Goal: Task Accomplishment & Management: Complete application form

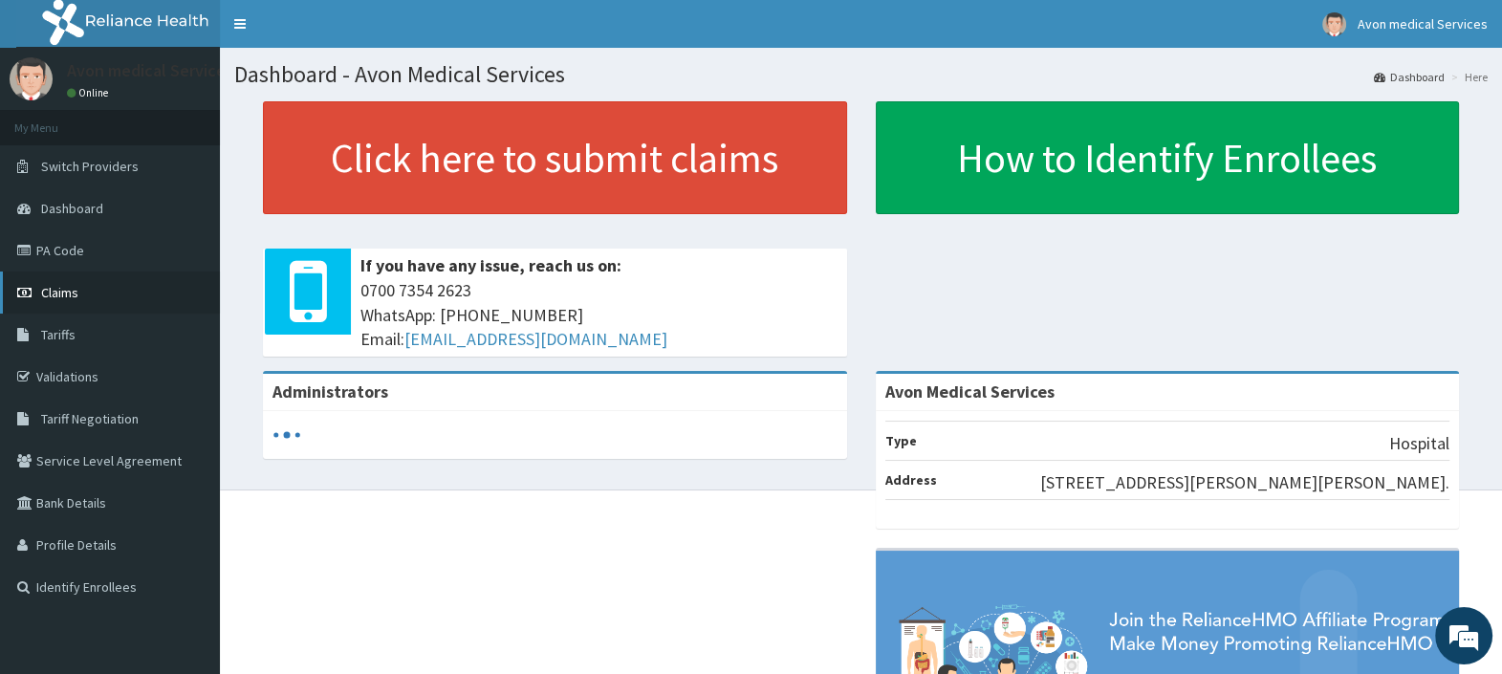
click at [57, 289] on span "Claims" at bounding box center [59, 292] width 37 height 17
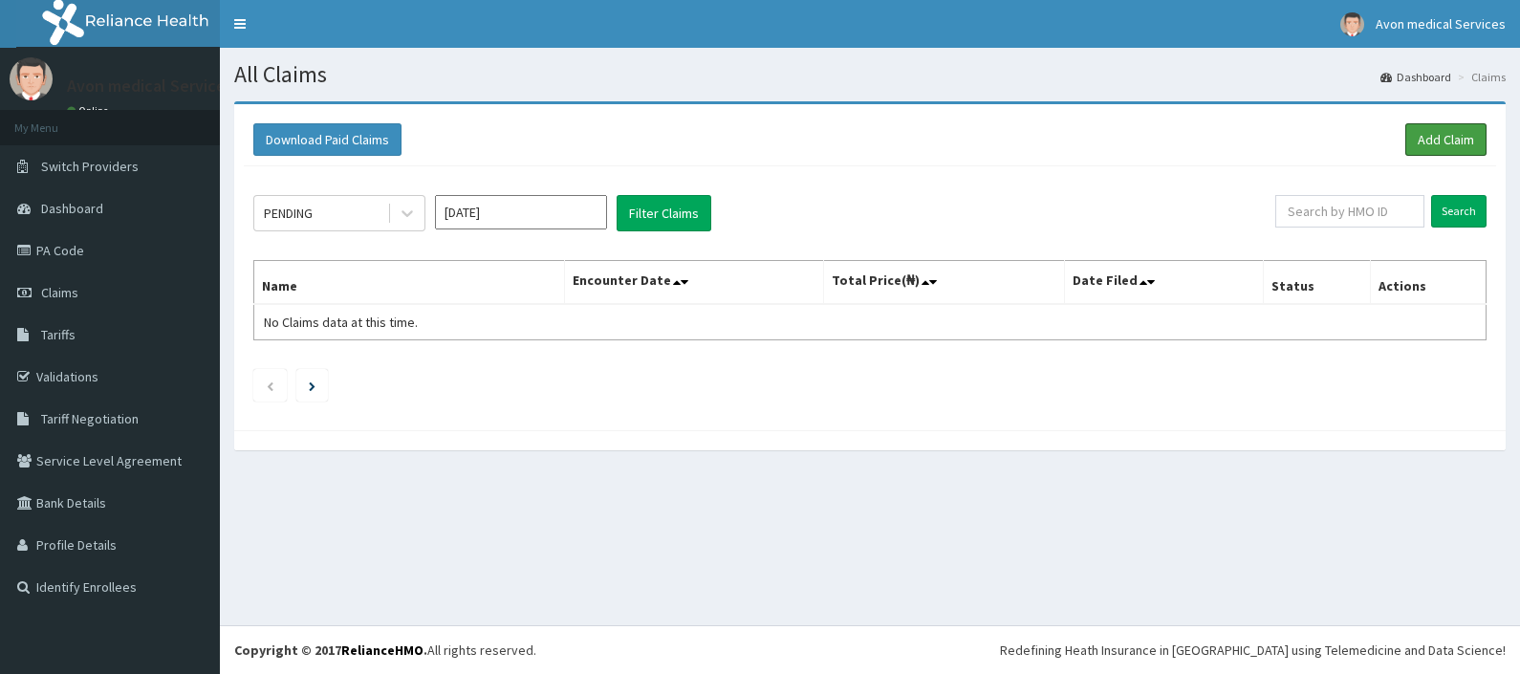
click at [1435, 134] on link "Add Claim" at bounding box center [1446, 139] width 81 height 33
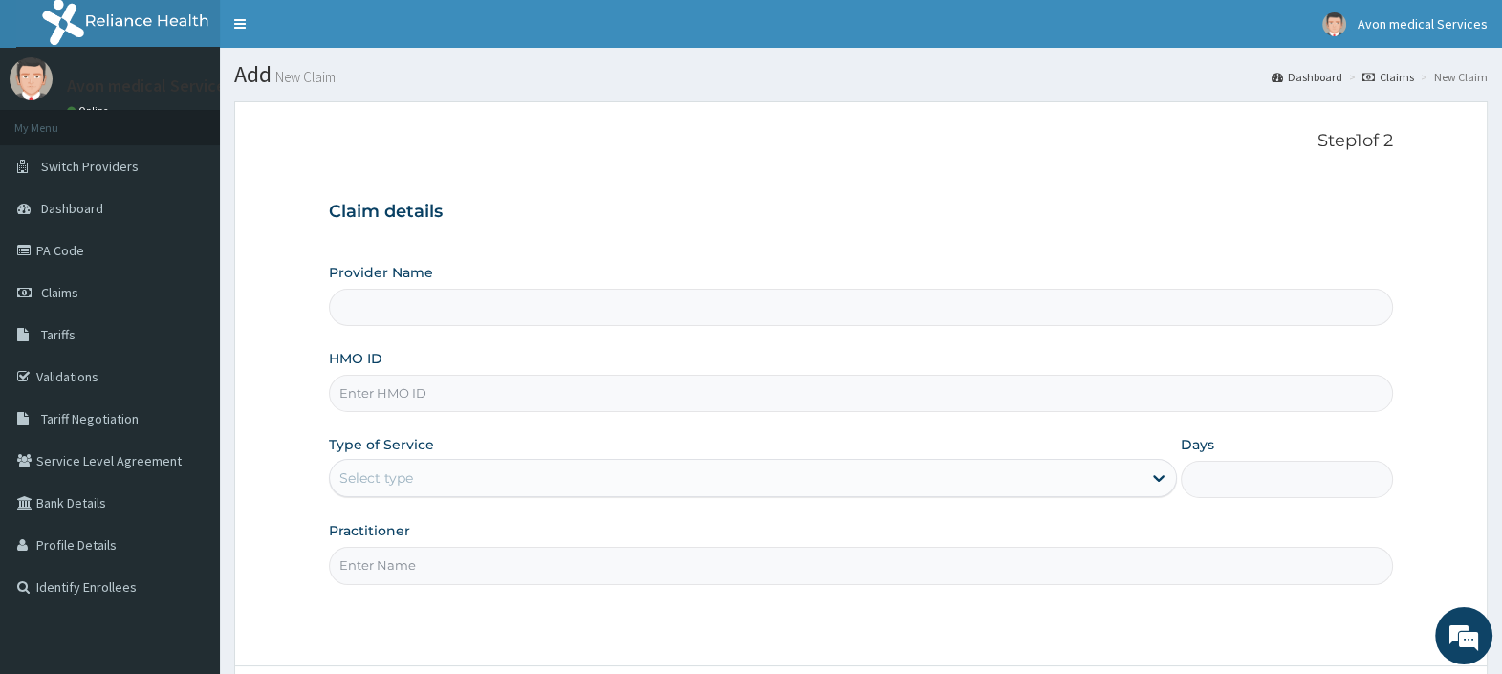
click at [416, 391] on input "HMO ID" at bounding box center [861, 393] width 1064 height 37
type input "Avon Medical Services"
type input "RSJ/10043/A"
click at [435, 473] on div "Select type" at bounding box center [736, 478] width 812 height 31
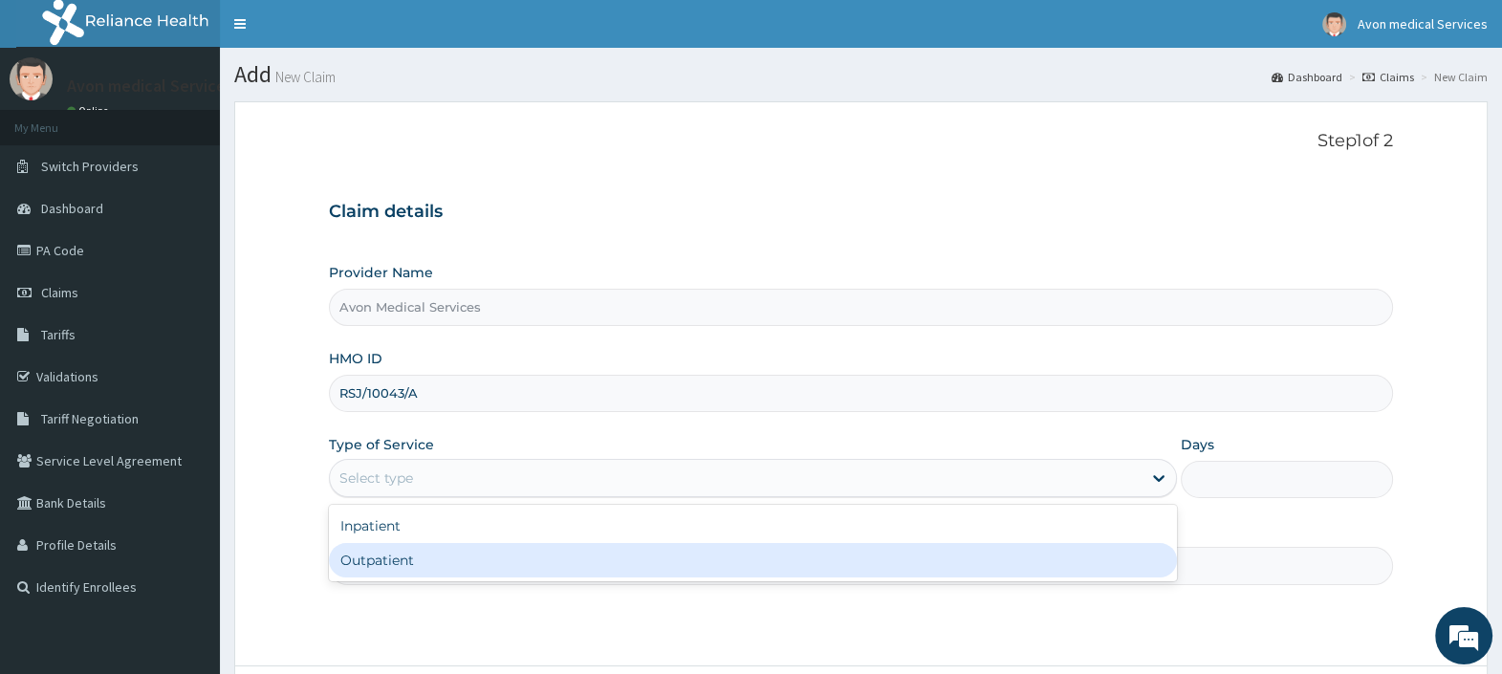
click at [376, 560] on div "Outpatient" at bounding box center [753, 560] width 848 height 34
type input "1"
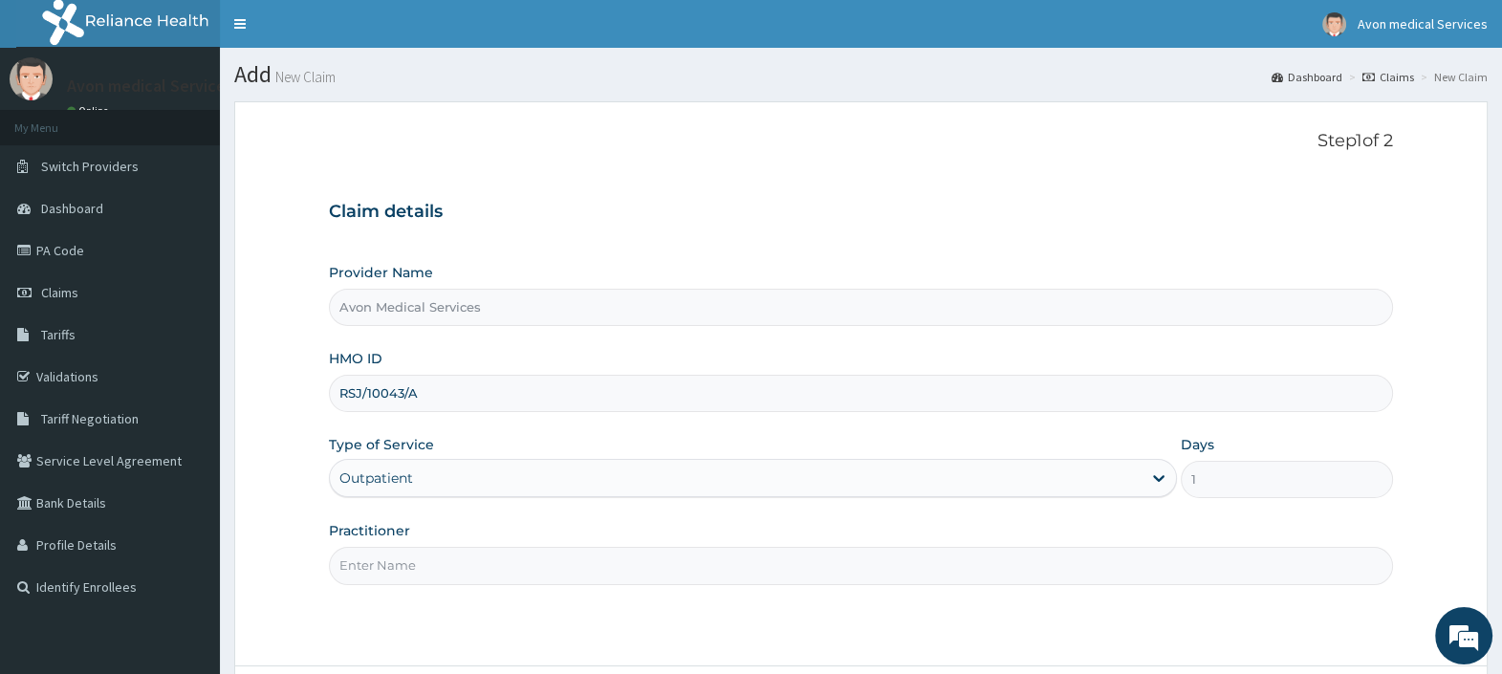
click at [376, 560] on input "Practitioner" at bounding box center [861, 565] width 1064 height 37
type input "GP"
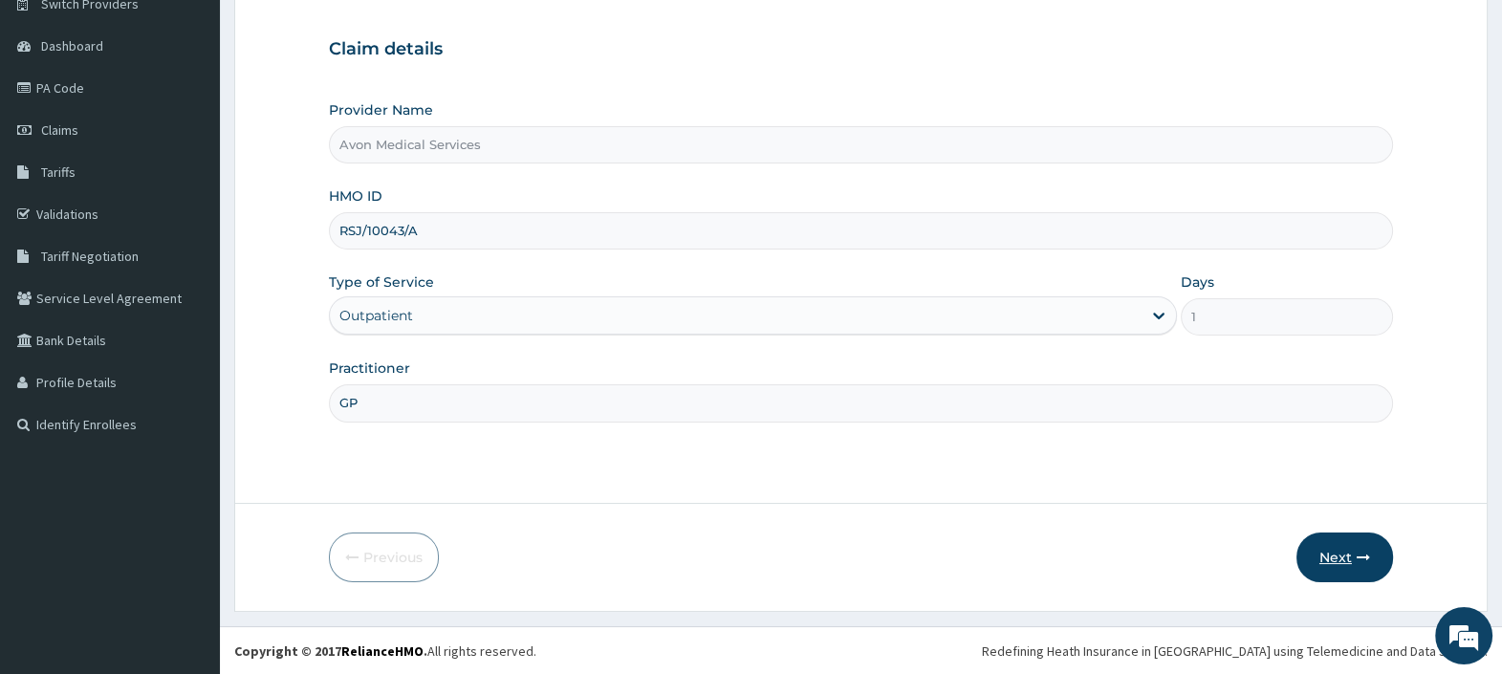
click at [1334, 562] on button "Next" at bounding box center [1345, 558] width 97 height 50
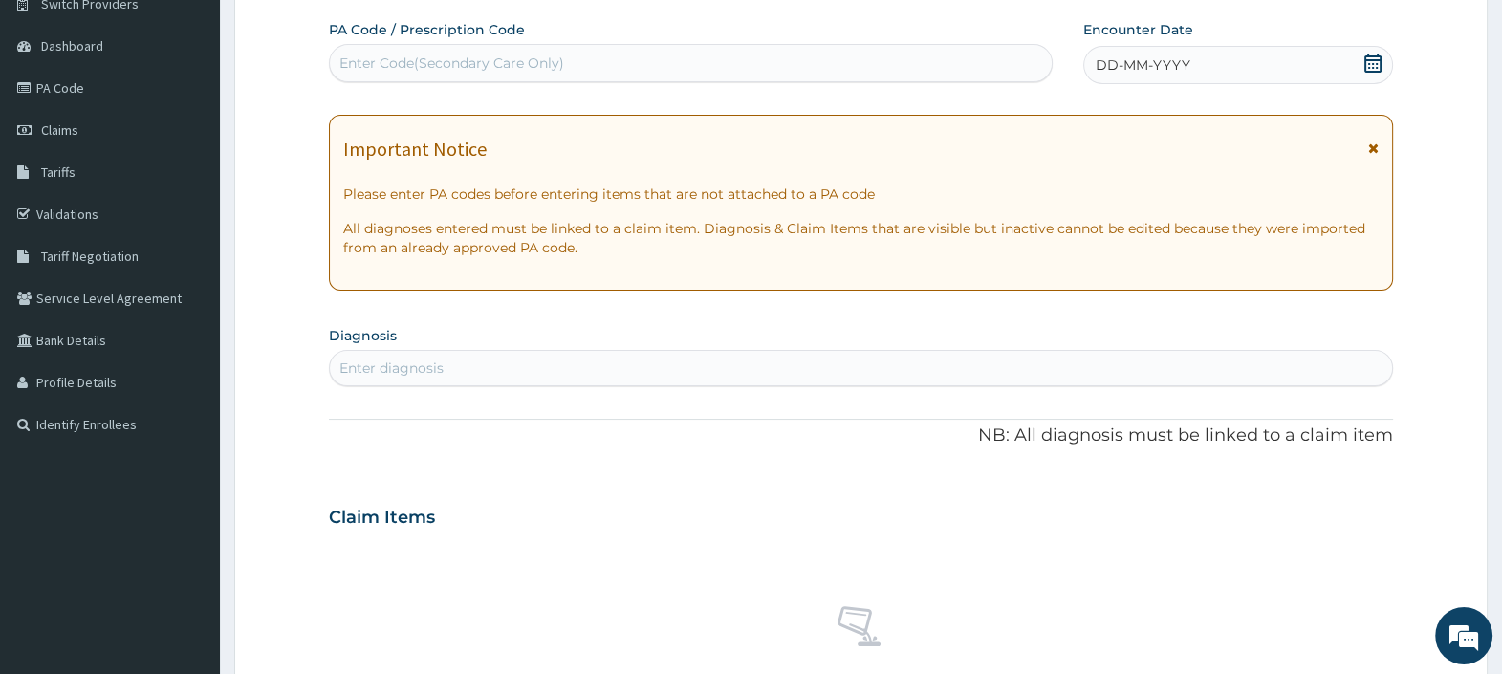
click at [1369, 65] on icon at bounding box center [1373, 63] width 19 height 19
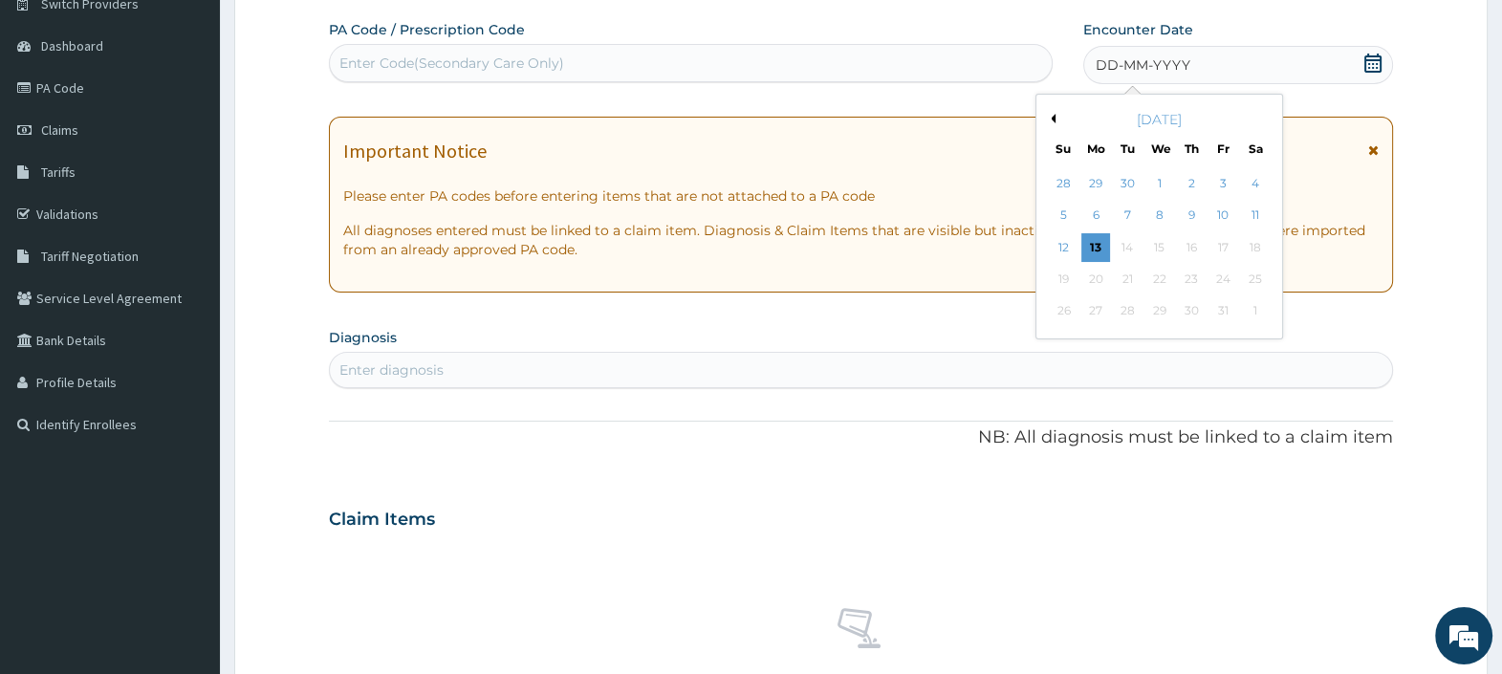
scroll to position [0, 0]
click at [1167, 180] on div "1" at bounding box center [1159, 183] width 29 height 29
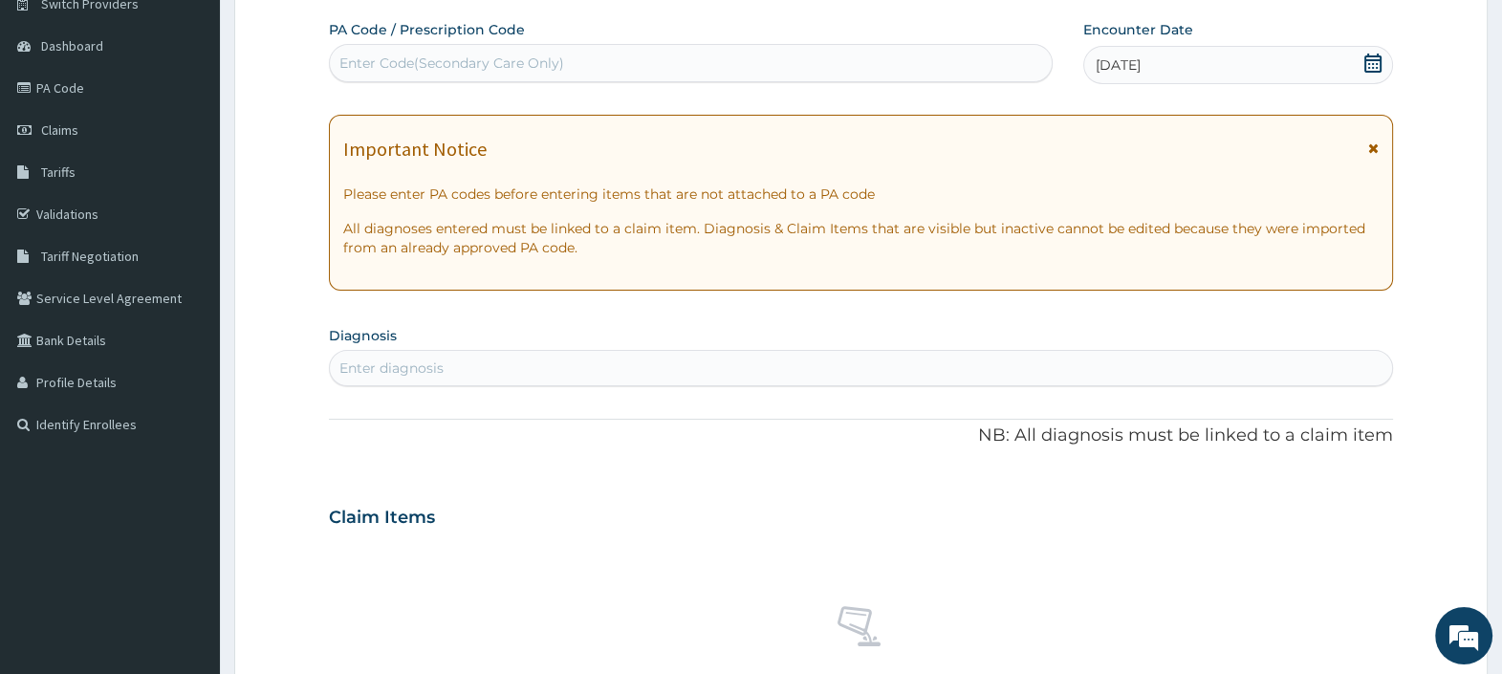
click at [415, 360] on div "Enter diagnosis" at bounding box center [391, 368] width 104 height 19
type input "sepsis"
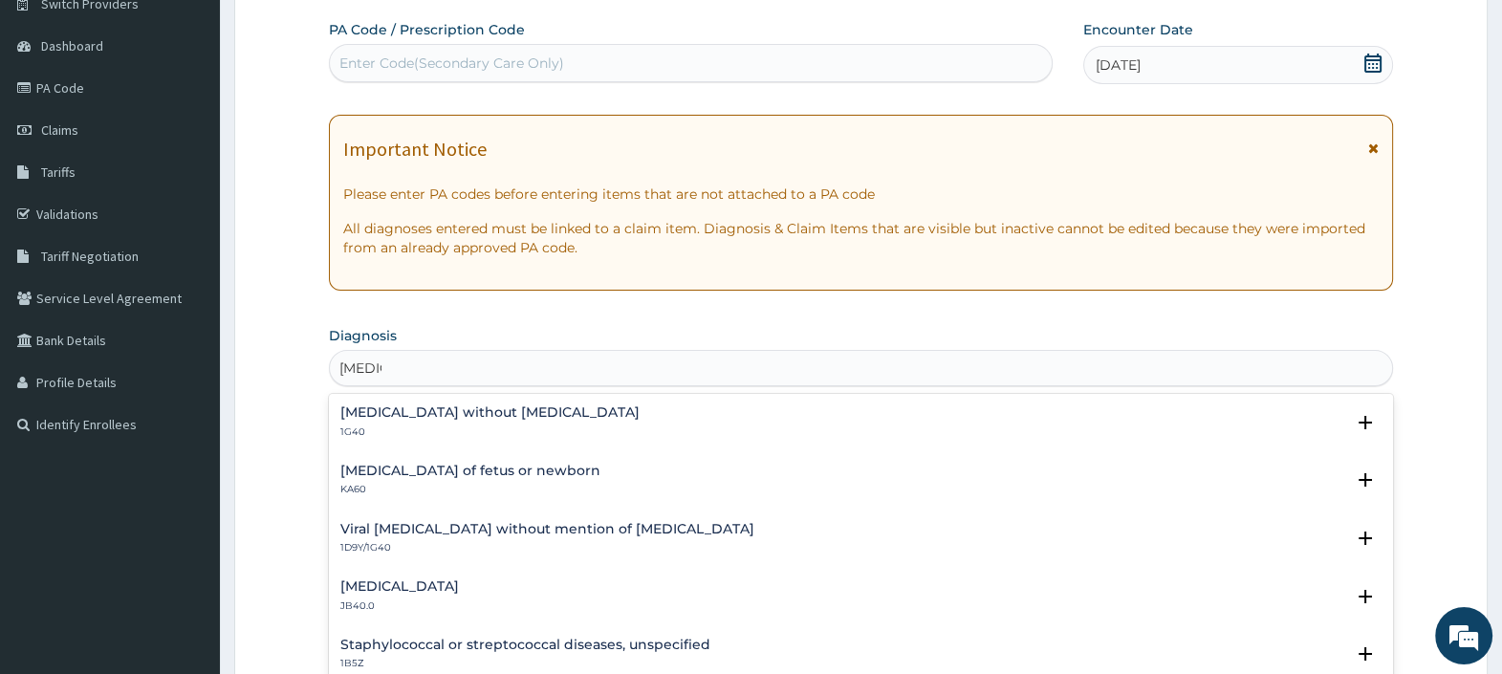
click at [406, 407] on h4 "Sepsis without septic shock" at bounding box center [489, 412] width 299 height 14
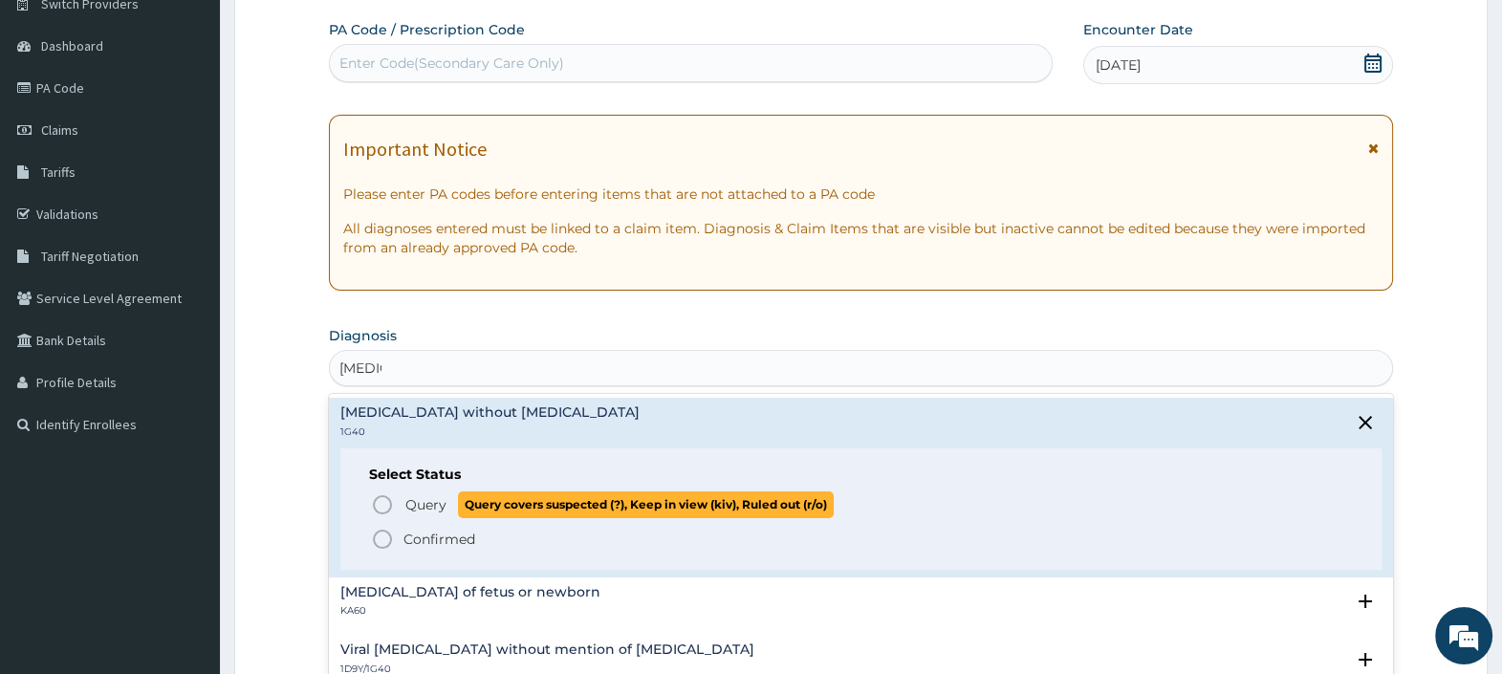
click at [412, 497] on span "Query" at bounding box center [425, 504] width 41 height 19
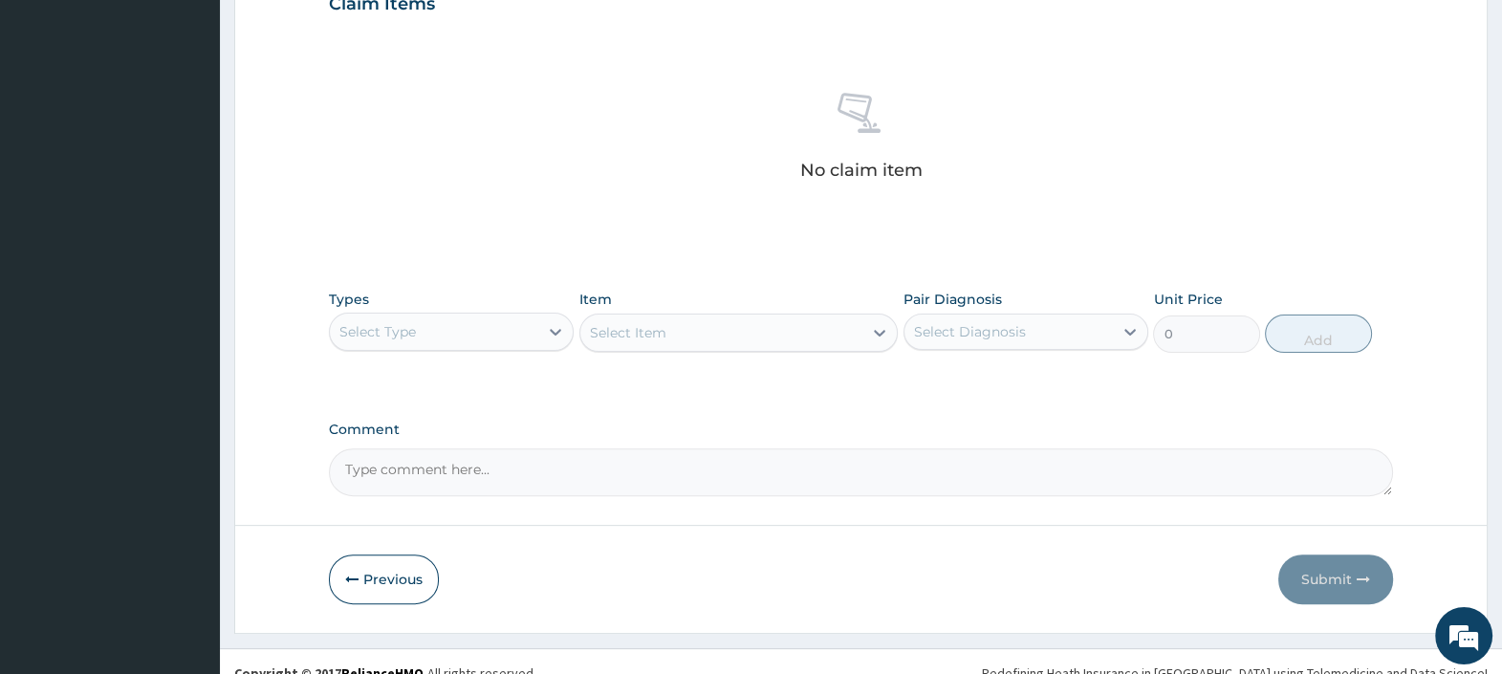
scroll to position [703, 0]
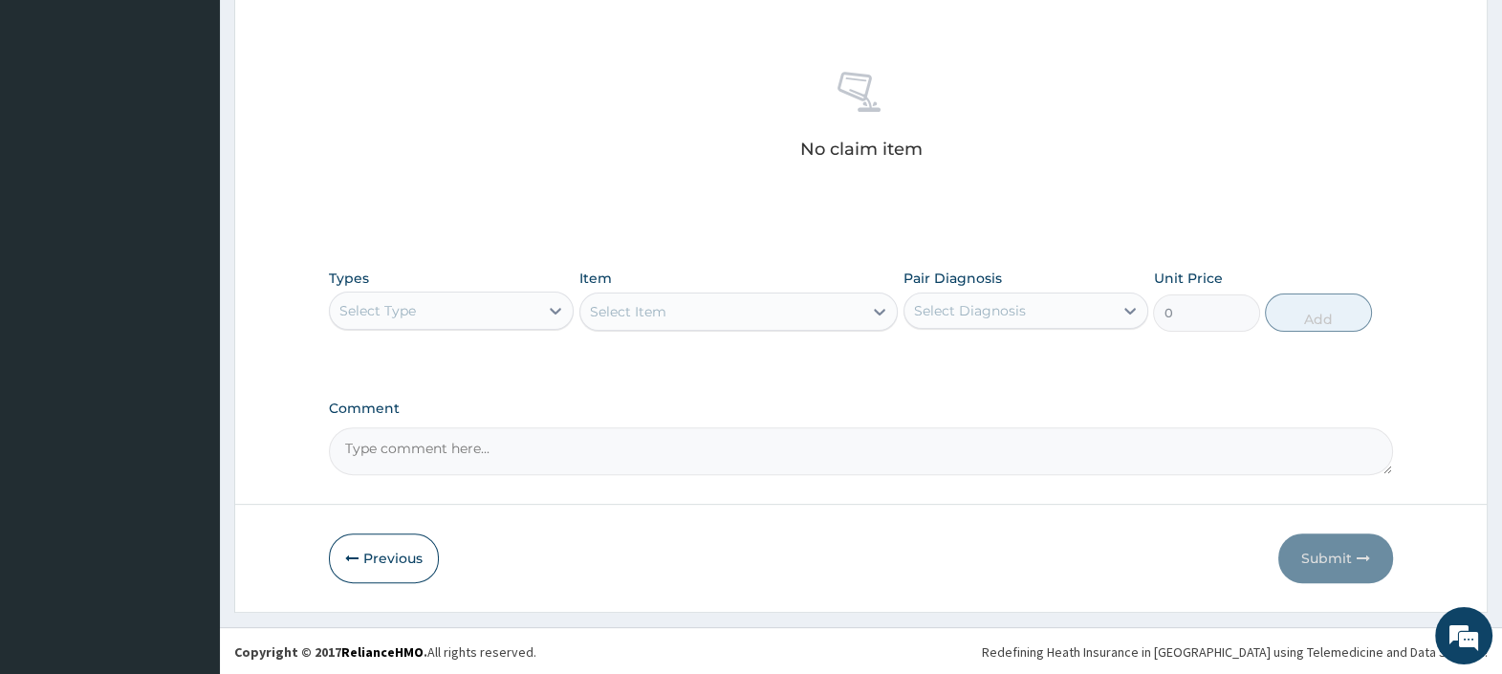
click at [463, 317] on div "Select Type" at bounding box center [434, 310] width 208 height 31
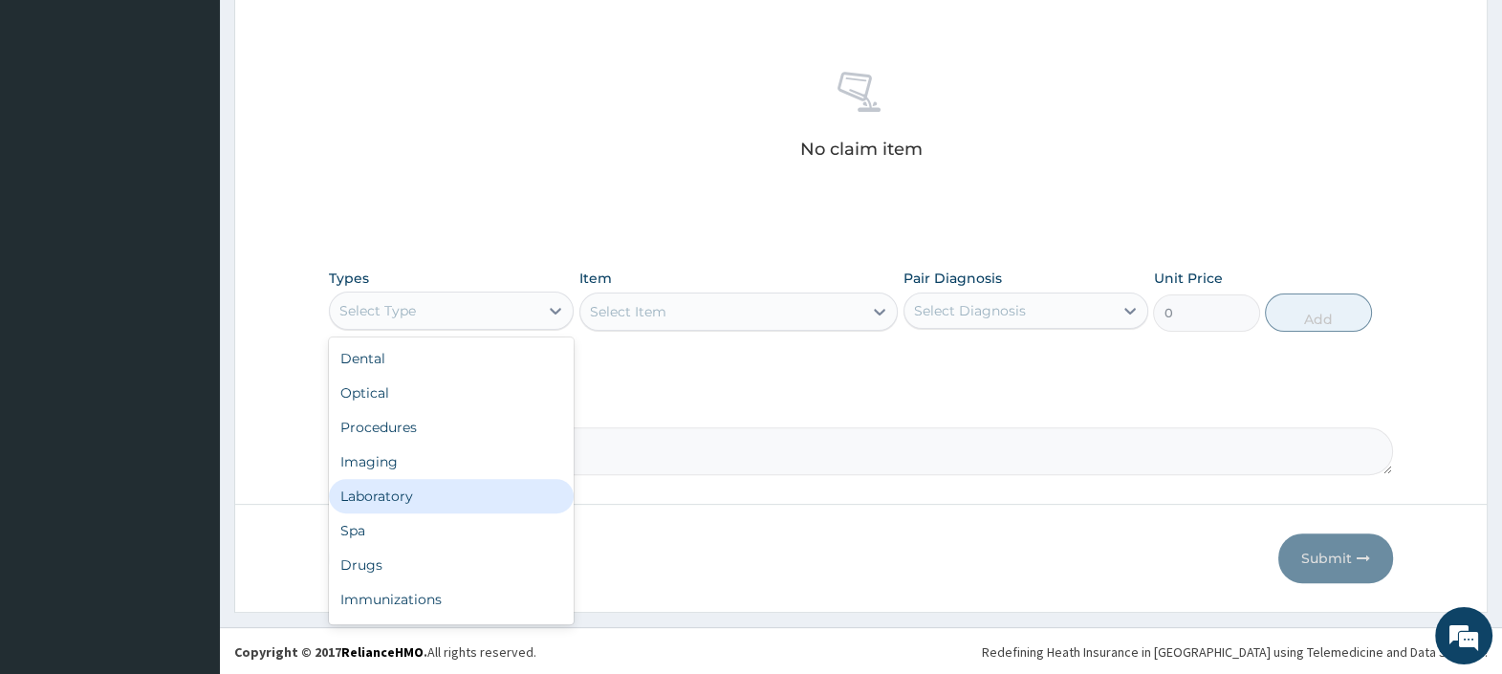
click at [404, 489] on div "Laboratory" at bounding box center [451, 496] width 245 height 34
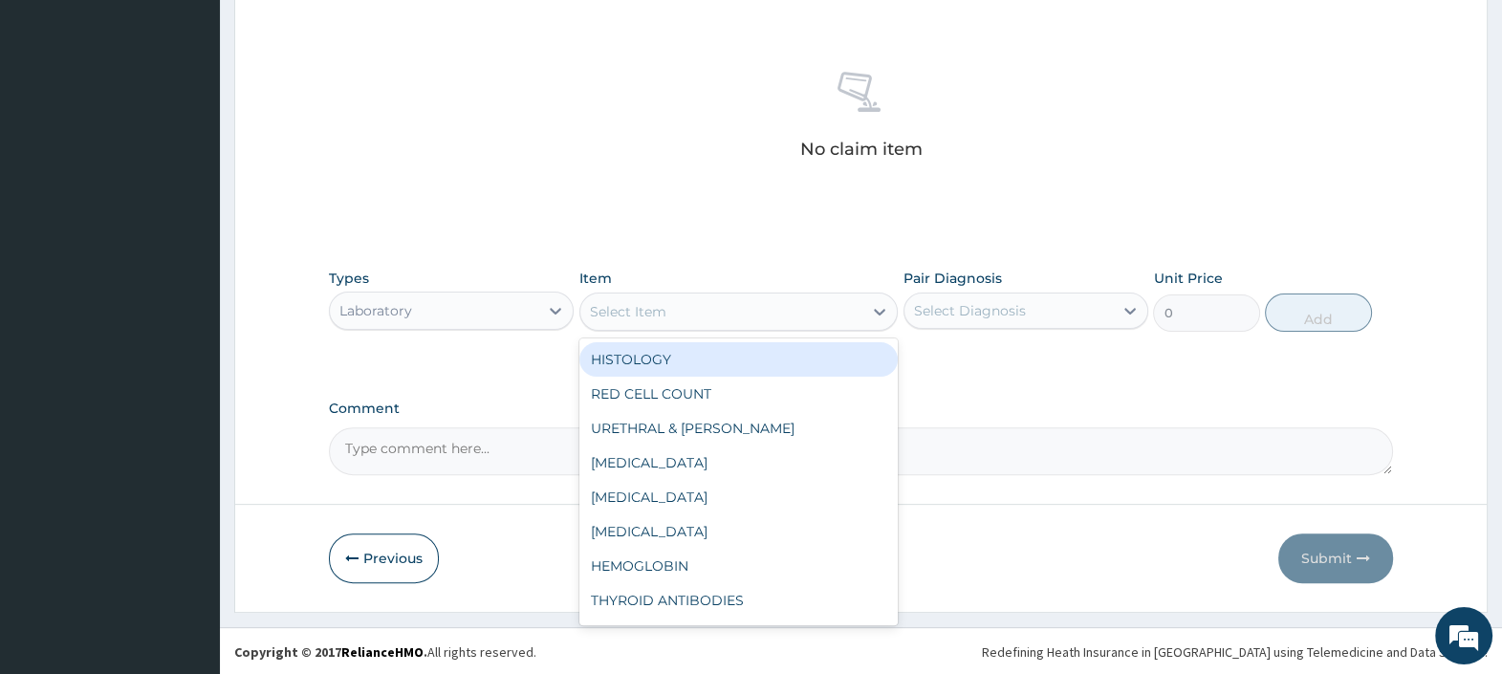
click at [701, 296] on div "Select Item" at bounding box center [721, 311] width 283 height 31
type input "mcs"
click at [705, 359] on div "URETHRAL & WOUND MCS" at bounding box center [738, 359] width 319 height 34
type input "6304.3477"
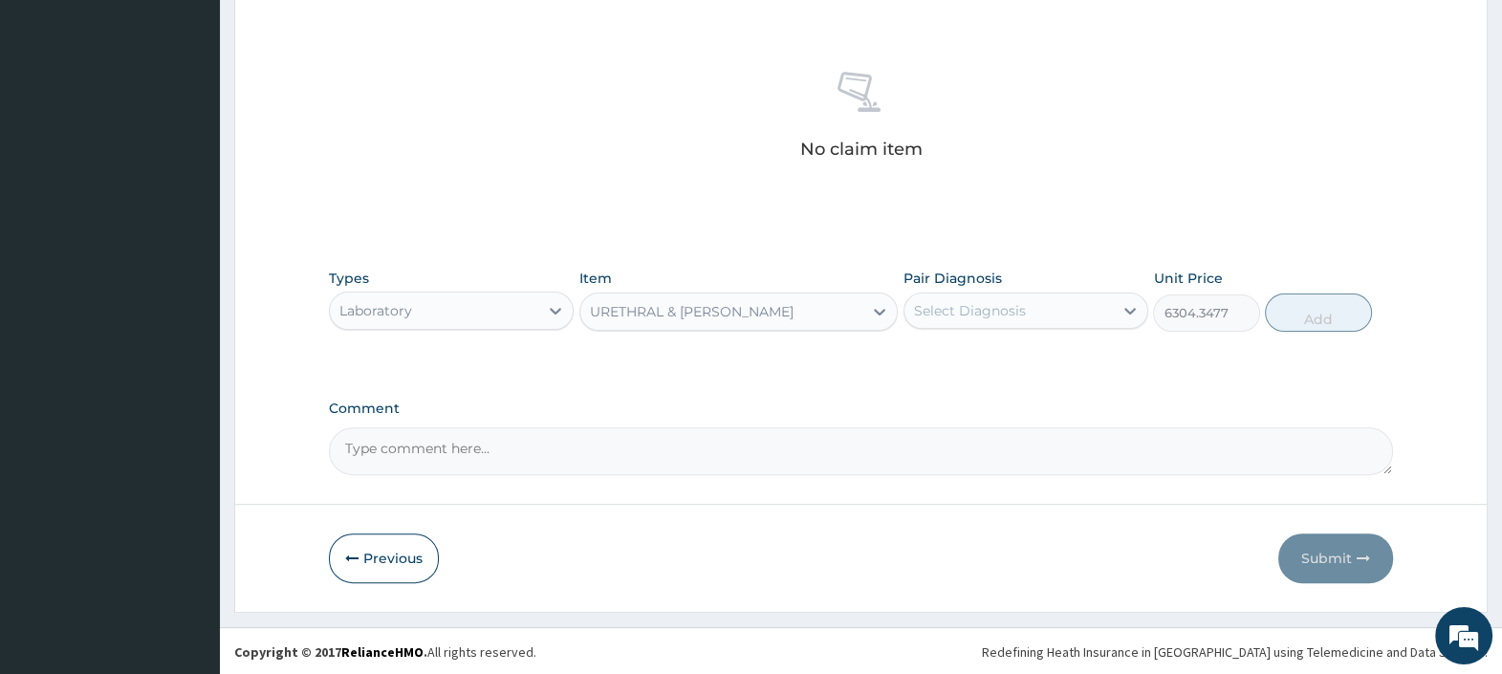
click at [711, 312] on div "URETHRAL & WOUND MCS" at bounding box center [692, 311] width 204 height 19
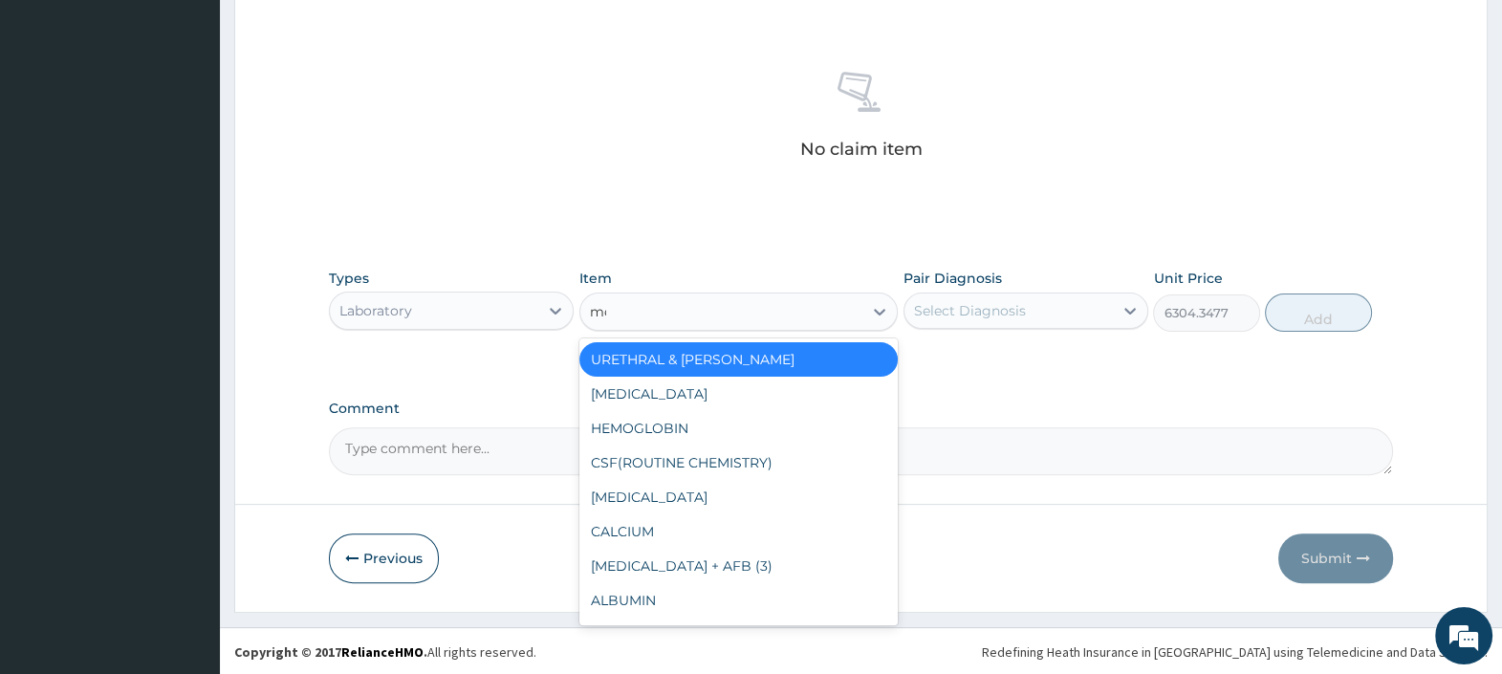
type input "mcs"
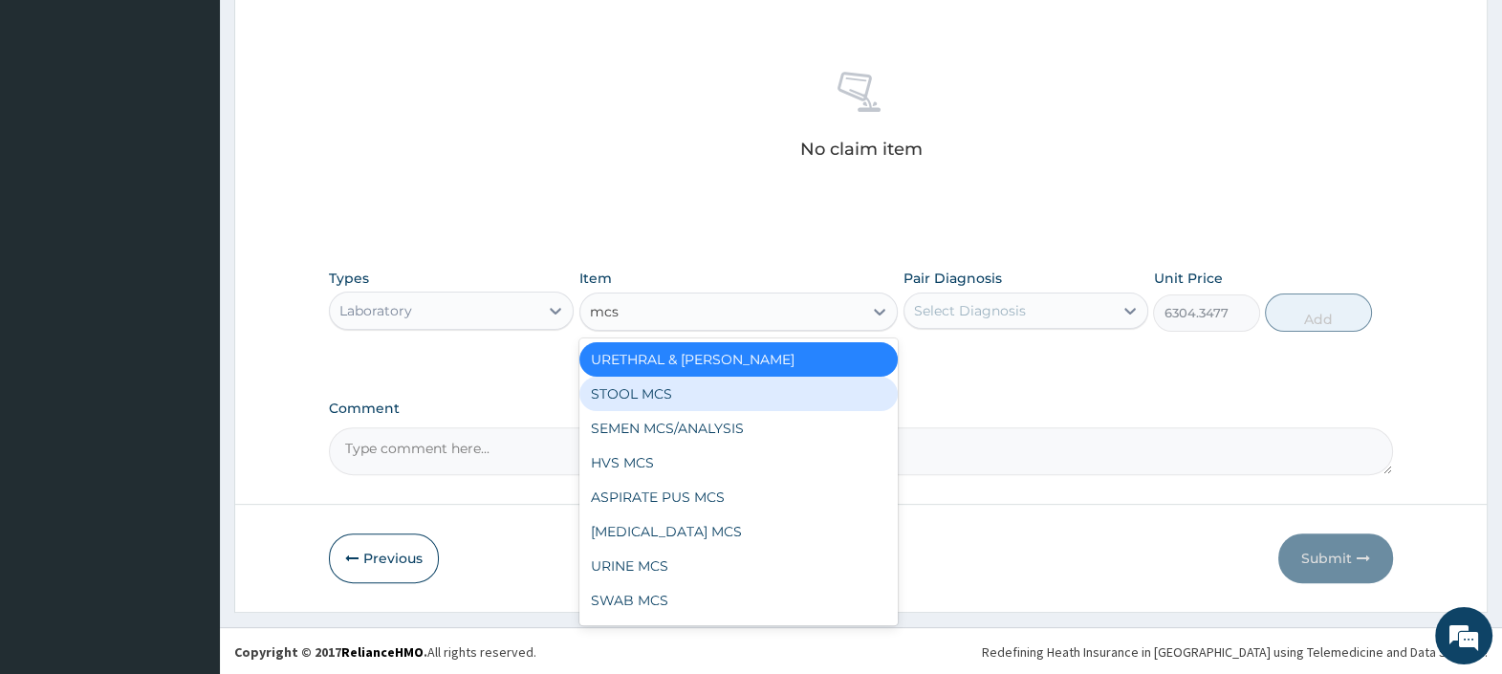
click at [738, 388] on div "STOOL MCS" at bounding box center [738, 394] width 319 height 34
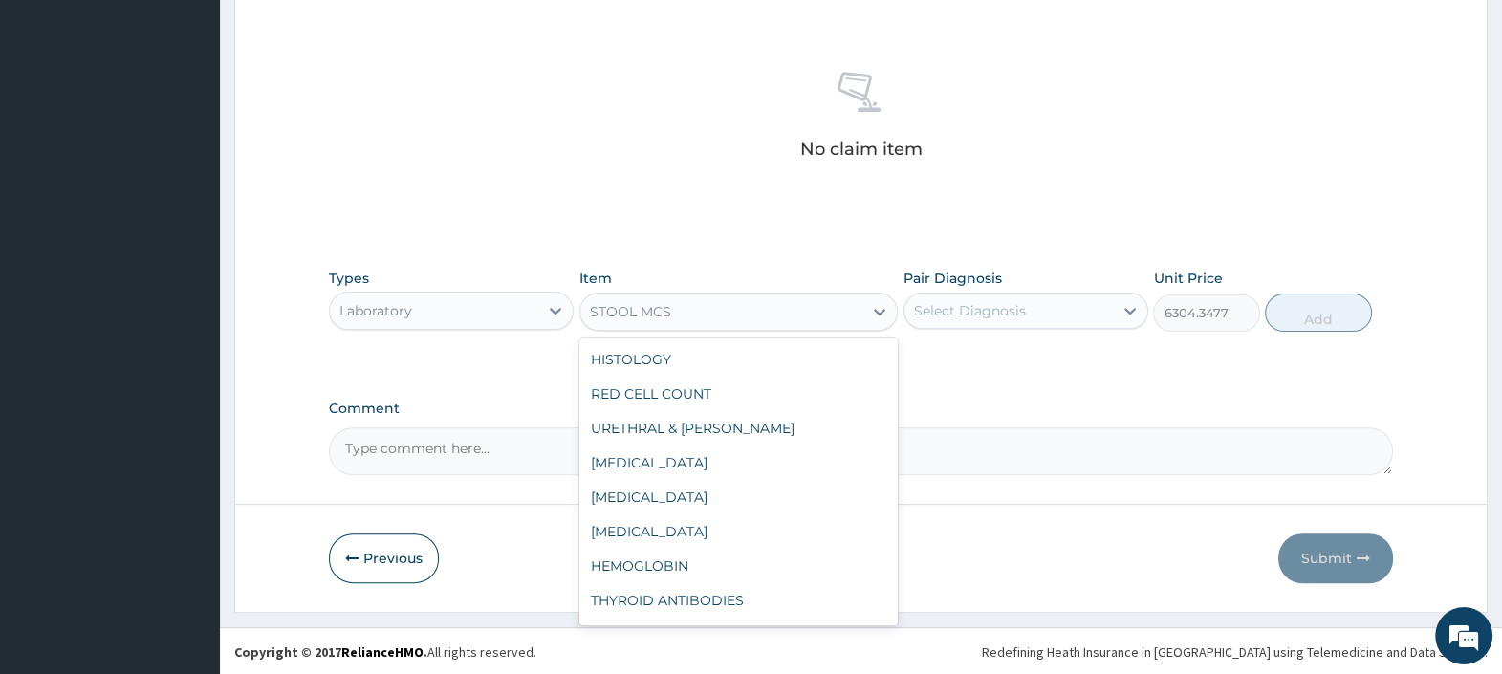
click at [701, 297] on div "STOOL MCS" at bounding box center [721, 311] width 283 height 31
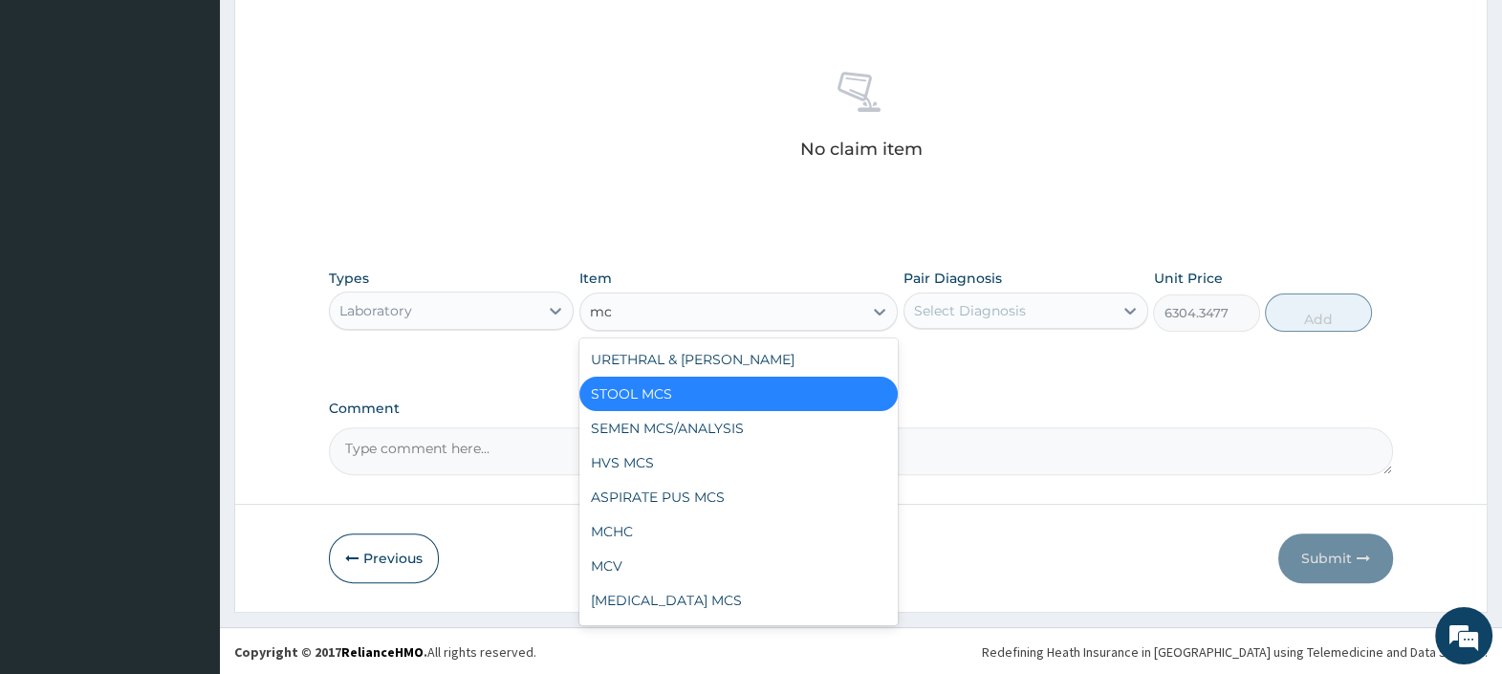
type input "mcs"
click at [648, 522] on div "SPUTUM MCS" at bounding box center [738, 531] width 319 height 34
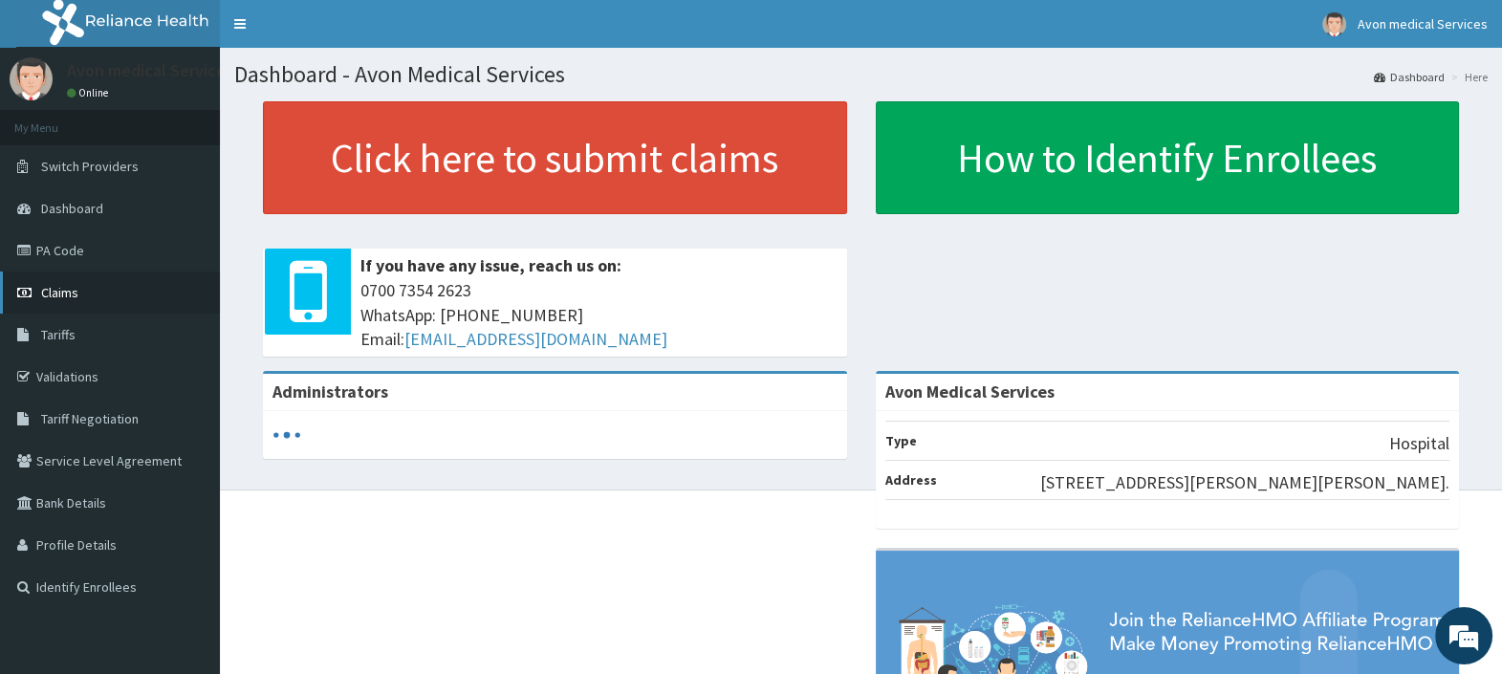
click at [58, 293] on span "Claims" at bounding box center [59, 292] width 37 height 17
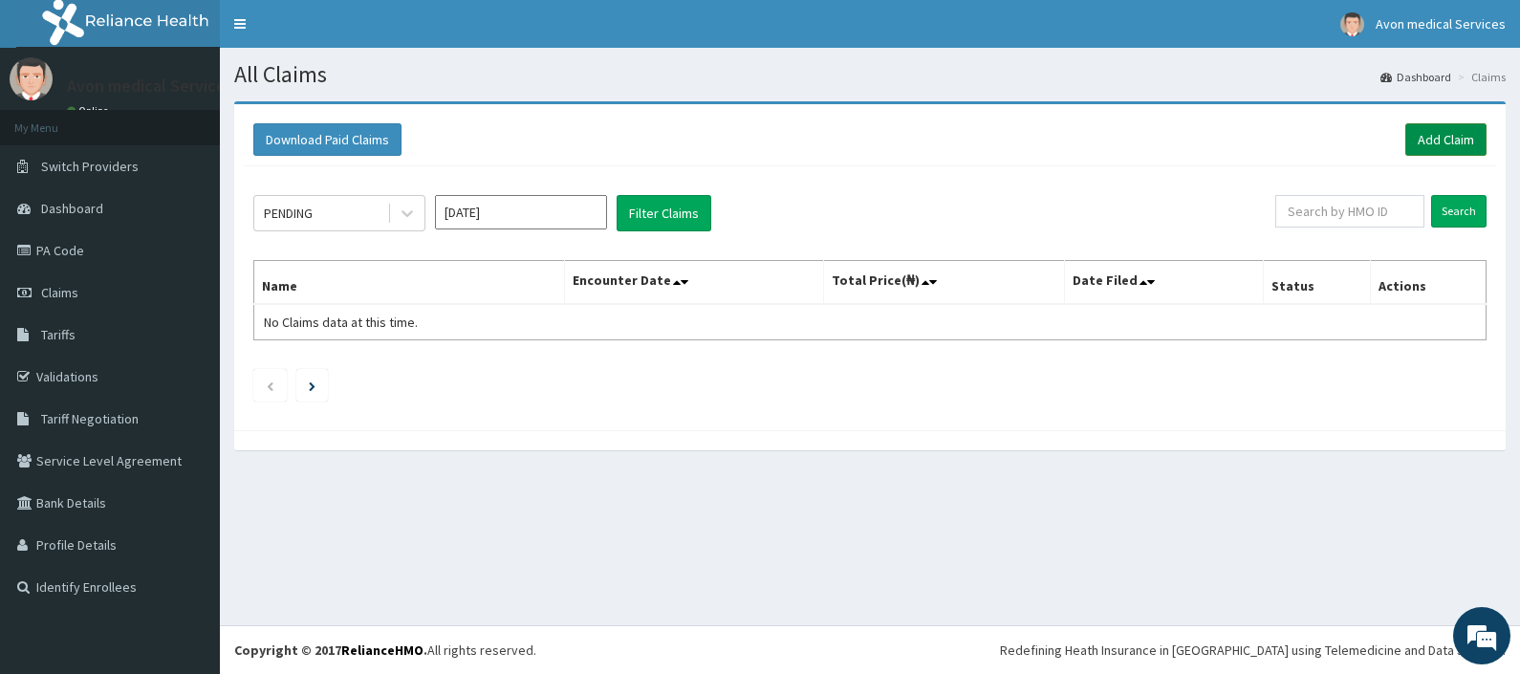
click at [1409, 142] on link "Add Claim" at bounding box center [1446, 139] width 81 height 33
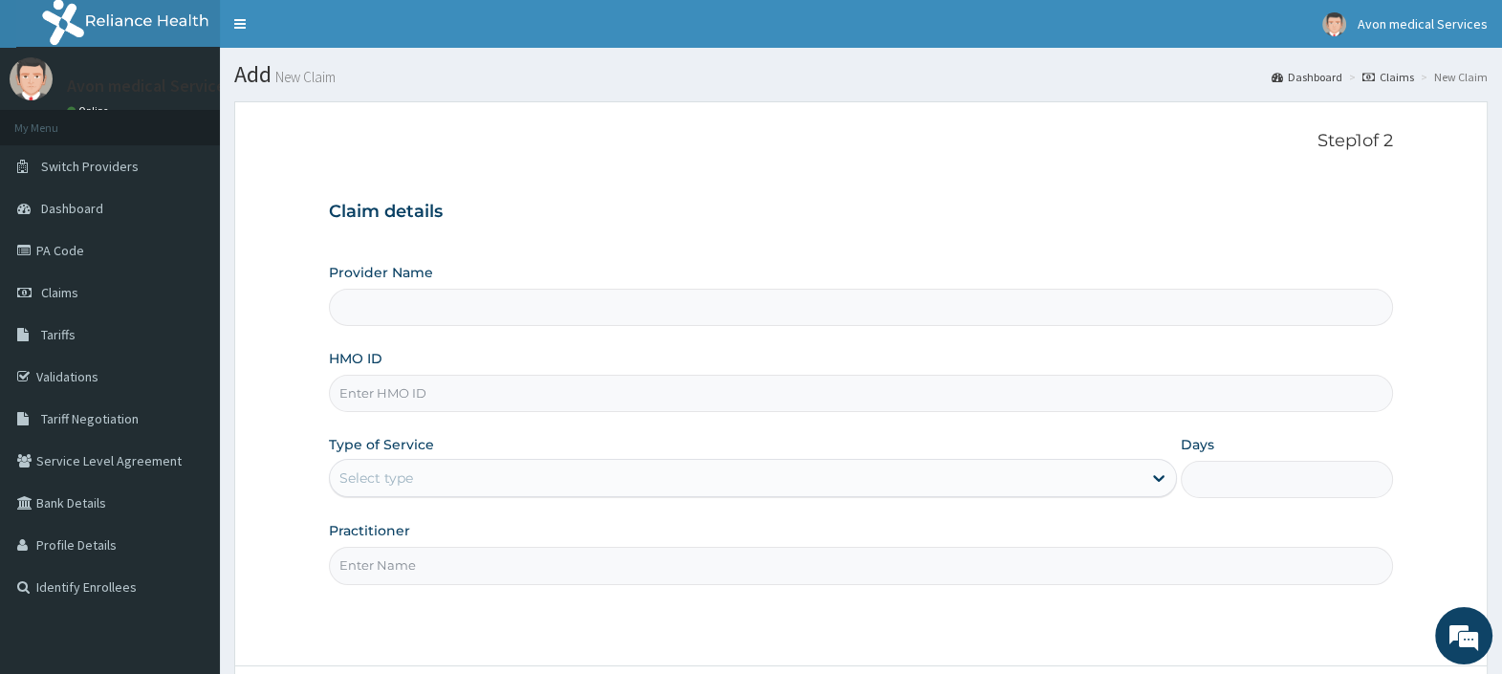
click at [754, 404] on input "HMO ID" at bounding box center [861, 393] width 1064 height 37
paste input "ANL/10051/C"
type input "ANL/10051/C"
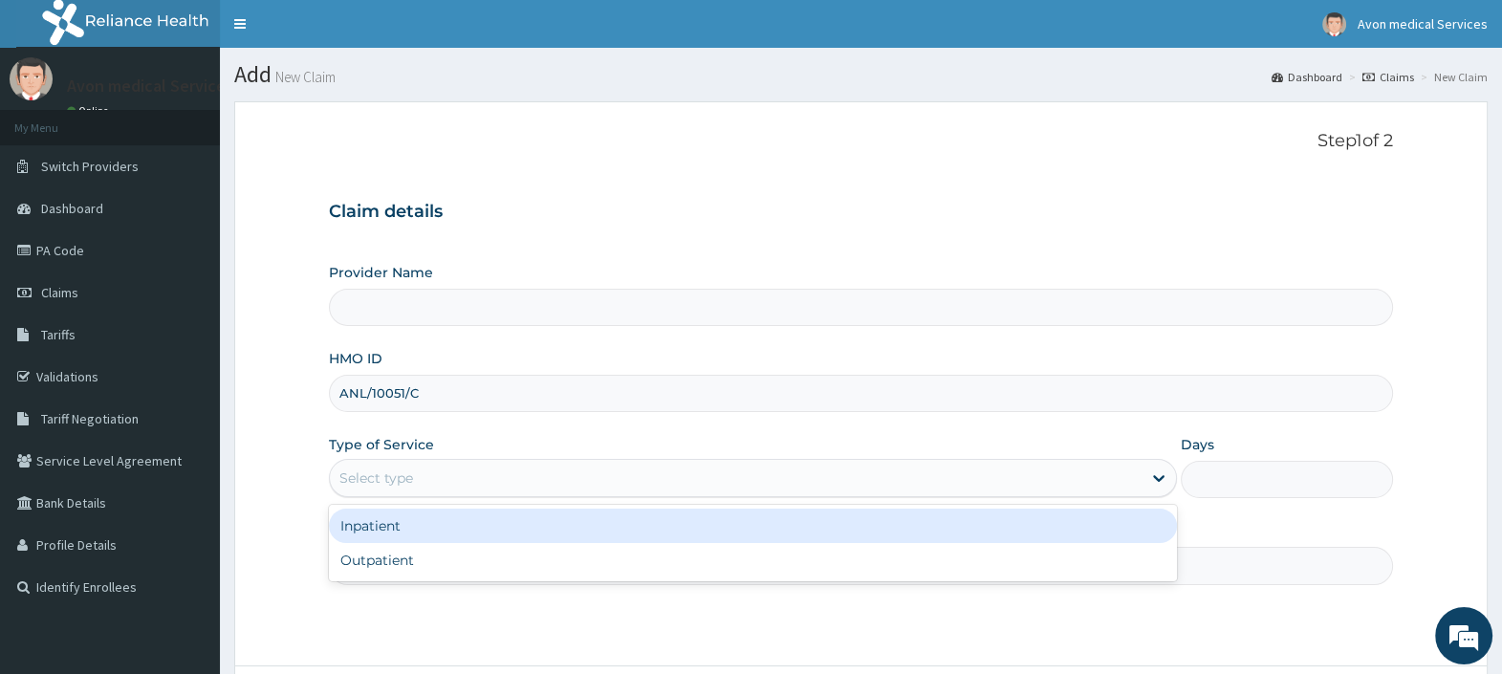
drag, startPoint x: 455, startPoint y: 470, endPoint x: 443, endPoint y: 480, distance: 15.7
click at [451, 471] on div "Select type" at bounding box center [736, 478] width 812 height 31
type input "Avon Medical Services"
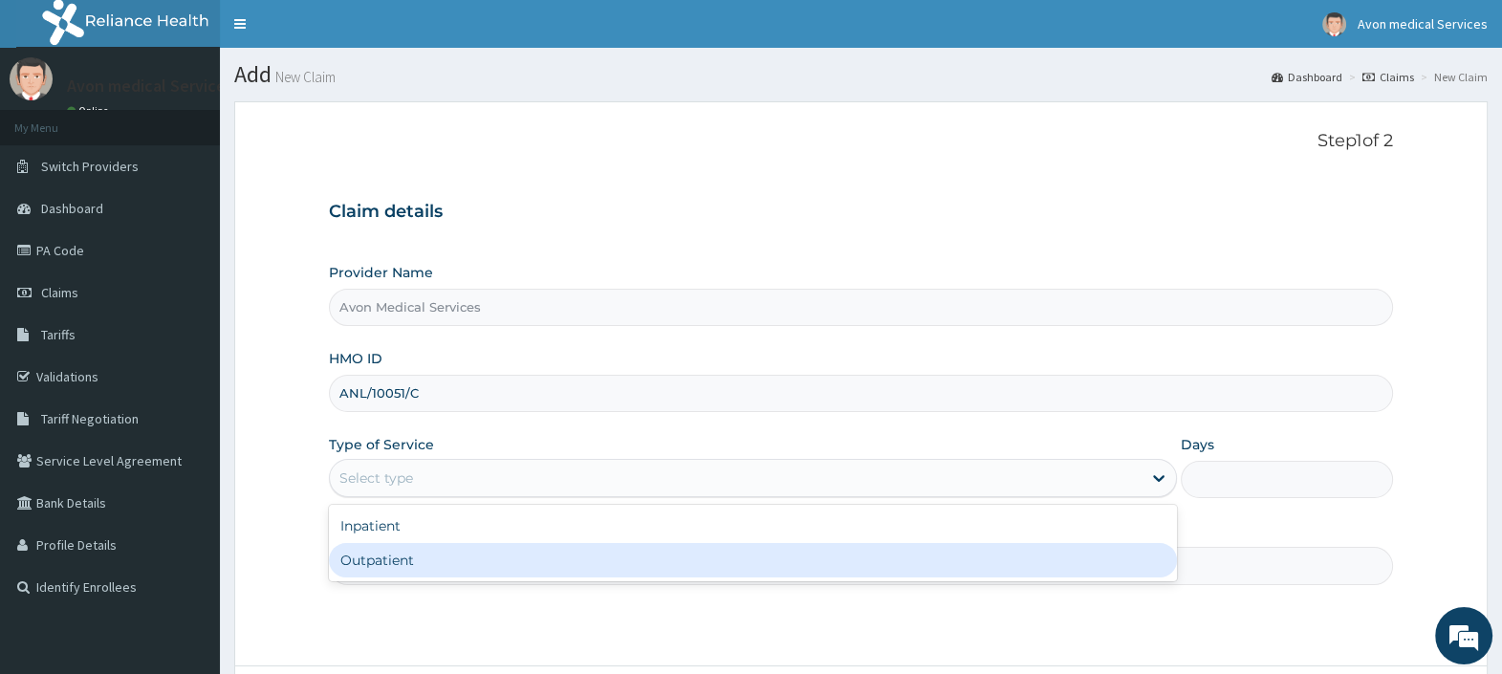
click at [392, 559] on div "Outpatient" at bounding box center [753, 560] width 848 height 34
type input "1"
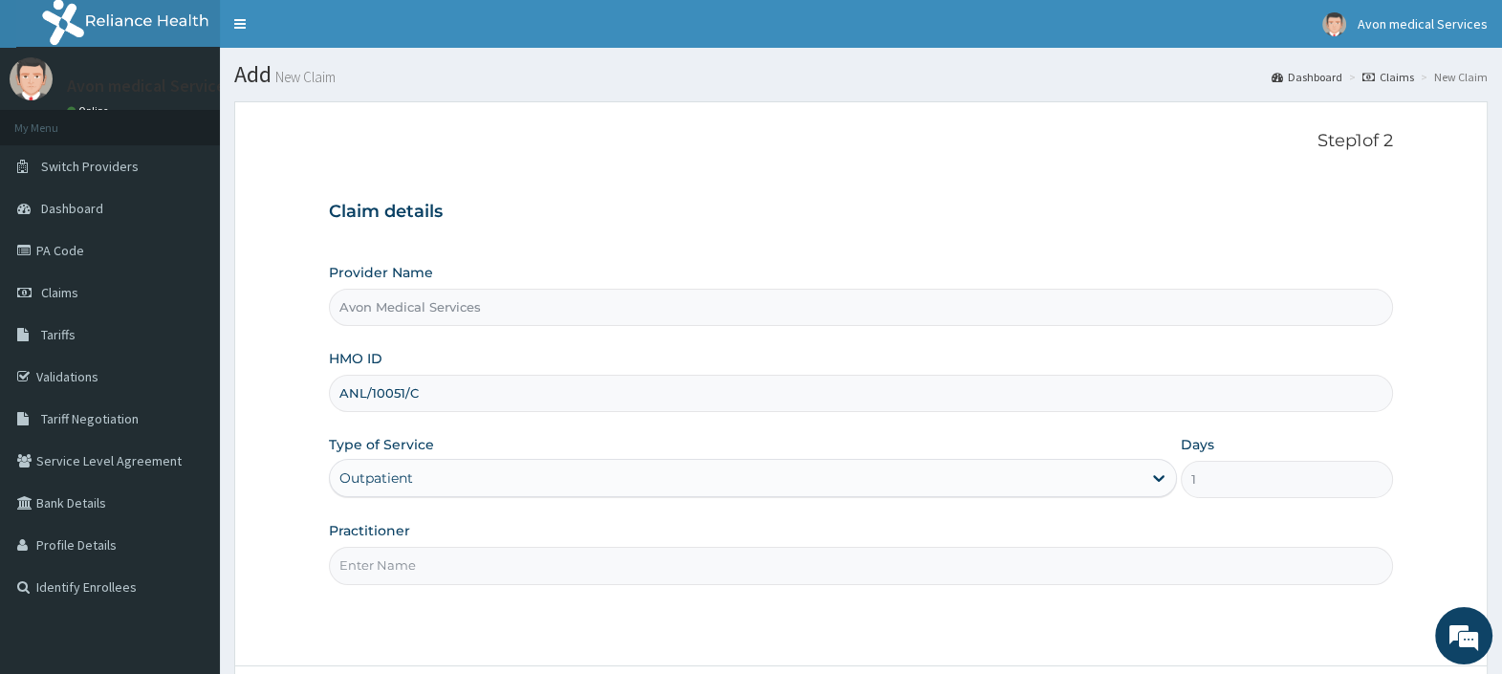
click at [390, 559] on input "Practitioner" at bounding box center [861, 565] width 1064 height 37
type input "o"
type input "ORTHO"
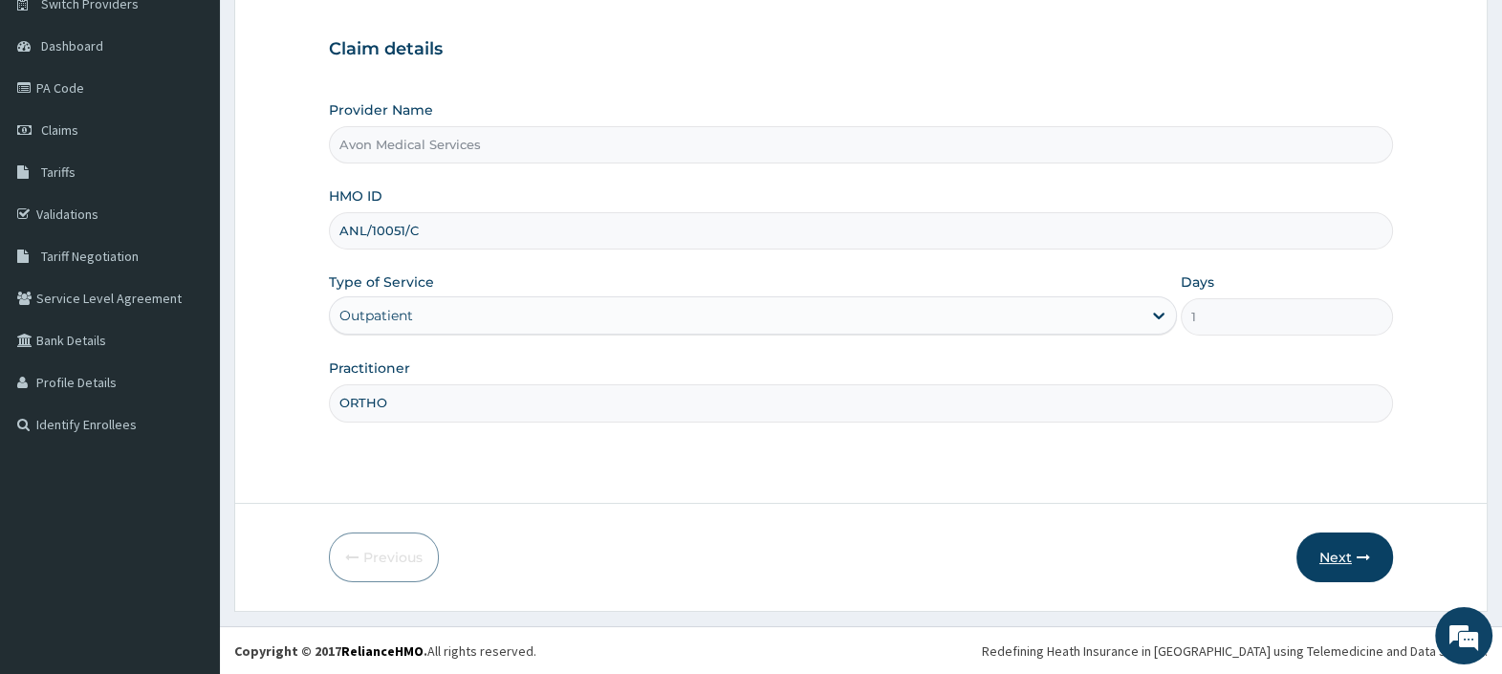
click at [1318, 559] on button "Next" at bounding box center [1345, 558] width 97 height 50
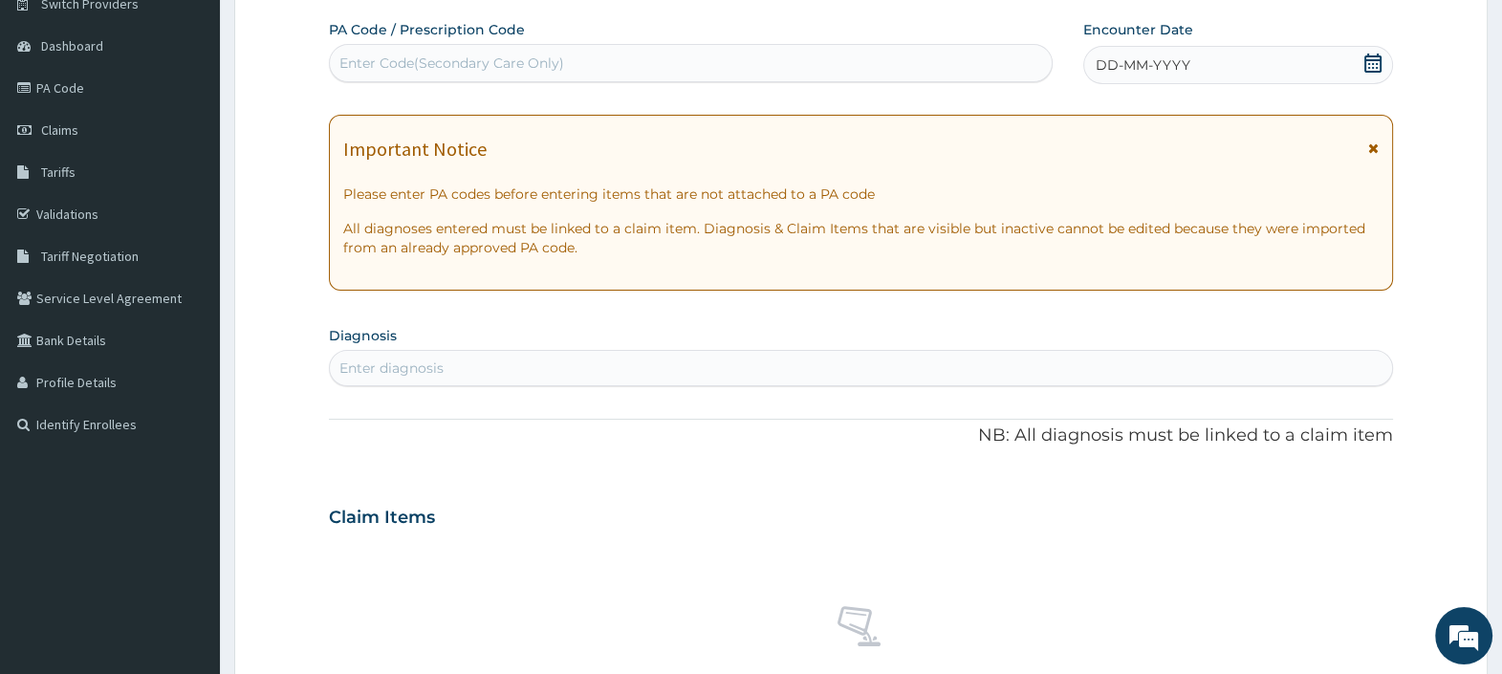
click at [1377, 54] on icon at bounding box center [1373, 63] width 17 height 19
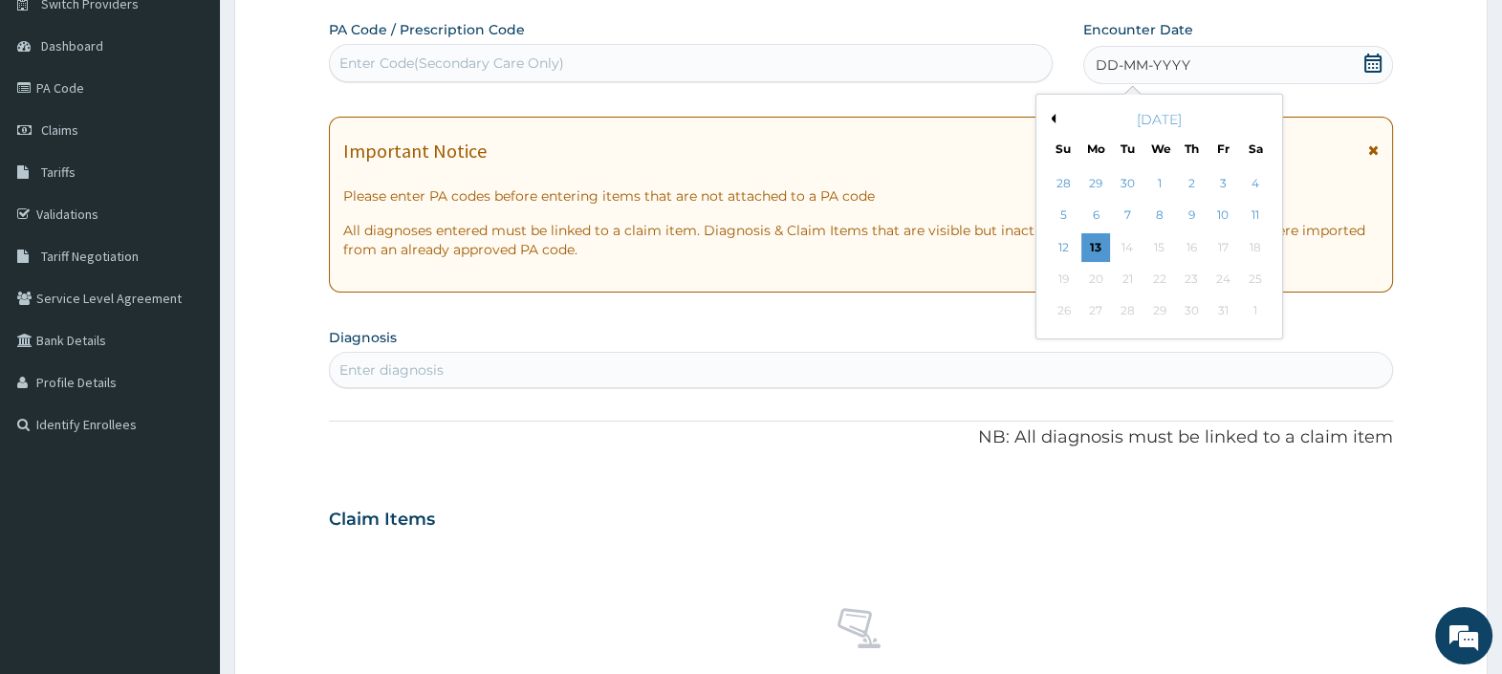
click at [1056, 115] on div "October 2025" at bounding box center [1159, 119] width 230 height 19
click at [1055, 115] on div "October 2025" at bounding box center [1159, 119] width 230 height 19
click at [1055, 115] on div "Previous Month October 2025 Su Mo Tu We Th Fr Sa 28 29 30 1 2 3 4 5 6 7 8 9 10 …" at bounding box center [1160, 217] width 248 height 246
click at [1052, 119] on button "Previous Month" at bounding box center [1051, 119] width 10 height 10
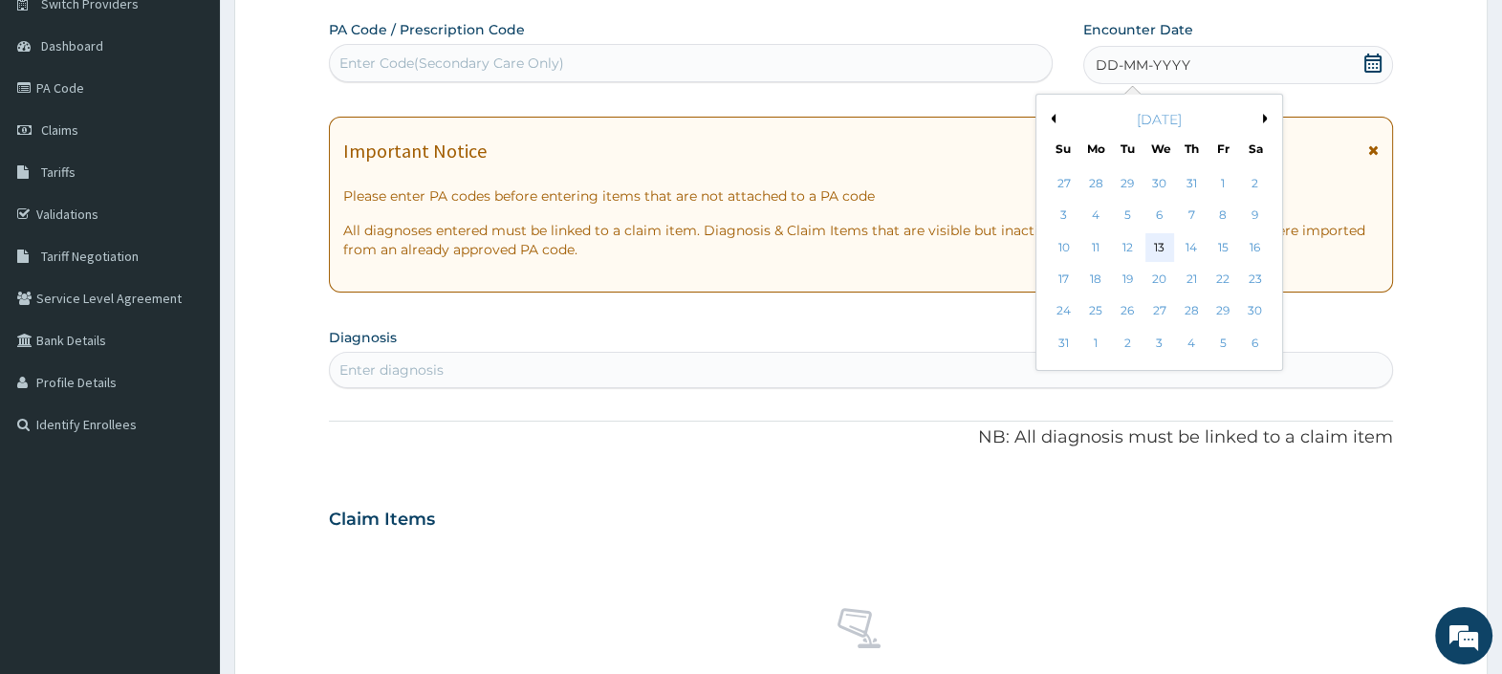
click at [1161, 244] on div "13" at bounding box center [1159, 247] width 29 height 29
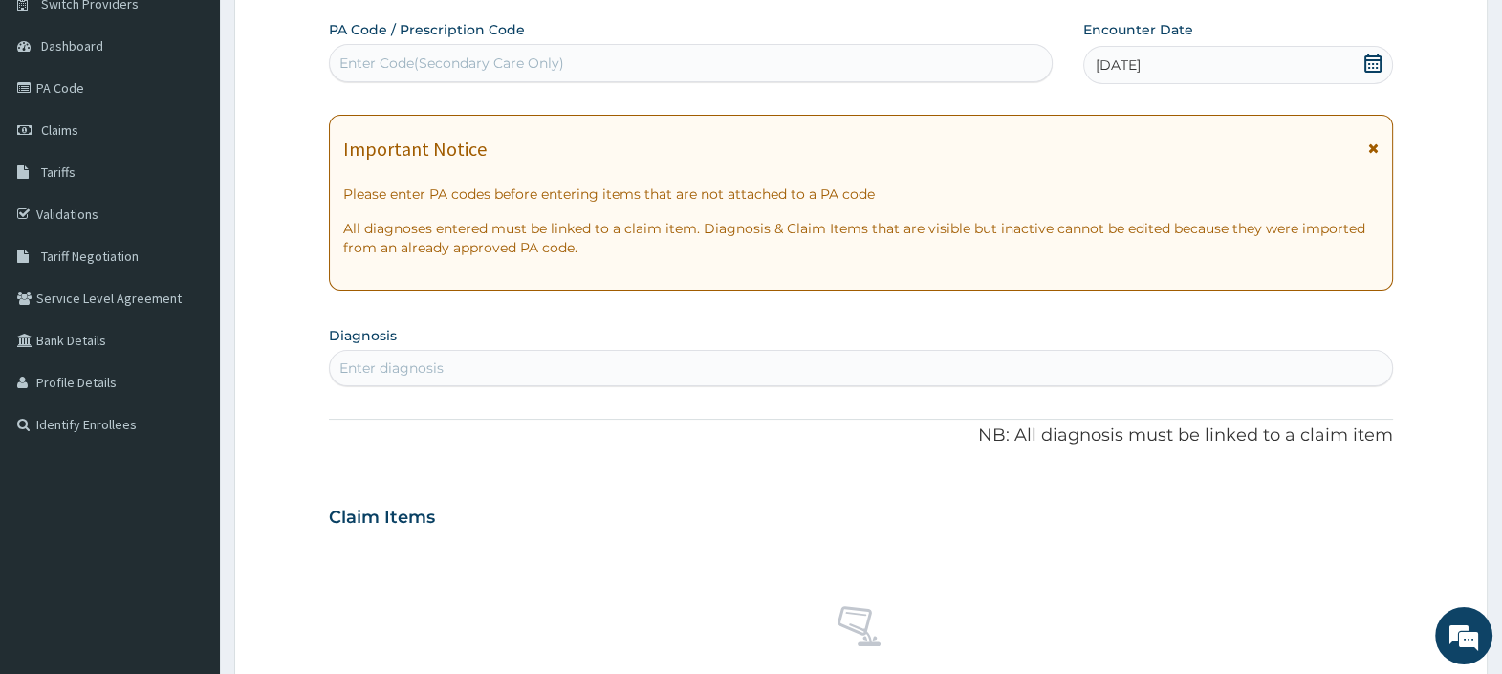
click at [505, 353] on div "Enter diagnosis" at bounding box center [861, 368] width 1062 height 31
type input "MUSCULOSKELETAL"
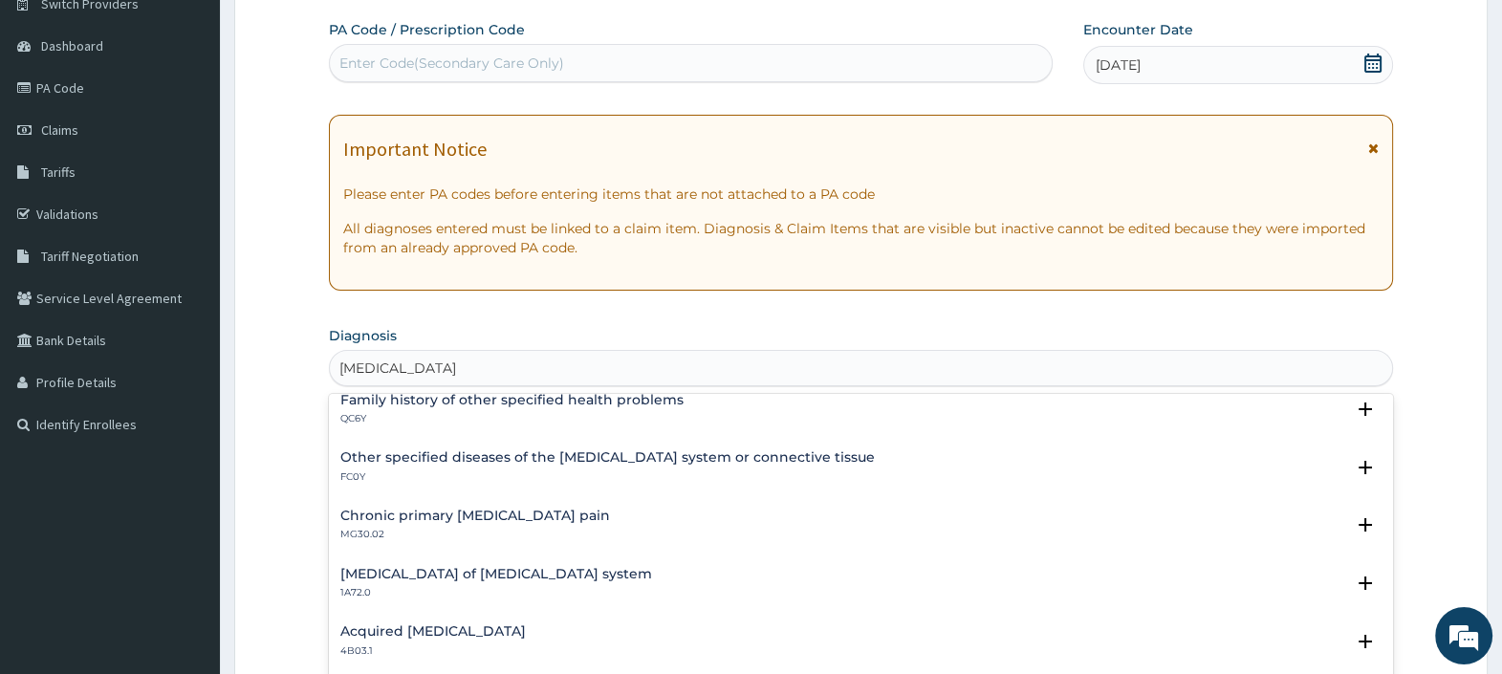
scroll to position [598, 0]
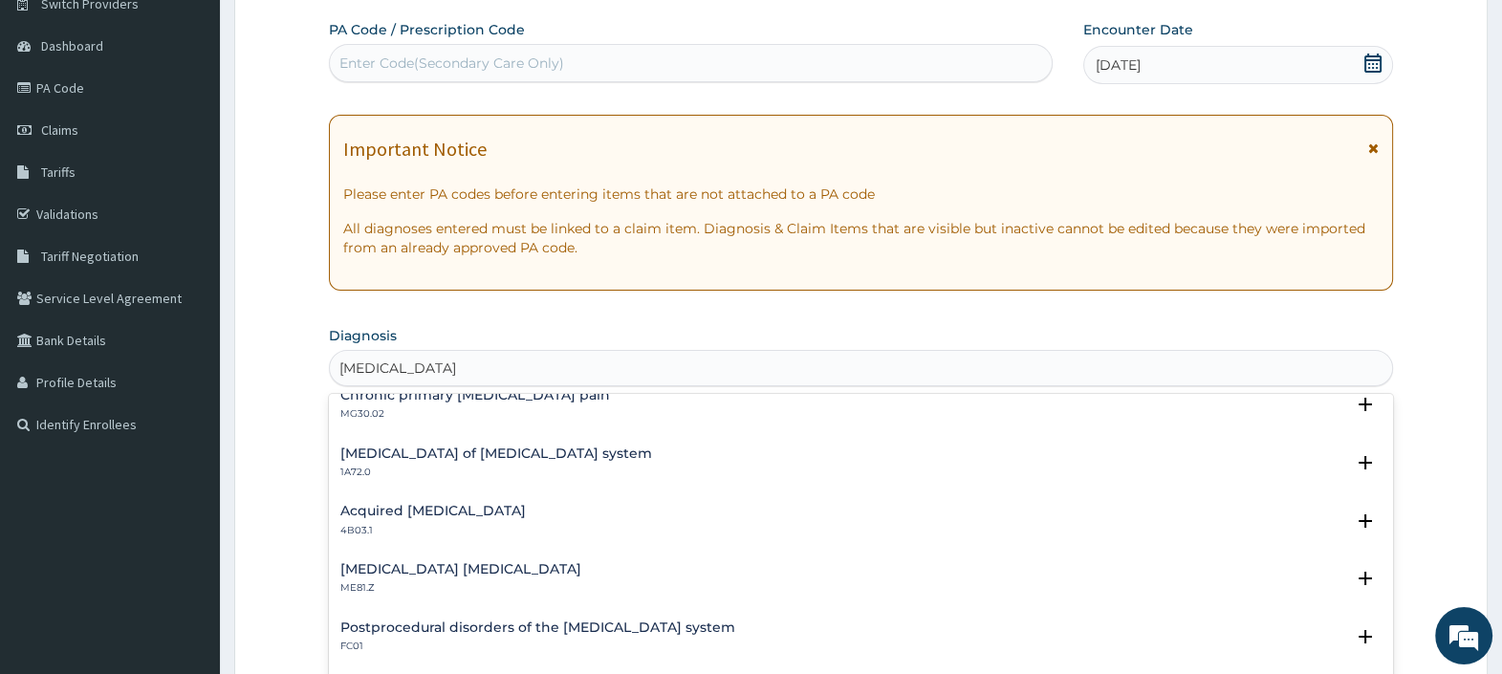
click at [445, 566] on h4 "Musculoskeletal chest pain, unspecified" at bounding box center [460, 569] width 241 height 14
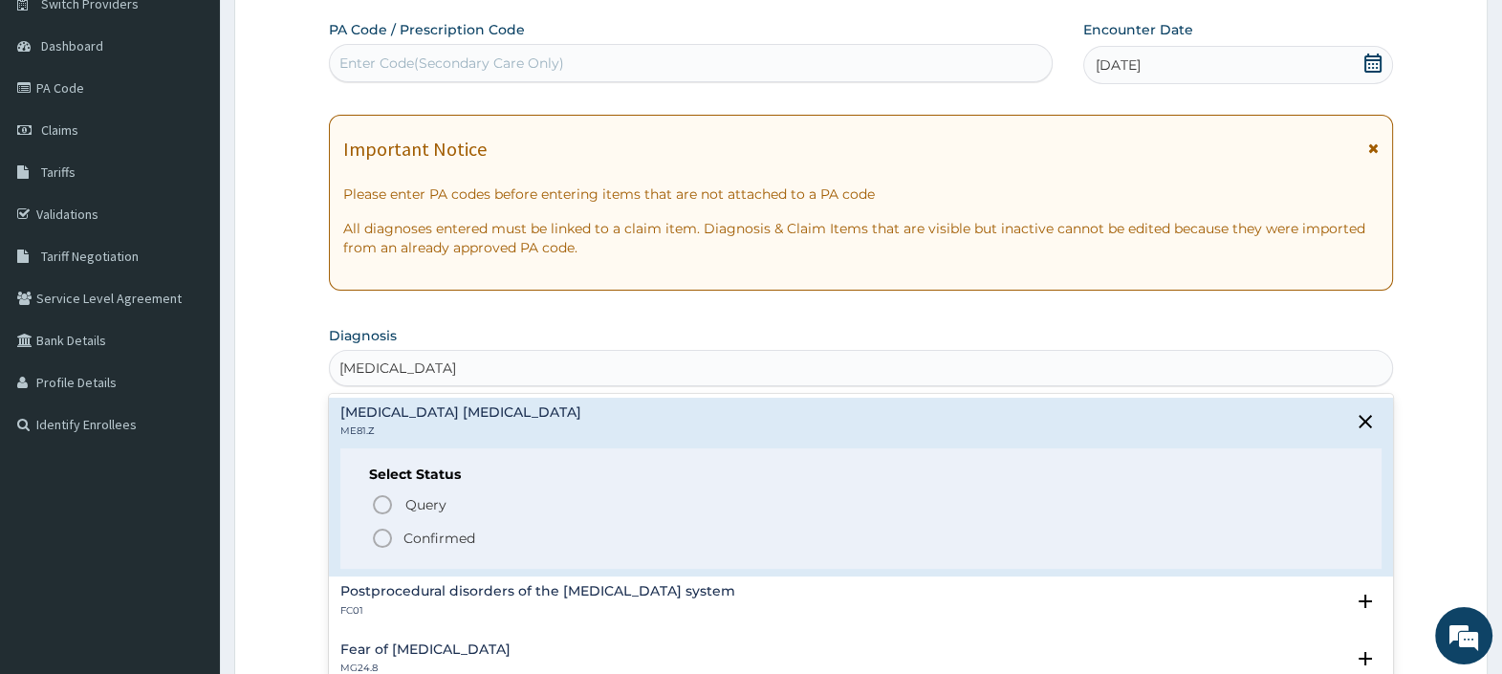
scroll to position [836, 0]
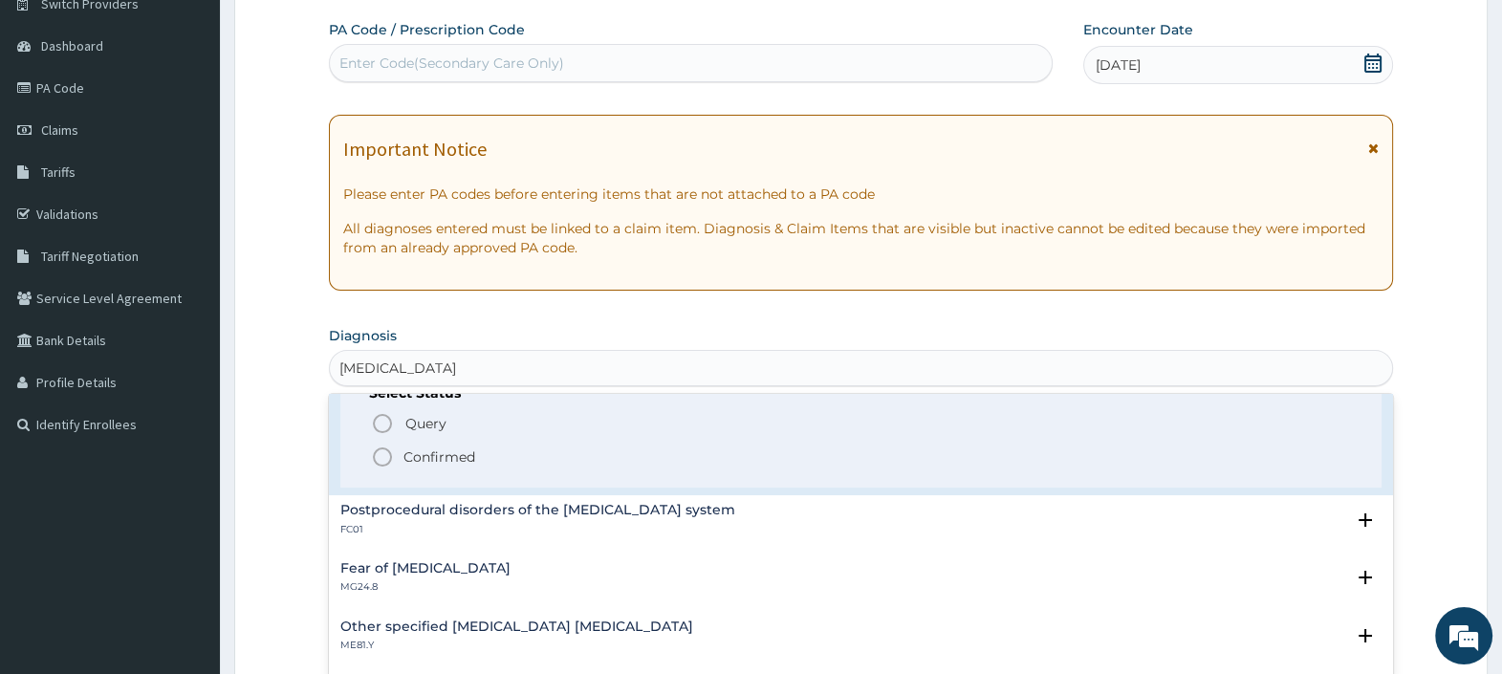
click at [421, 453] on p "Confirmed" at bounding box center [440, 457] width 72 height 19
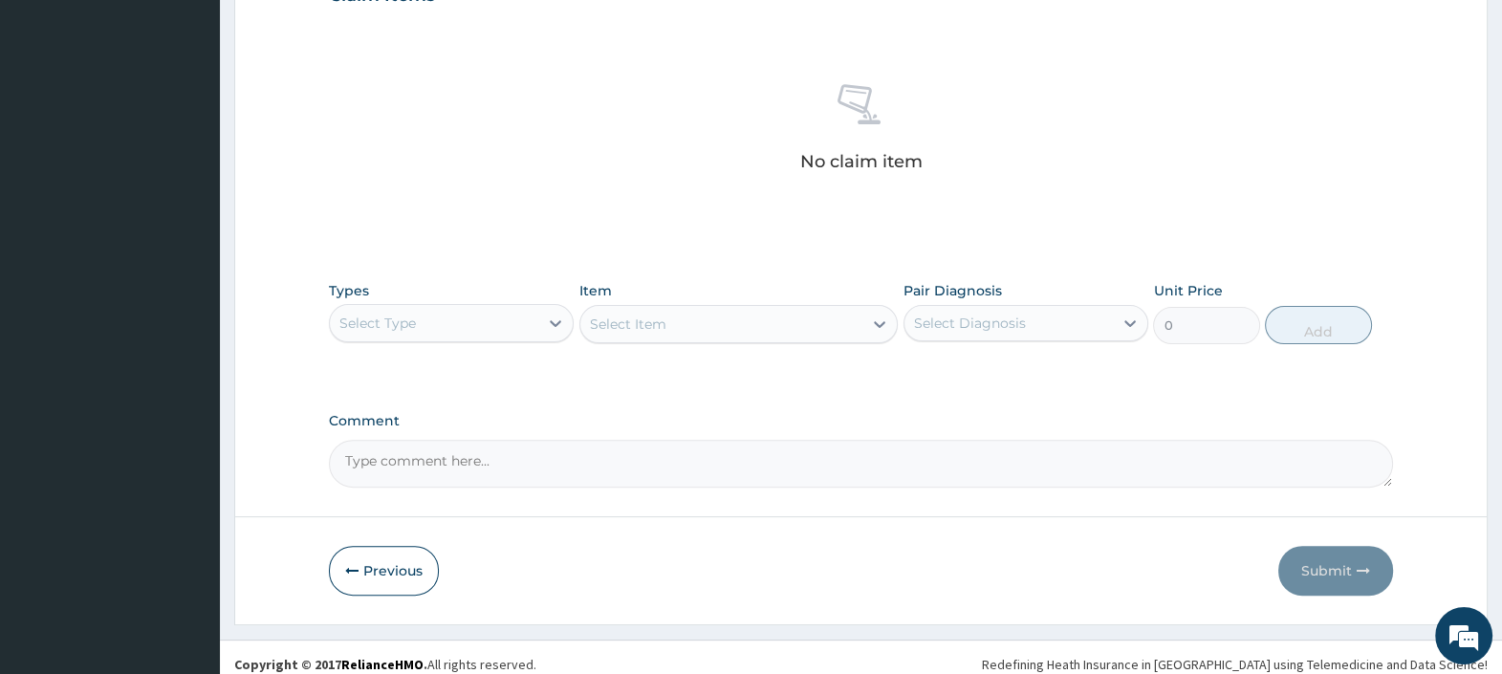
scroll to position [703, 0]
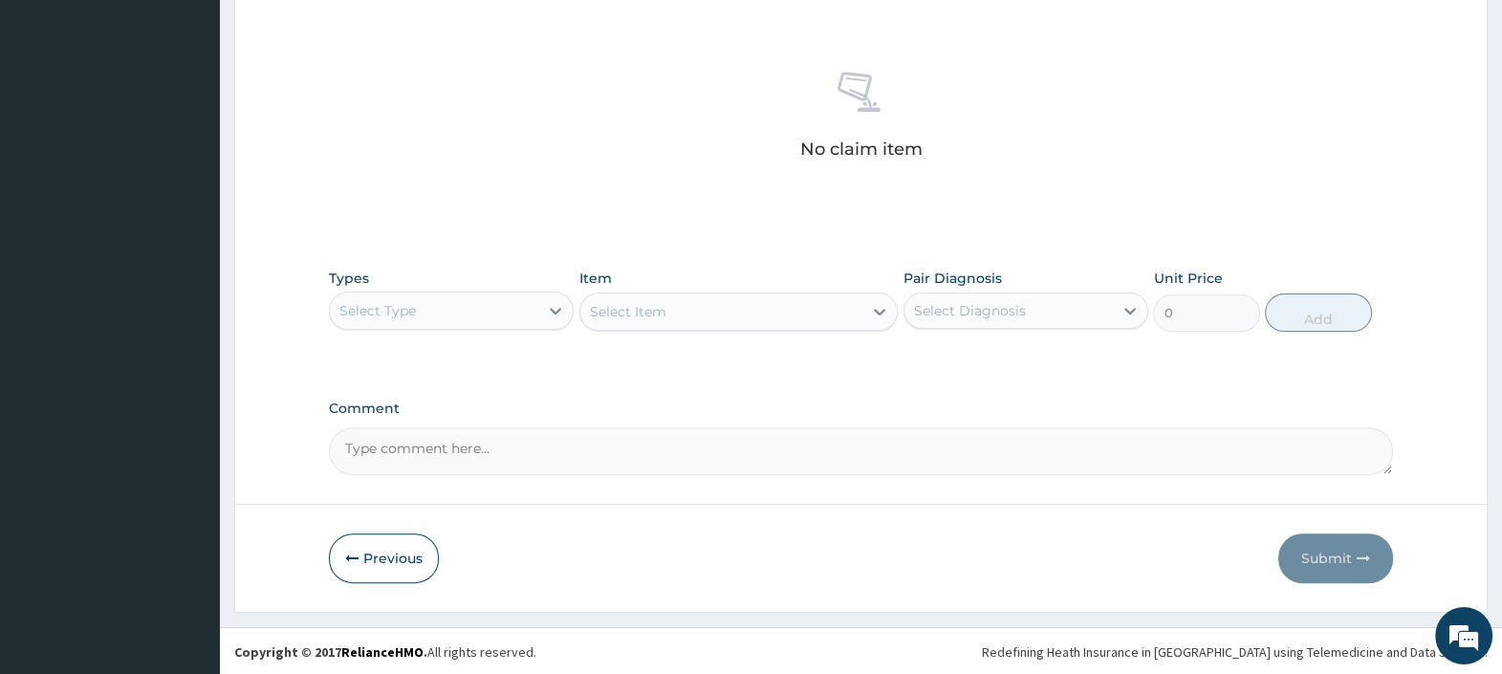
click at [494, 311] on div "Select Type" at bounding box center [434, 310] width 208 height 31
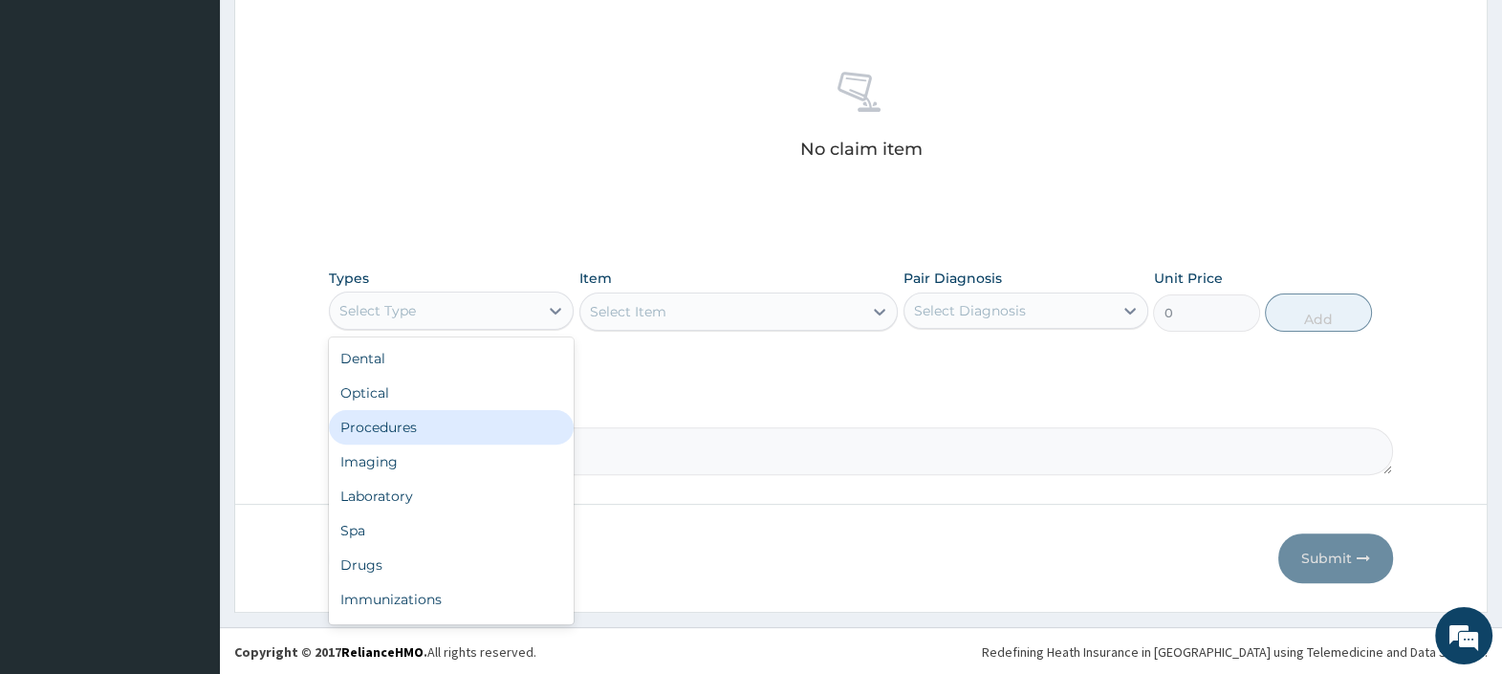
click at [422, 424] on div "Procedures" at bounding box center [451, 427] width 245 height 34
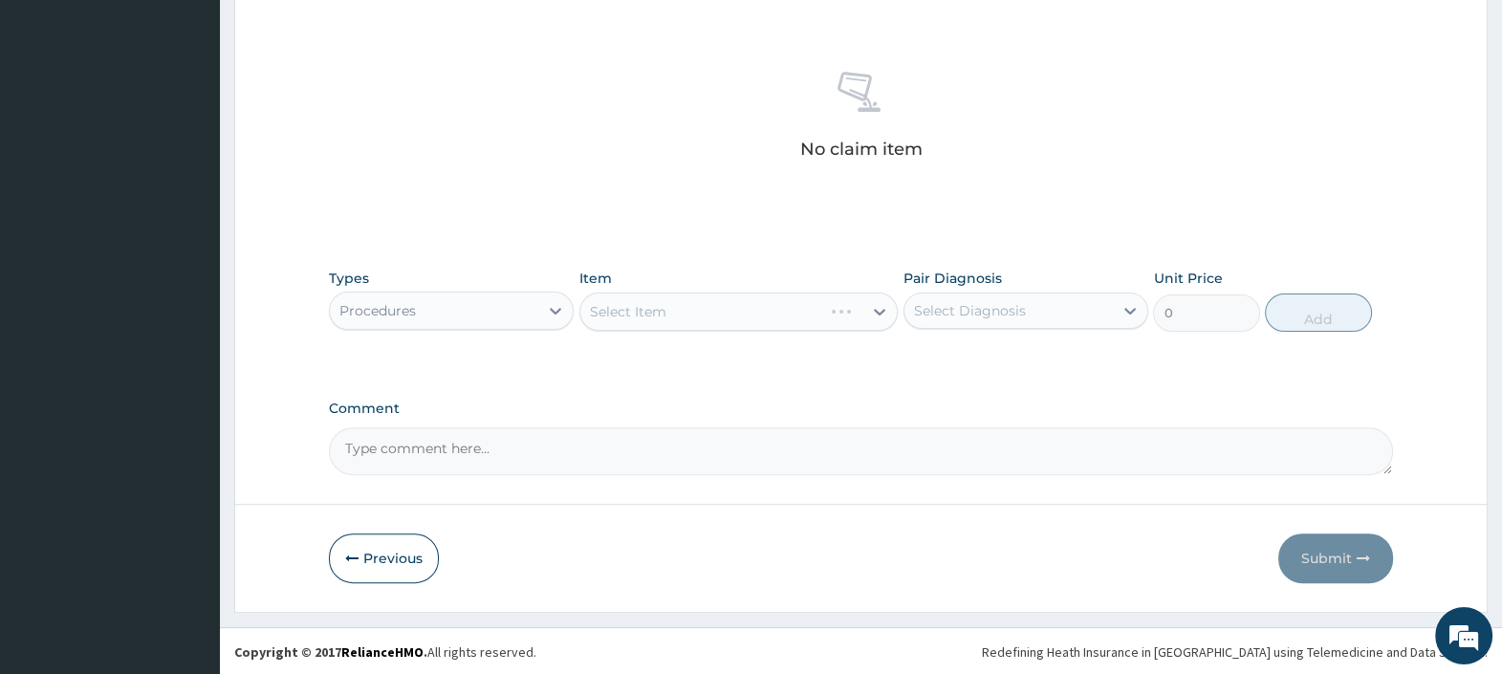
click at [547, 452] on textarea "Comment" at bounding box center [861, 451] width 1064 height 48
paste textarea "PA/DD872E"
type textarea "PA CODE: PA/DD872E"
click at [709, 314] on div "Select Item" at bounding box center [721, 311] width 283 height 31
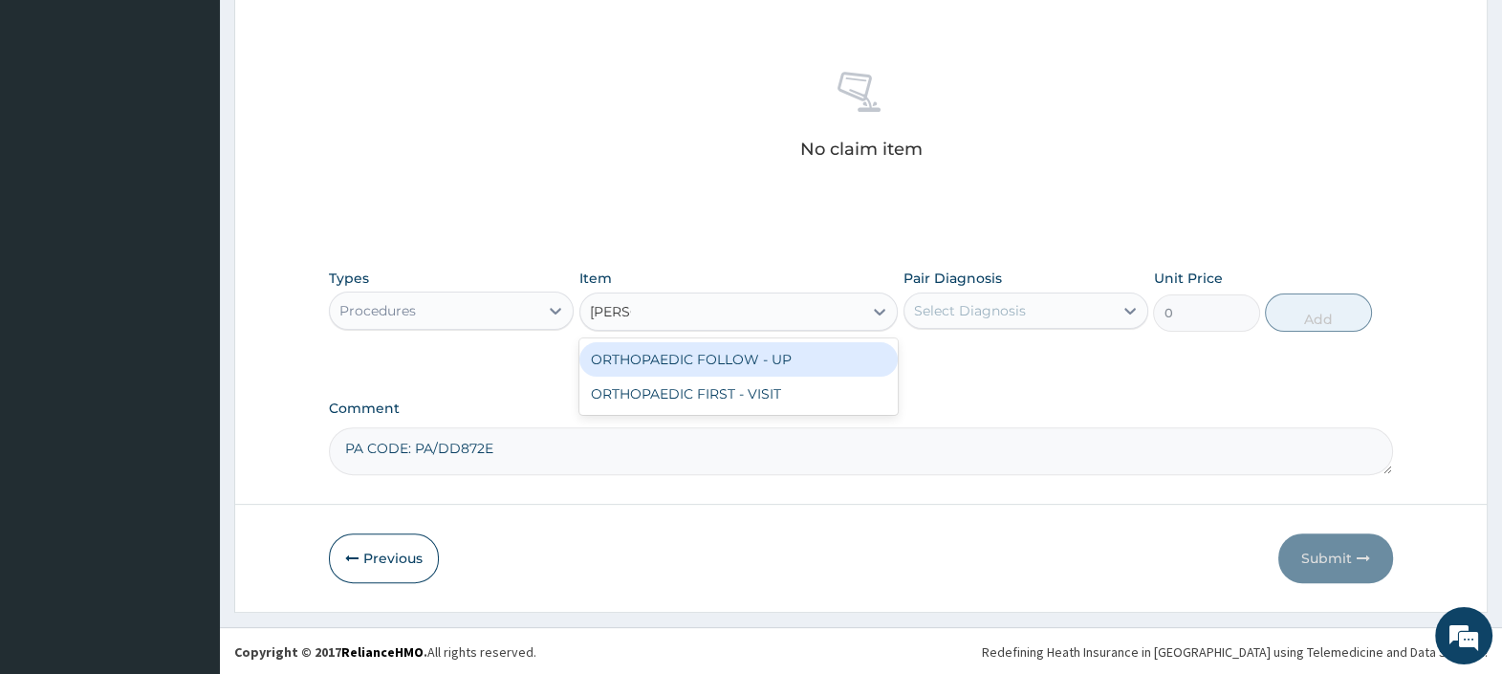
type input "ORTHO"
click at [691, 362] on div "ORTHOPAEDIC FOLLOW - UP" at bounding box center [738, 359] width 319 height 34
type input "18478.262"
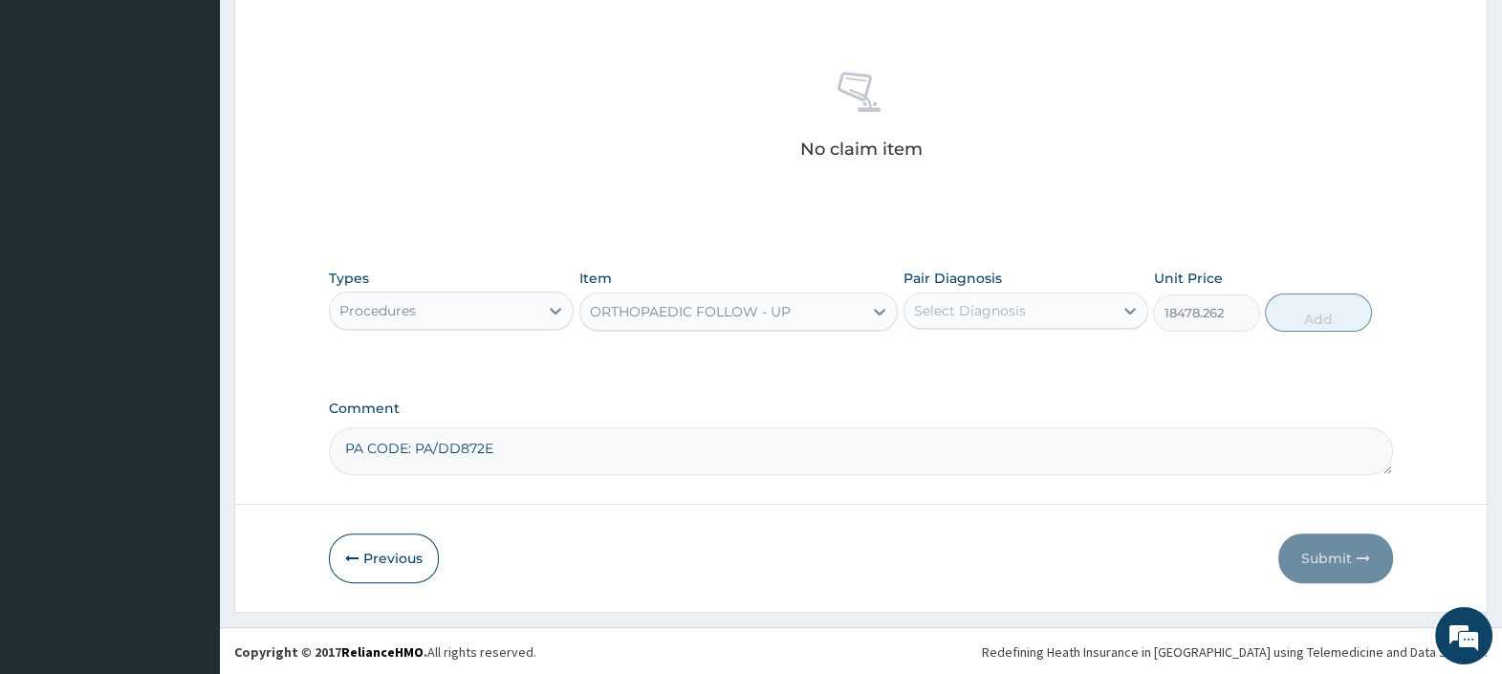
click at [1040, 318] on div "Select Diagnosis" at bounding box center [1009, 310] width 208 height 31
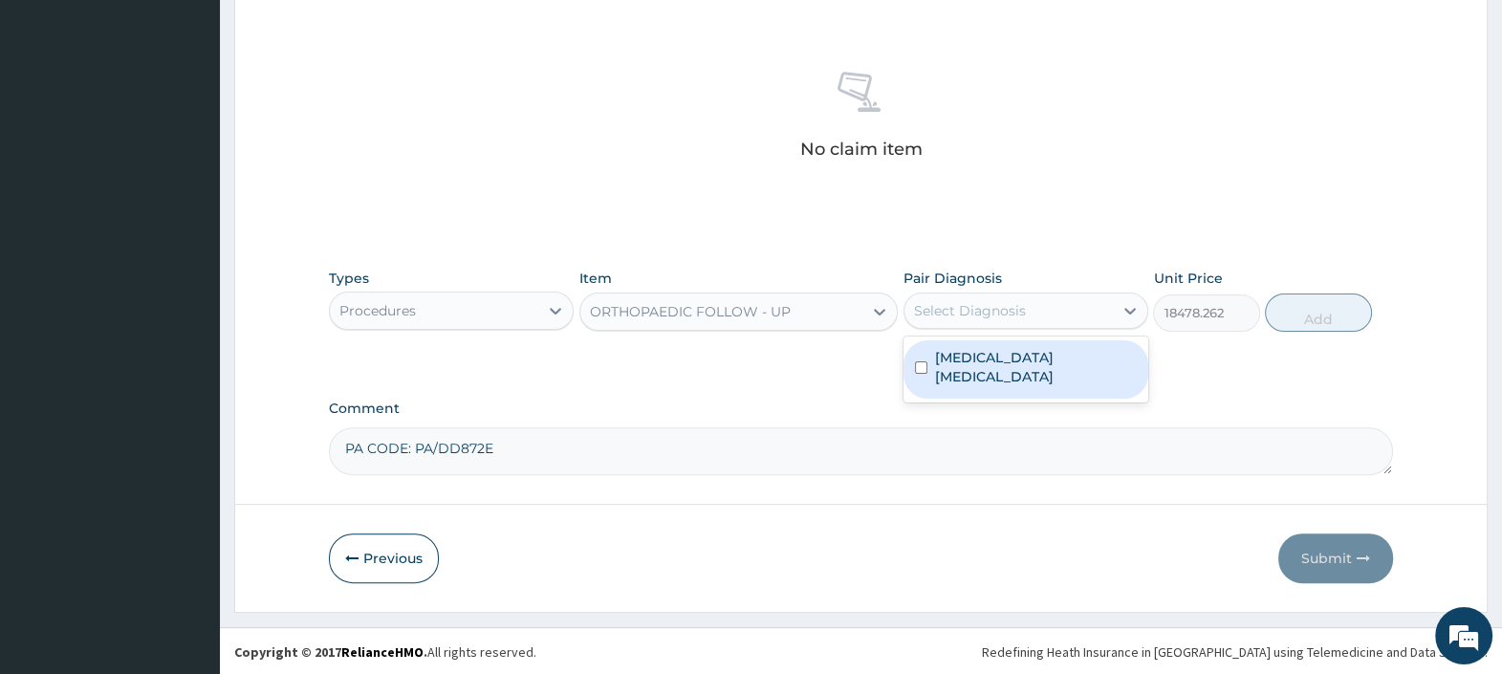
click at [1027, 363] on label "Musculoskeletal chest pain, unspecified" at bounding box center [1036, 367] width 202 height 38
checkbox input "true"
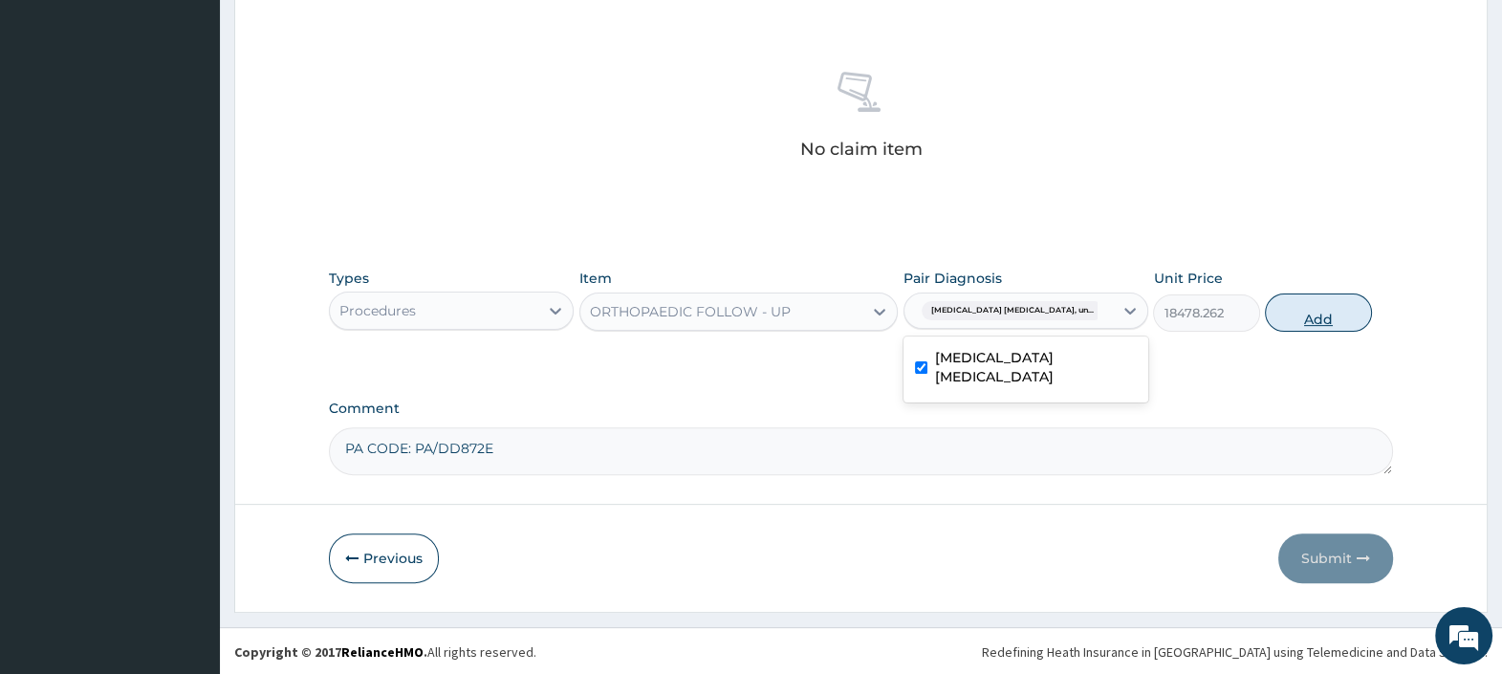
click at [1301, 311] on button "Add" at bounding box center [1318, 313] width 106 height 38
type input "0"
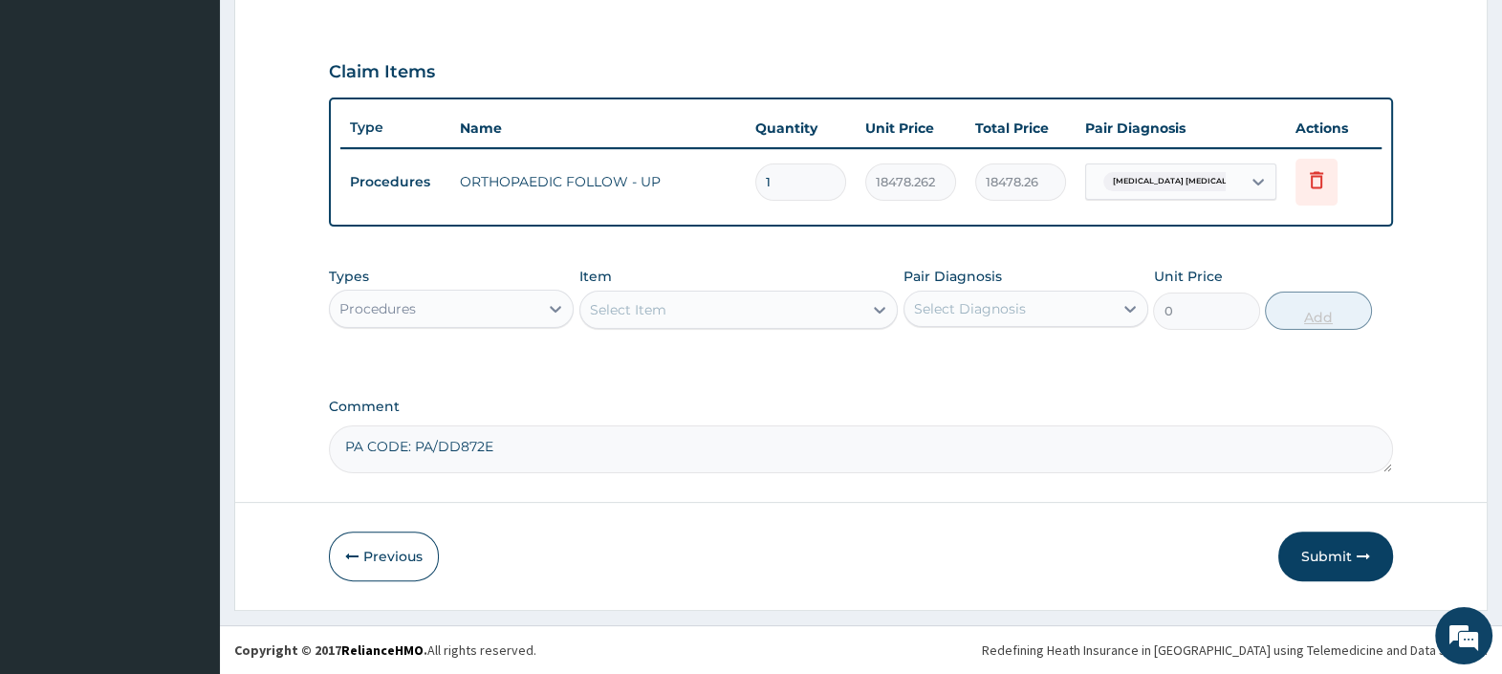
scroll to position [611, 0]
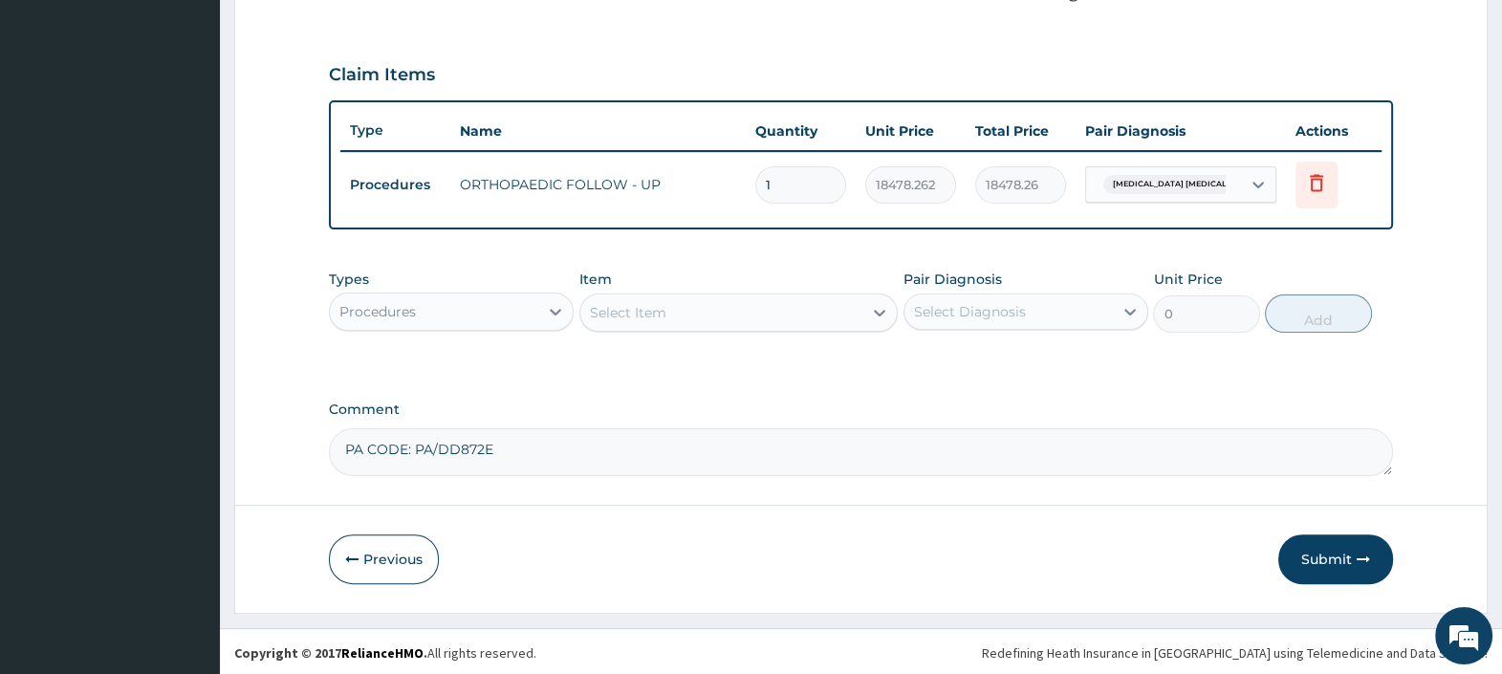
click at [456, 311] on div "Procedures" at bounding box center [434, 311] width 208 height 31
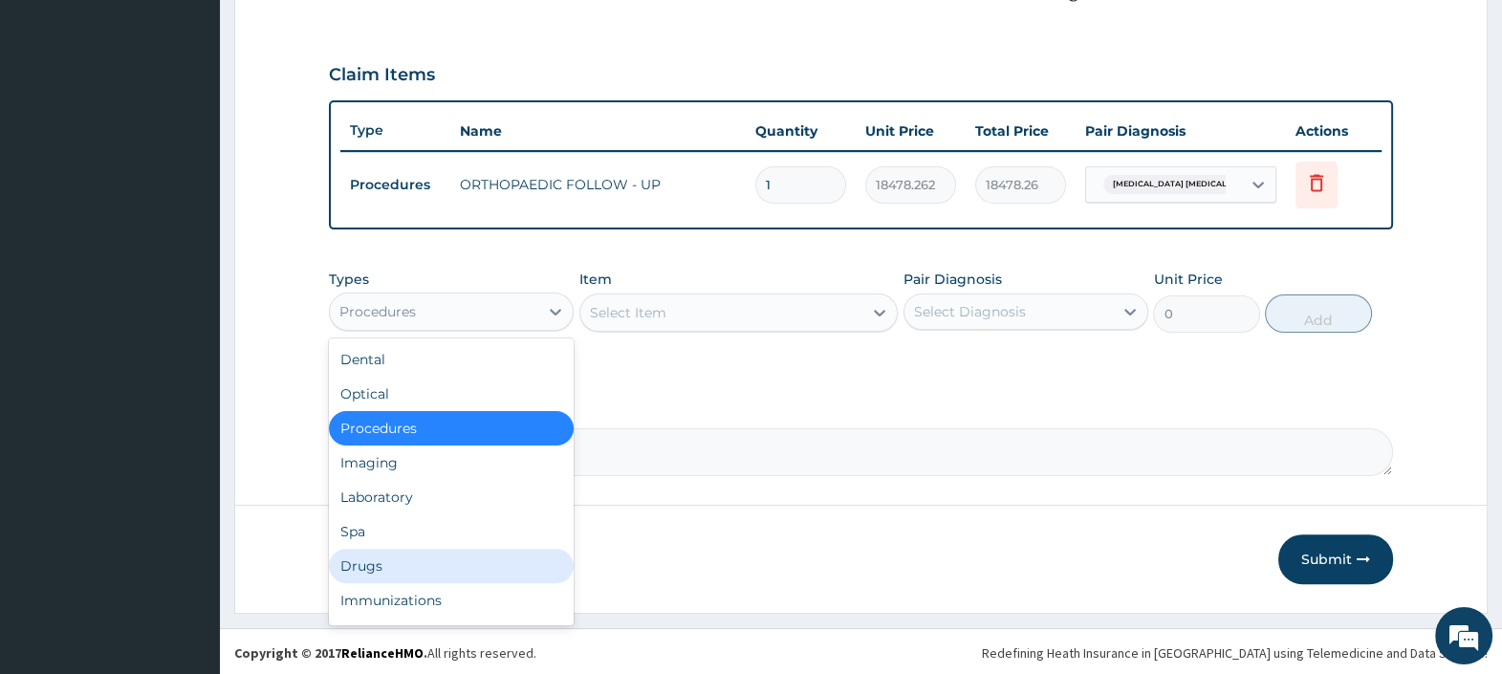
click at [369, 555] on div "Drugs" at bounding box center [451, 566] width 245 height 34
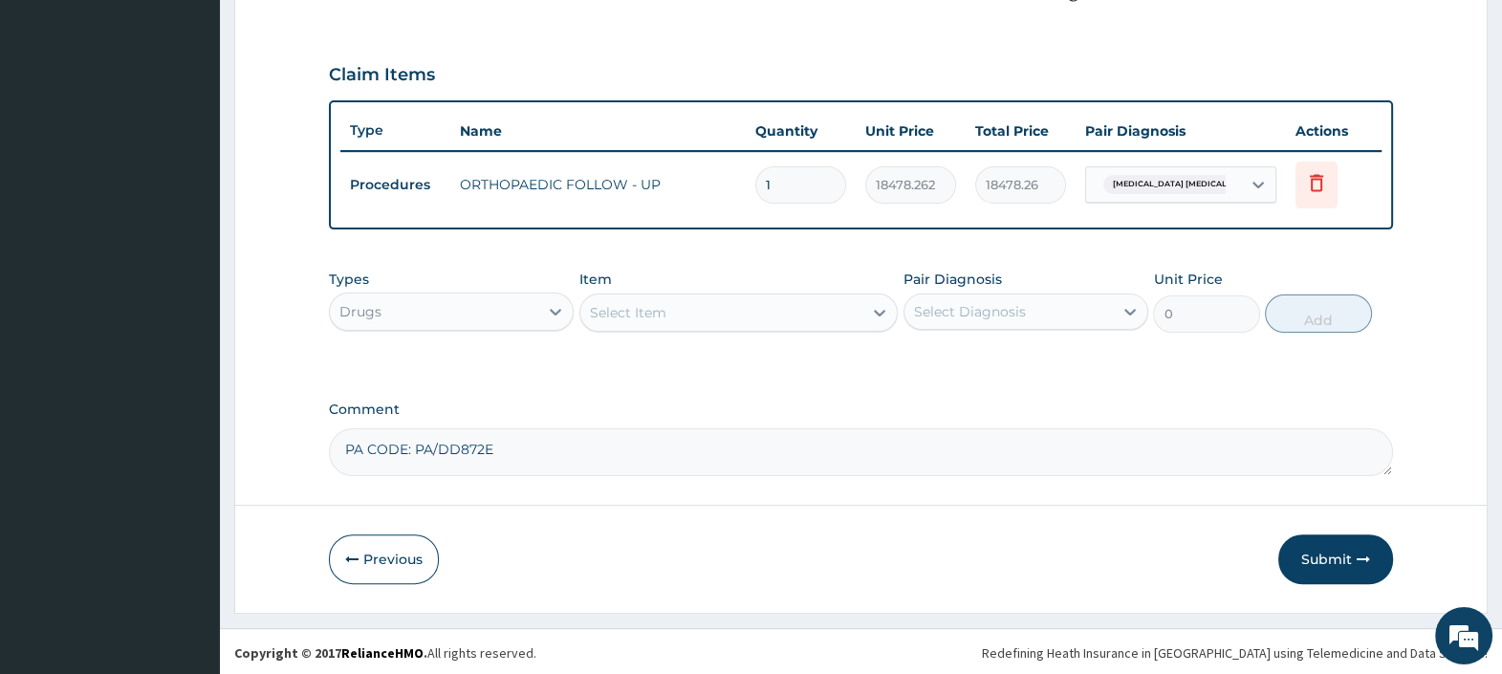
click at [698, 307] on div "Select Item" at bounding box center [721, 312] width 283 height 31
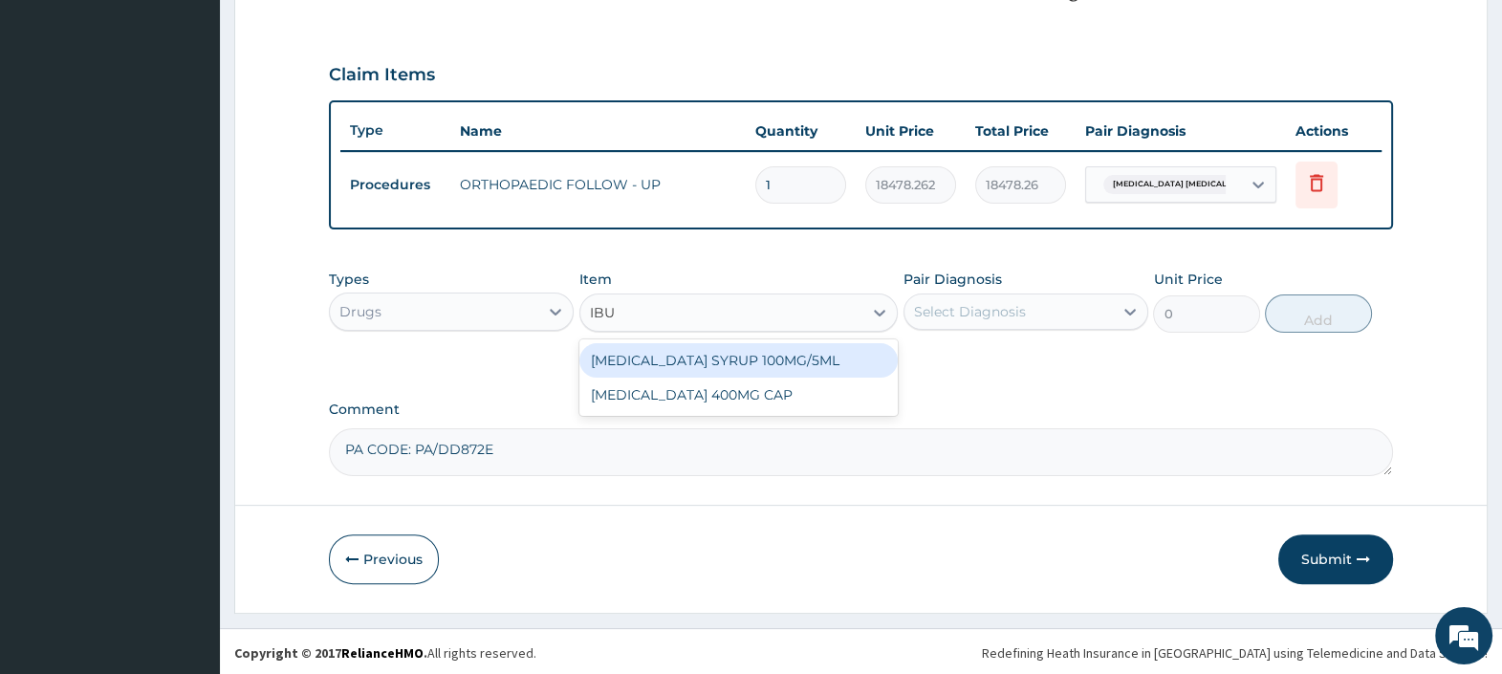
type input "IBUP"
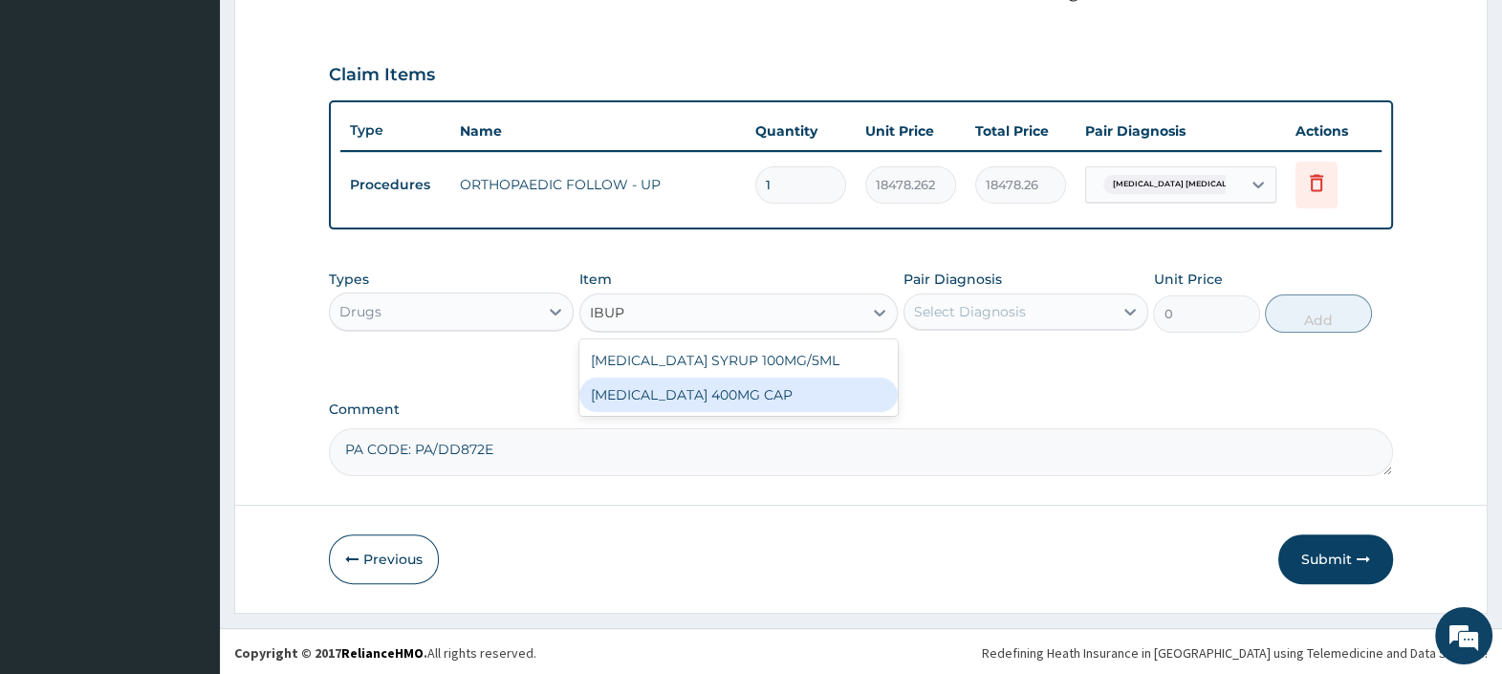
click at [703, 386] on div "IBUPROFEN 400MG CAP" at bounding box center [738, 395] width 319 height 34
type input "23"
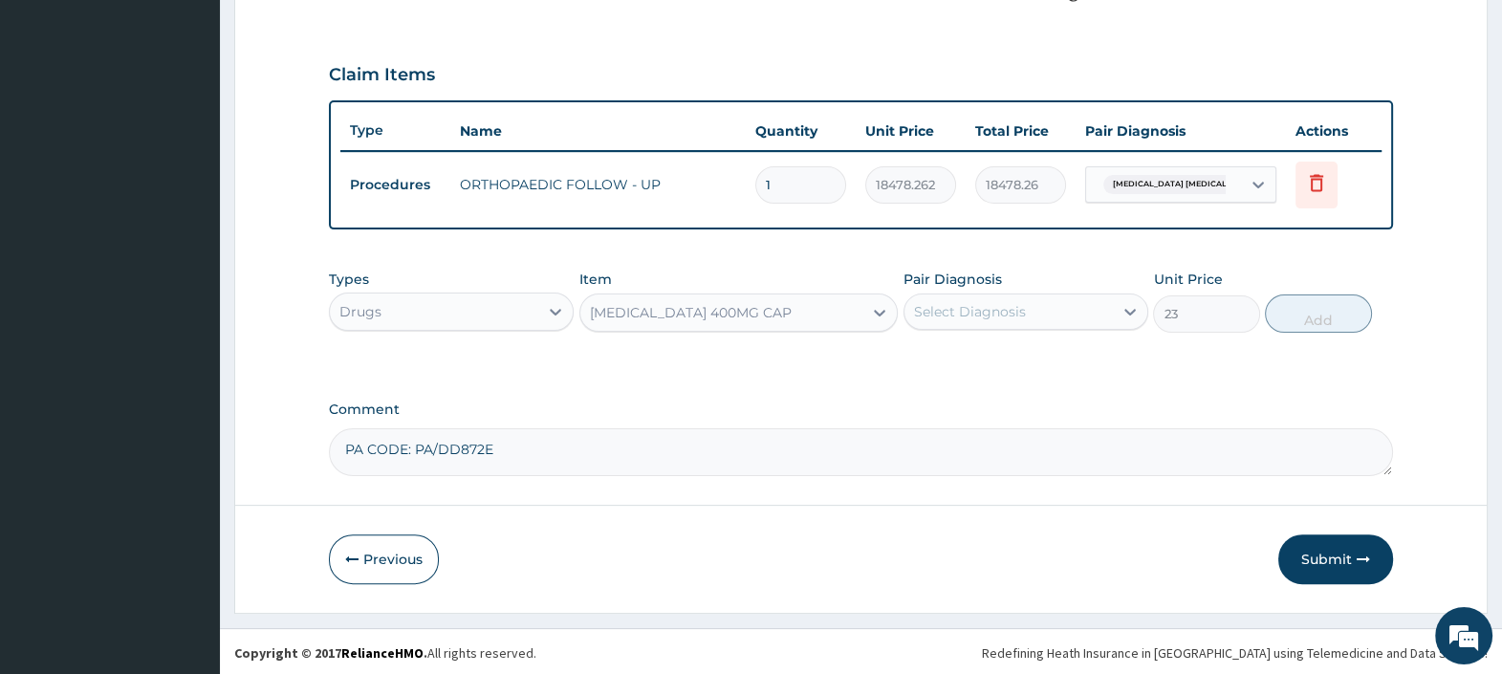
click at [970, 296] on div "Select Diagnosis" at bounding box center [1009, 311] width 208 height 31
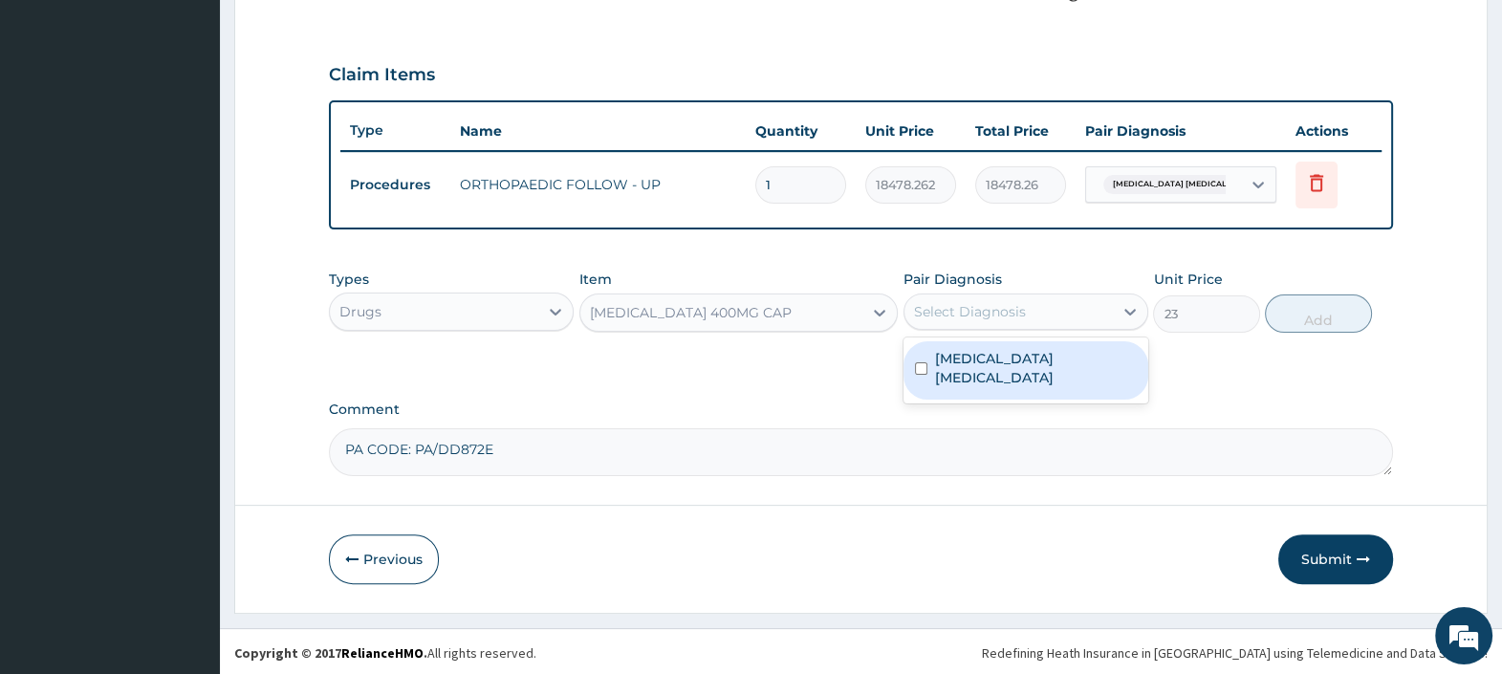
click at [973, 362] on label "Musculoskeletal chest pain, unspecified" at bounding box center [1036, 368] width 202 height 38
checkbox input "true"
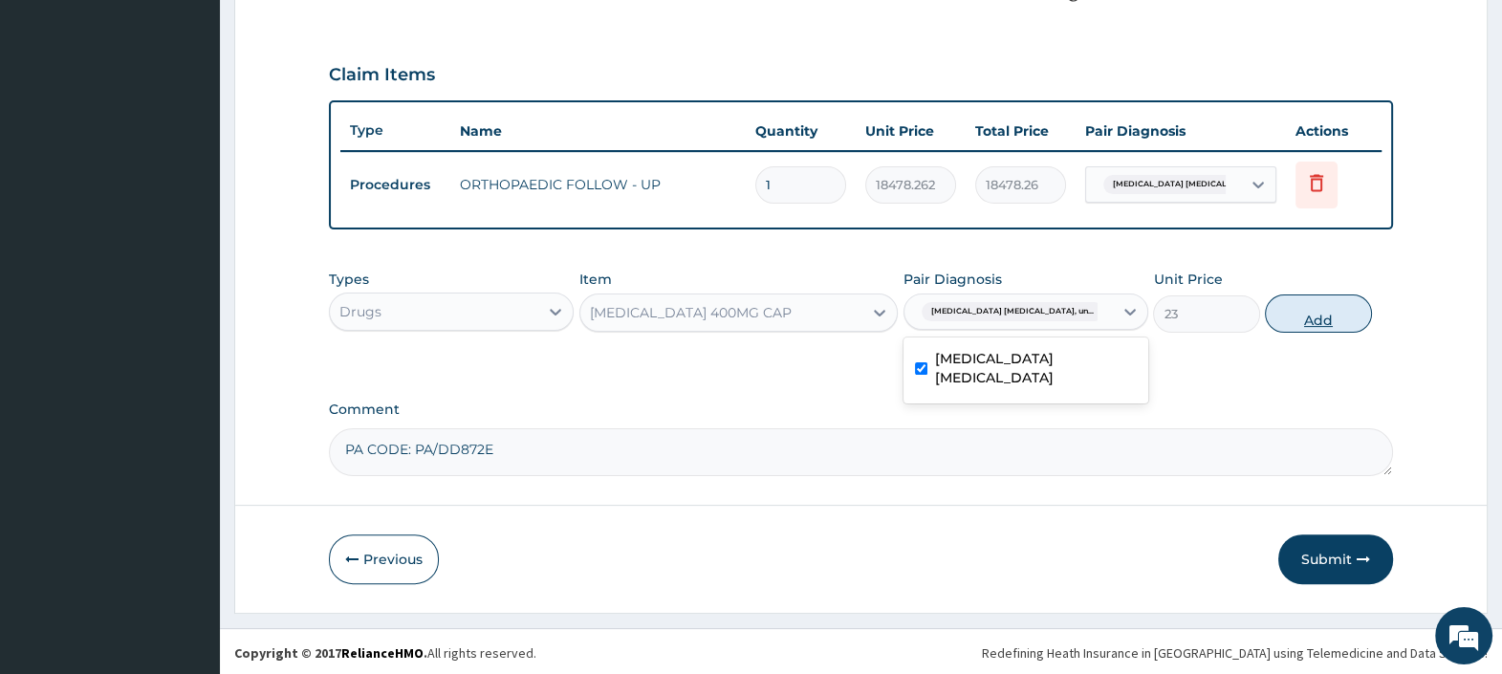
click at [1316, 312] on button "Add" at bounding box center [1318, 314] width 106 height 38
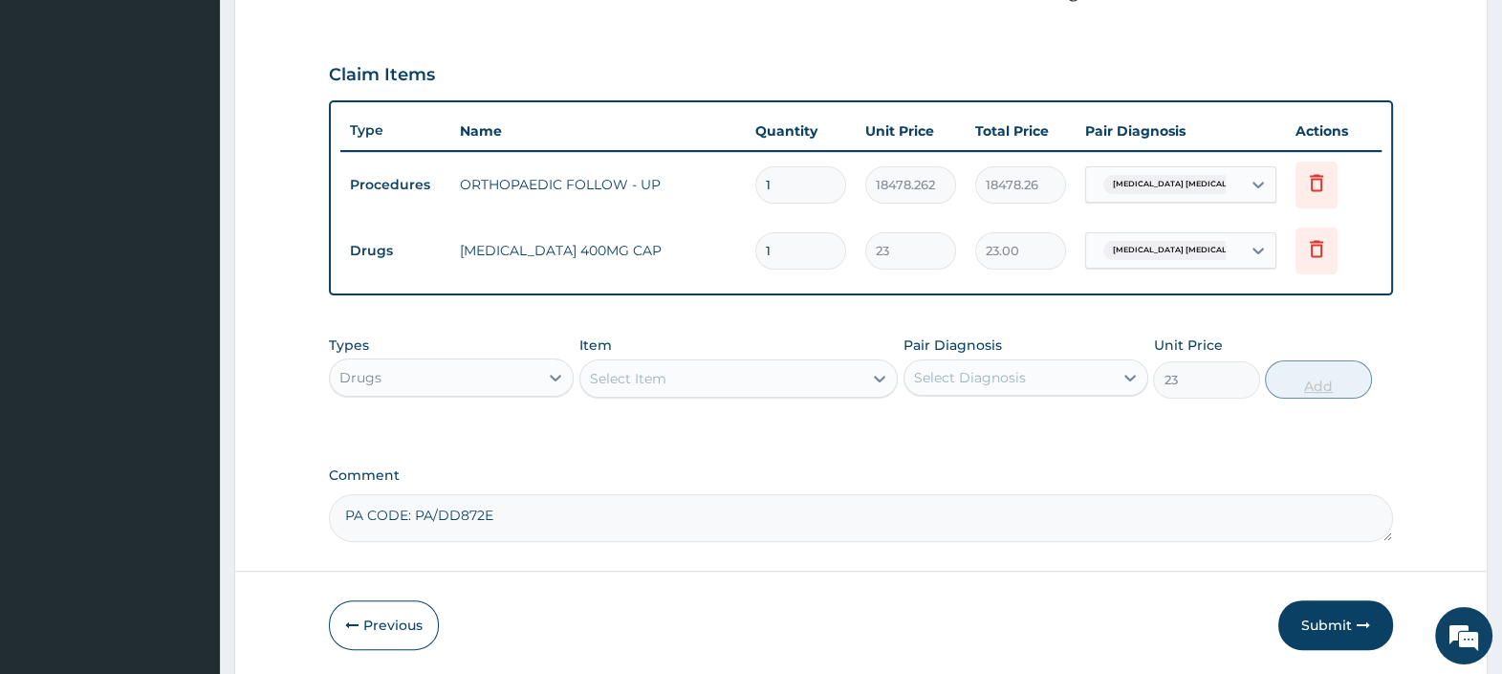
type input "0"
type input "0.00"
type input "2"
type input "46.00"
type input "20"
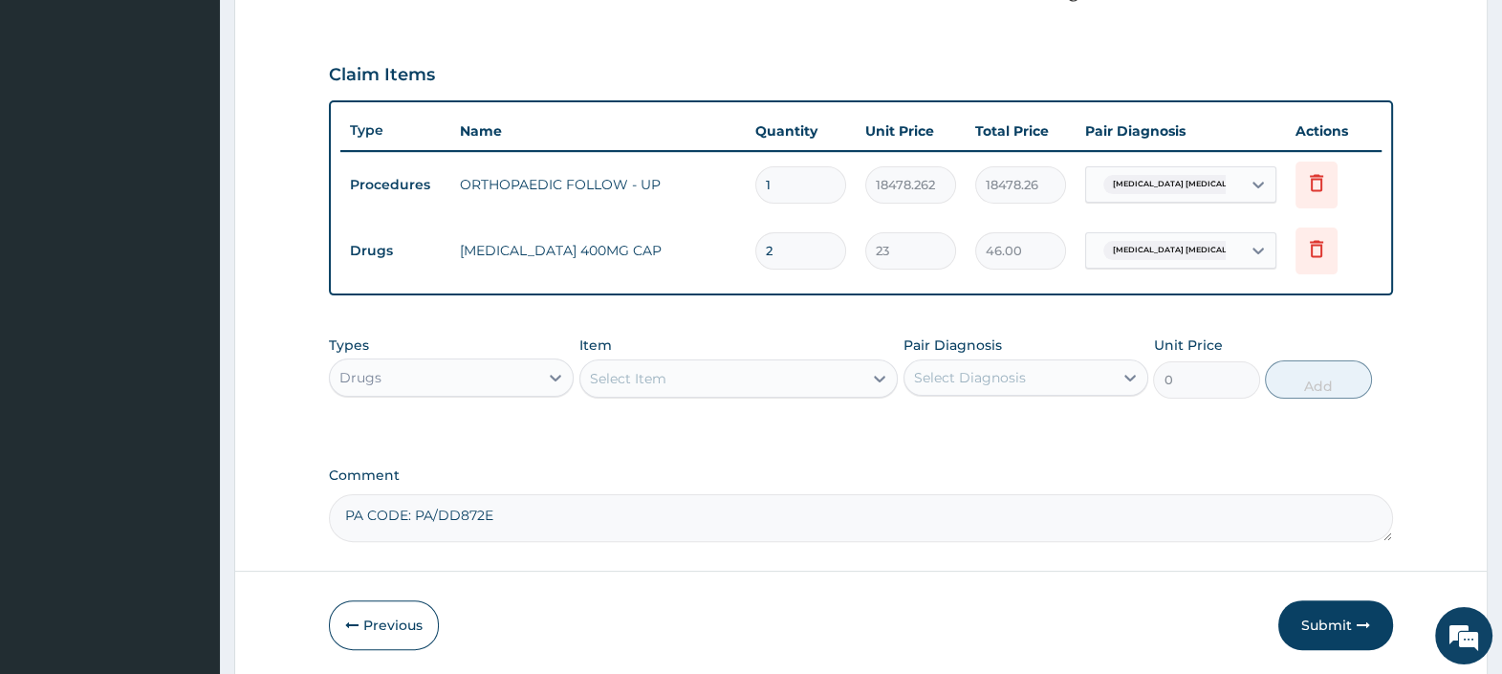
type input "460.00"
type input "20"
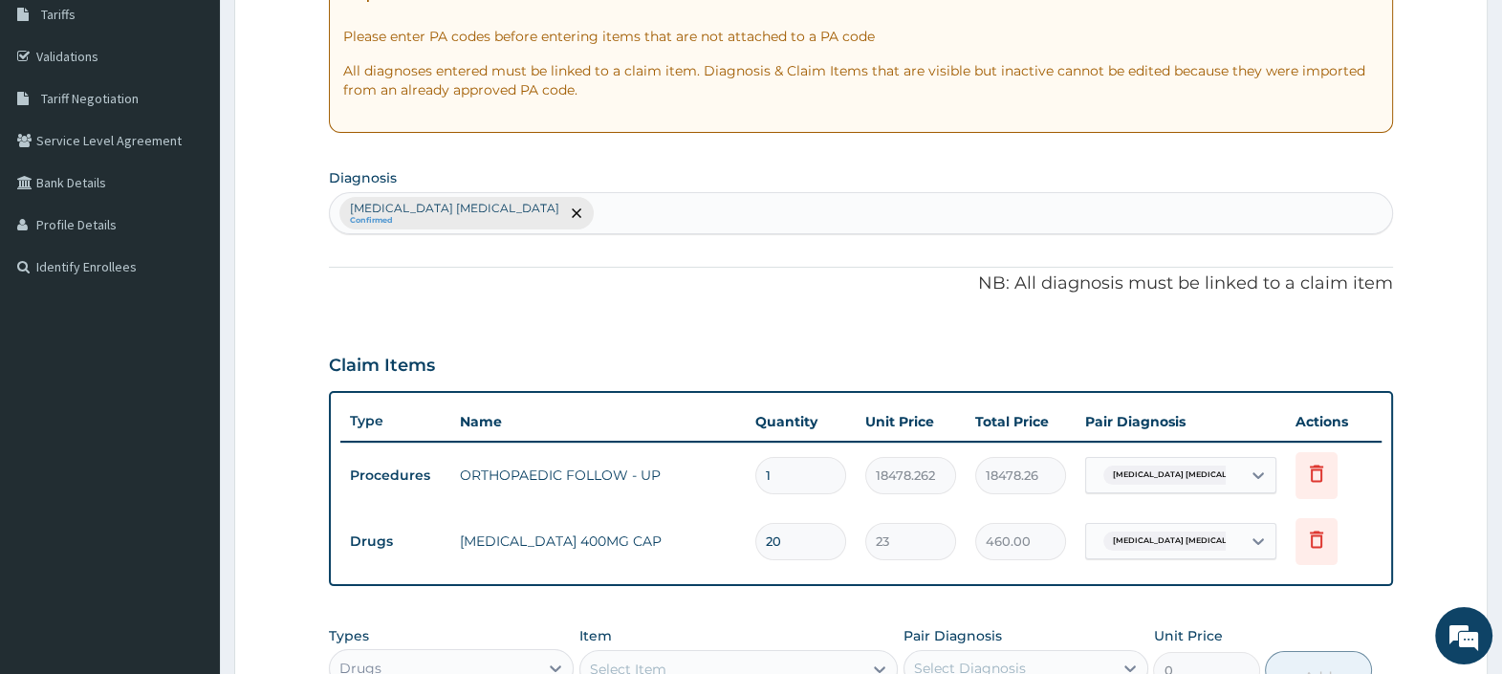
scroll to position [677, 0]
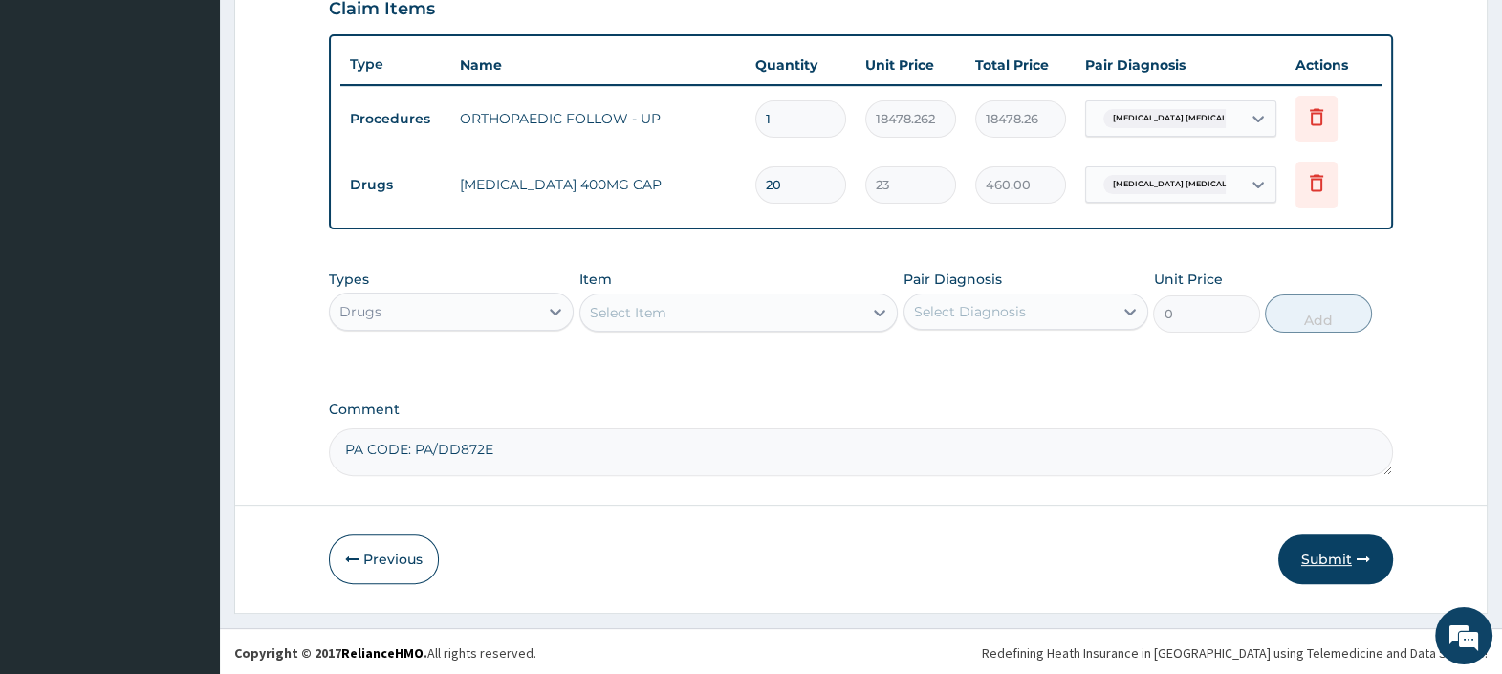
click at [1322, 549] on button "Submit" at bounding box center [1335, 560] width 115 height 50
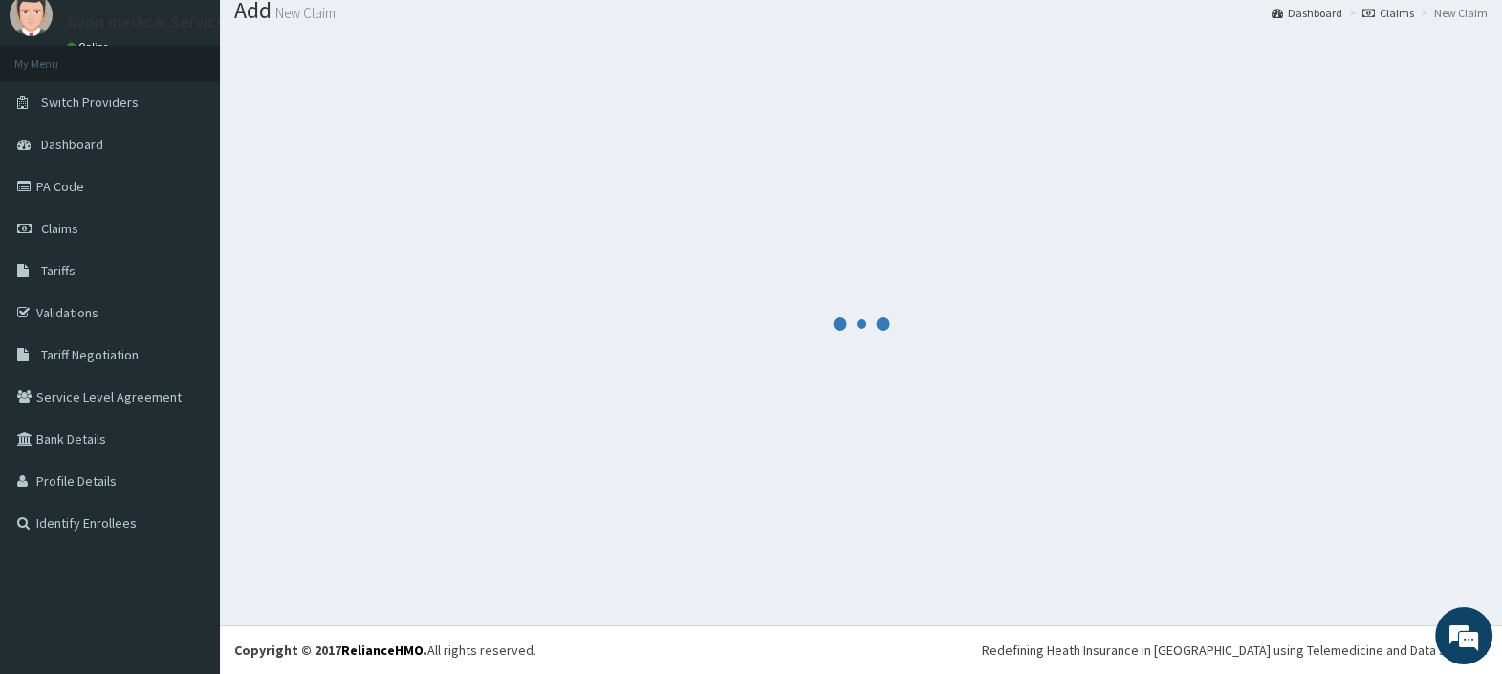
scroll to position [63, 0]
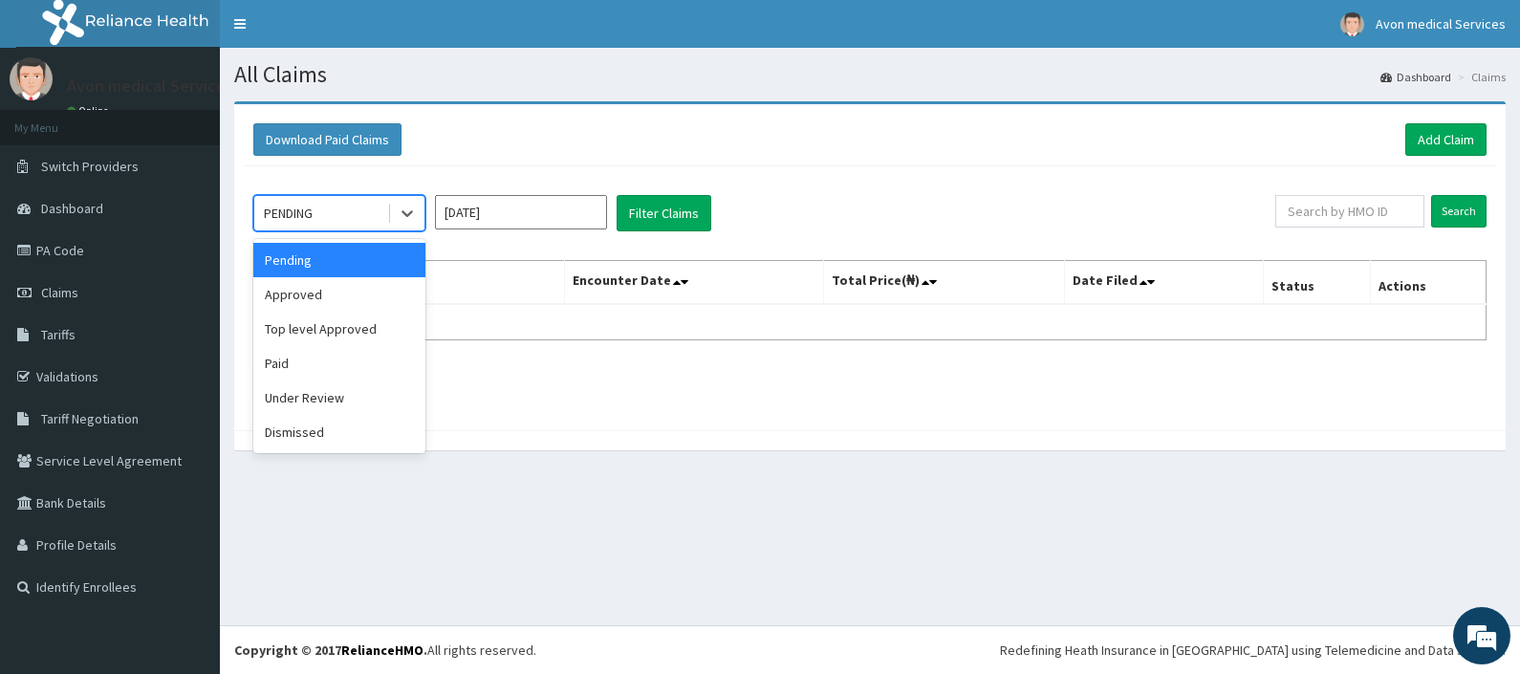
drag, startPoint x: 323, startPoint y: 207, endPoint x: 320, endPoint y: 220, distance: 12.8
click at [322, 208] on div "PENDING" at bounding box center [320, 213] width 133 height 31
click at [316, 295] on div "Approved" at bounding box center [339, 294] width 172 height 34
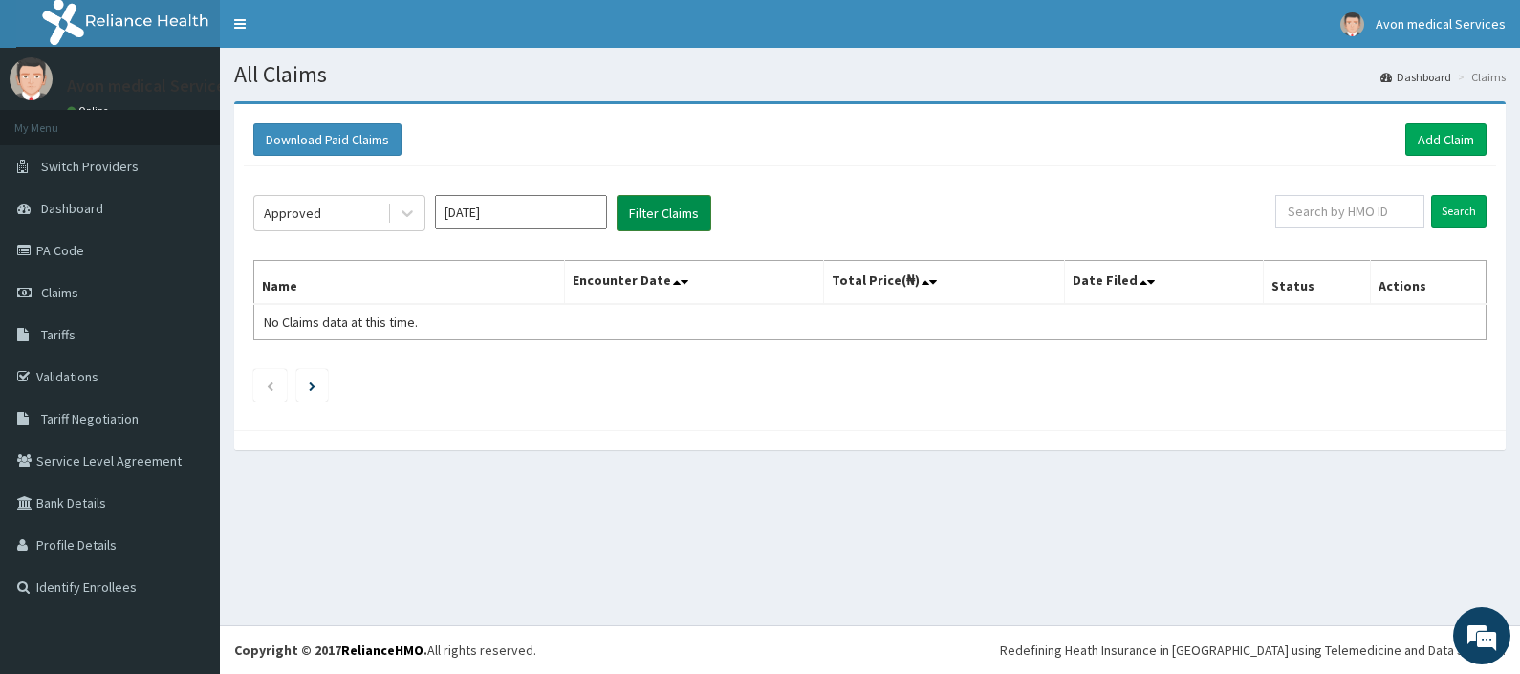
click at [657, 217] on button "Filter Claims" at bounding box center [664, 213] width 95 height 36
click at [663, 206] on button "Filter Claims" at bounding box center [664, 213] width 95 height 36
click at [663, 211] on button "Filter Claims" at bounding box center [664, 213] width 95 height 36
click at [338, 216] on div "Approved" at bounding box center [320, 213] width 133 height 31
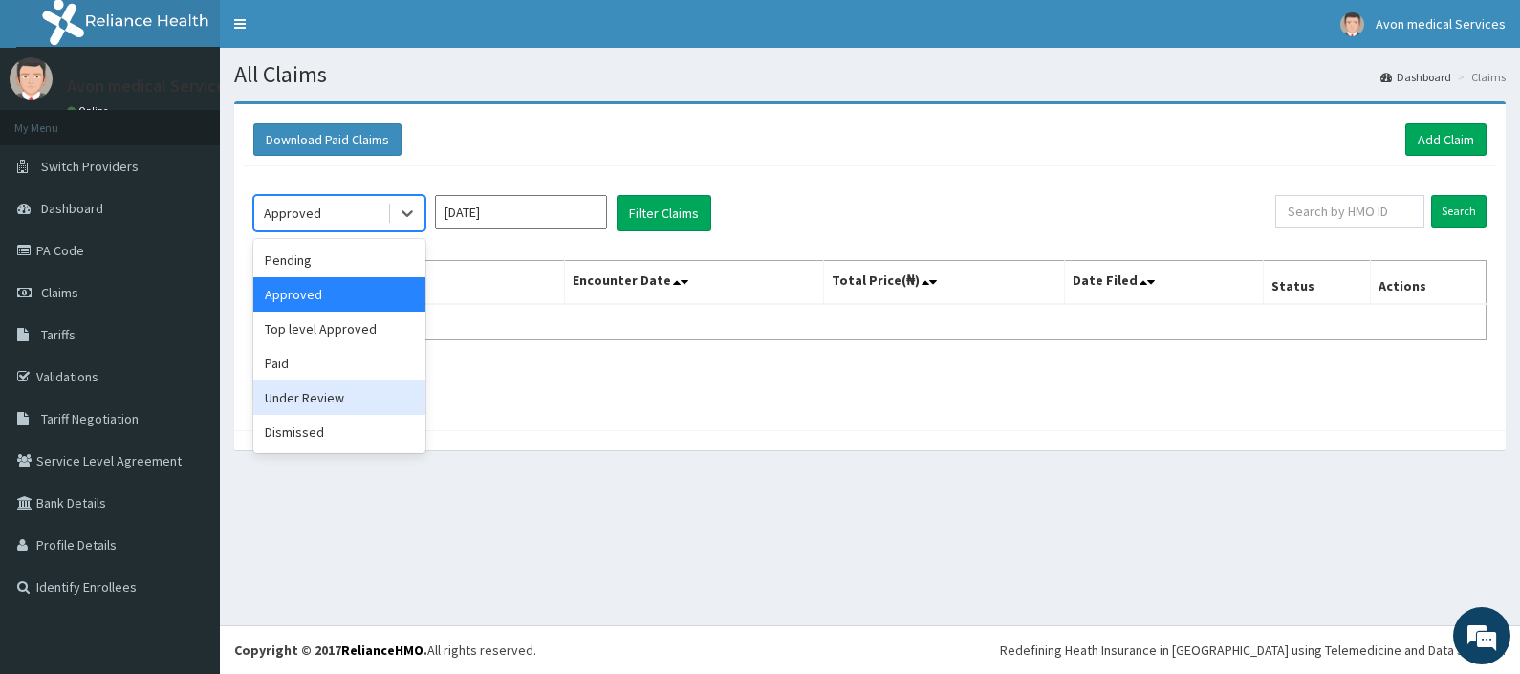
click at [293, 397] on div "Under Review" at bounding box center [339, 398] width 172 height 34
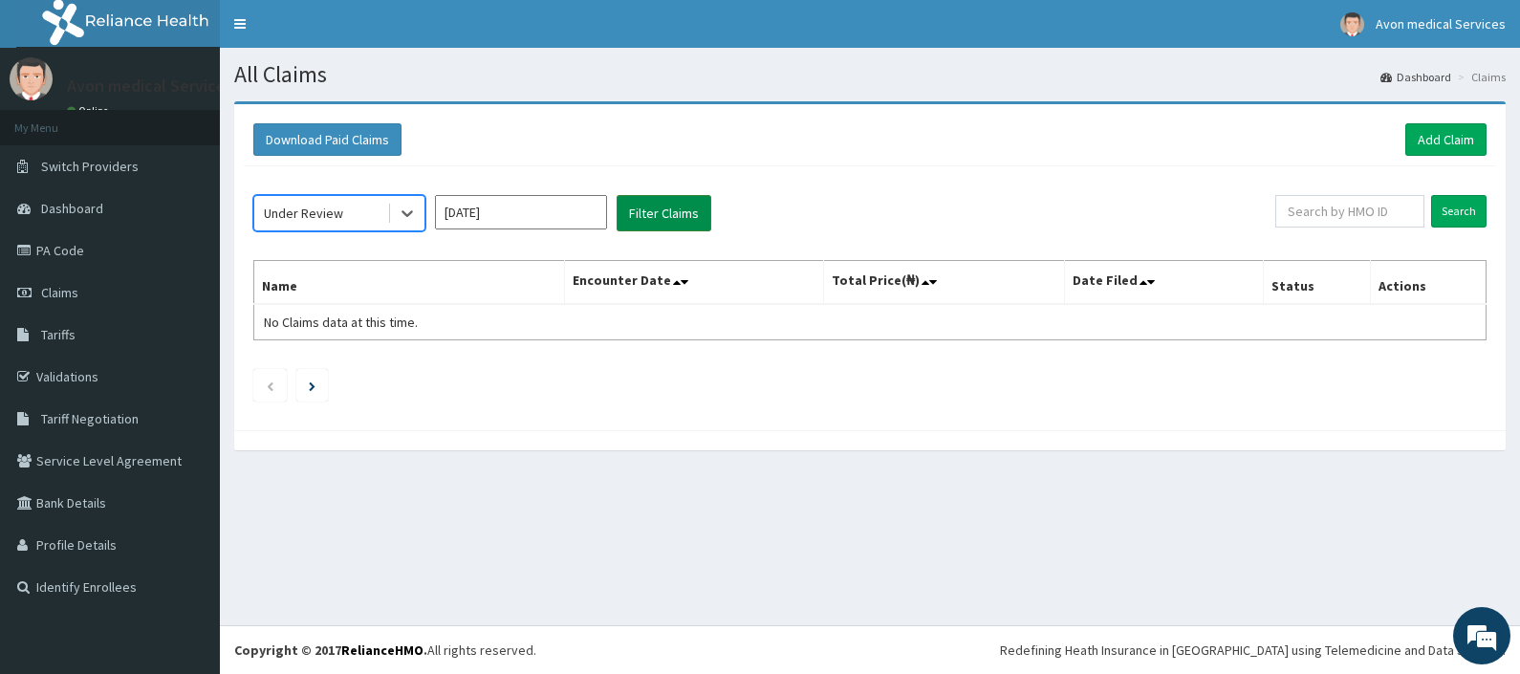
click at [655, 213] on button "Filter Claims" at bounding box center [664, 213] width 95 height 36
click at [655, 216] on button "Filter Claims" at bounding box center [664, 213] width 95 height 36
click at [307, 216] on div "Under Review" at bounding box center [303, 213] width 79 height 19
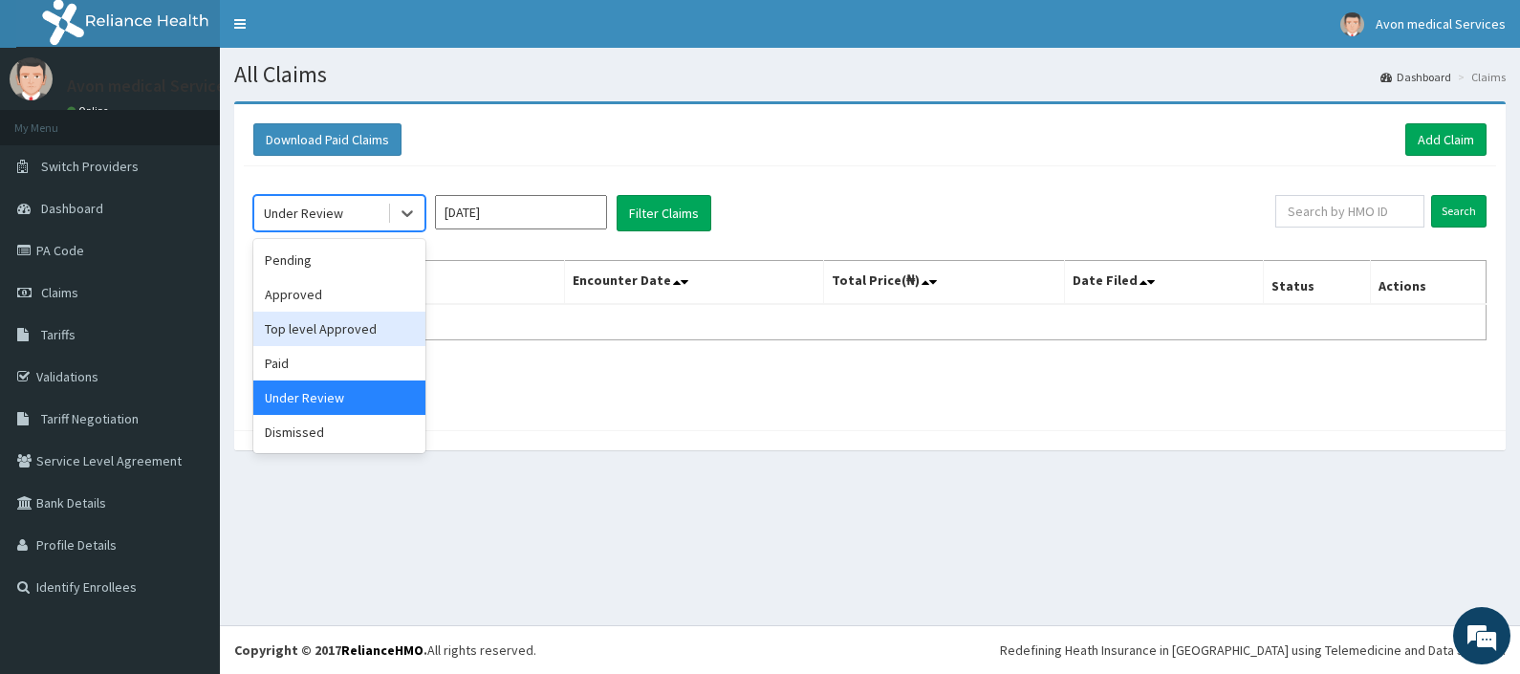
click at [301, 336] on div "Top level Approved" at bounding box center [339, 329] width 172 height 34
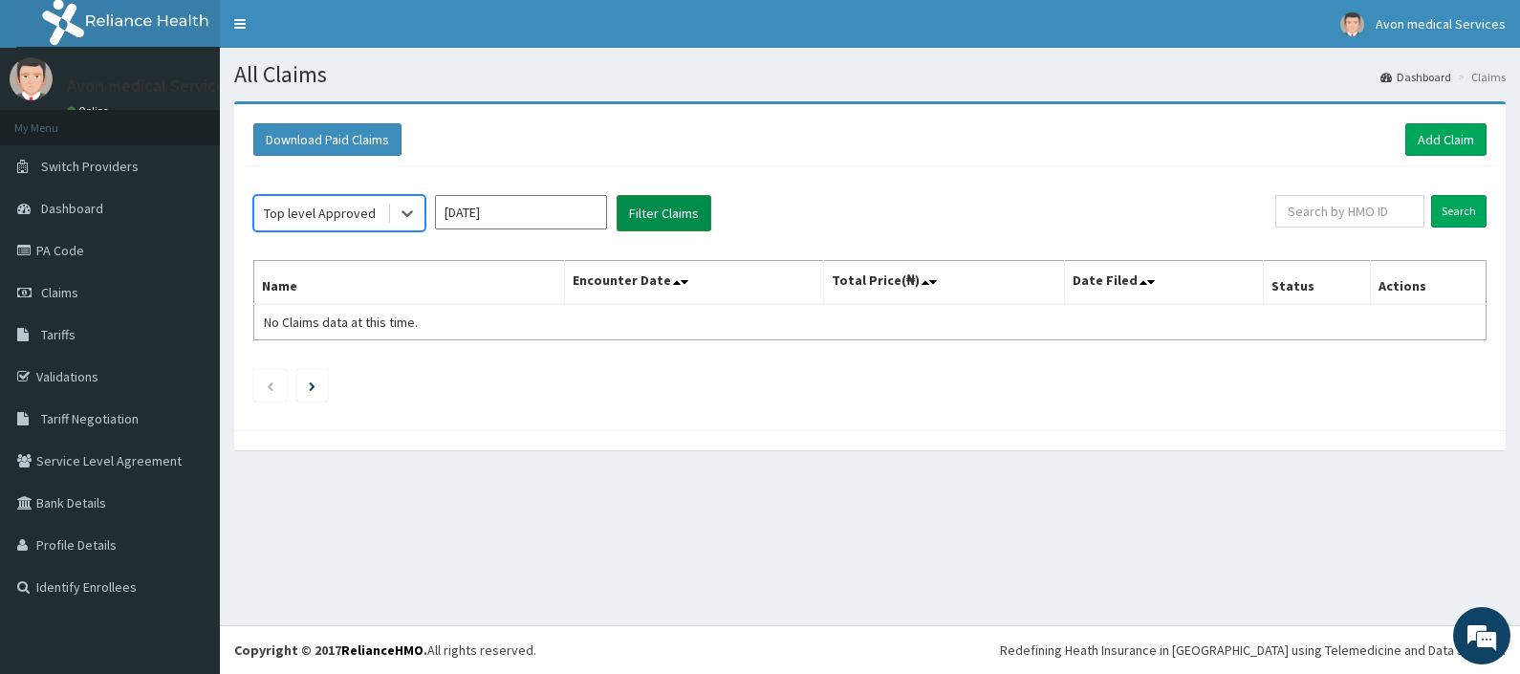
click at [669, 222] on button "Filter Claims" at bounding box center [664, 213] width 95 height 36
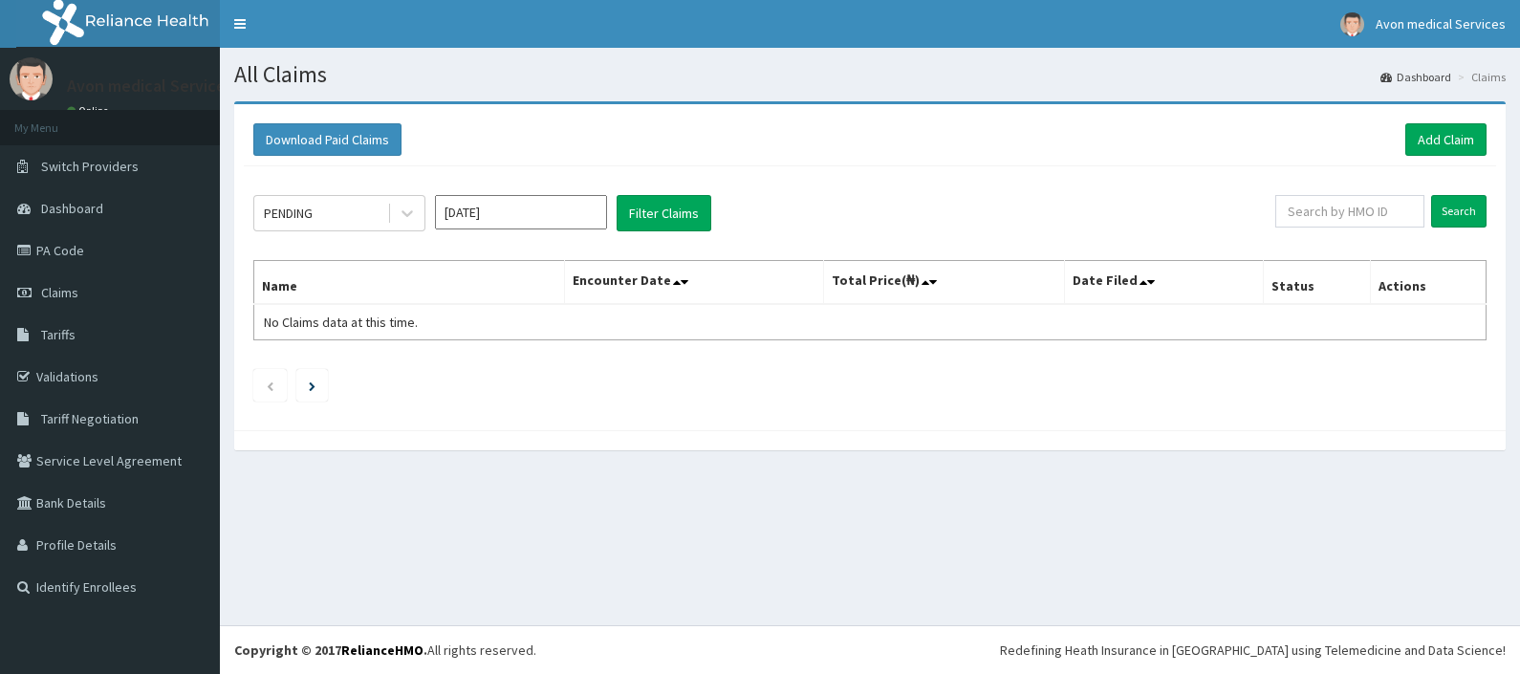
click at [497, 216] on input "[DATE]" at bounding box center [521, 212] width 172 height 34
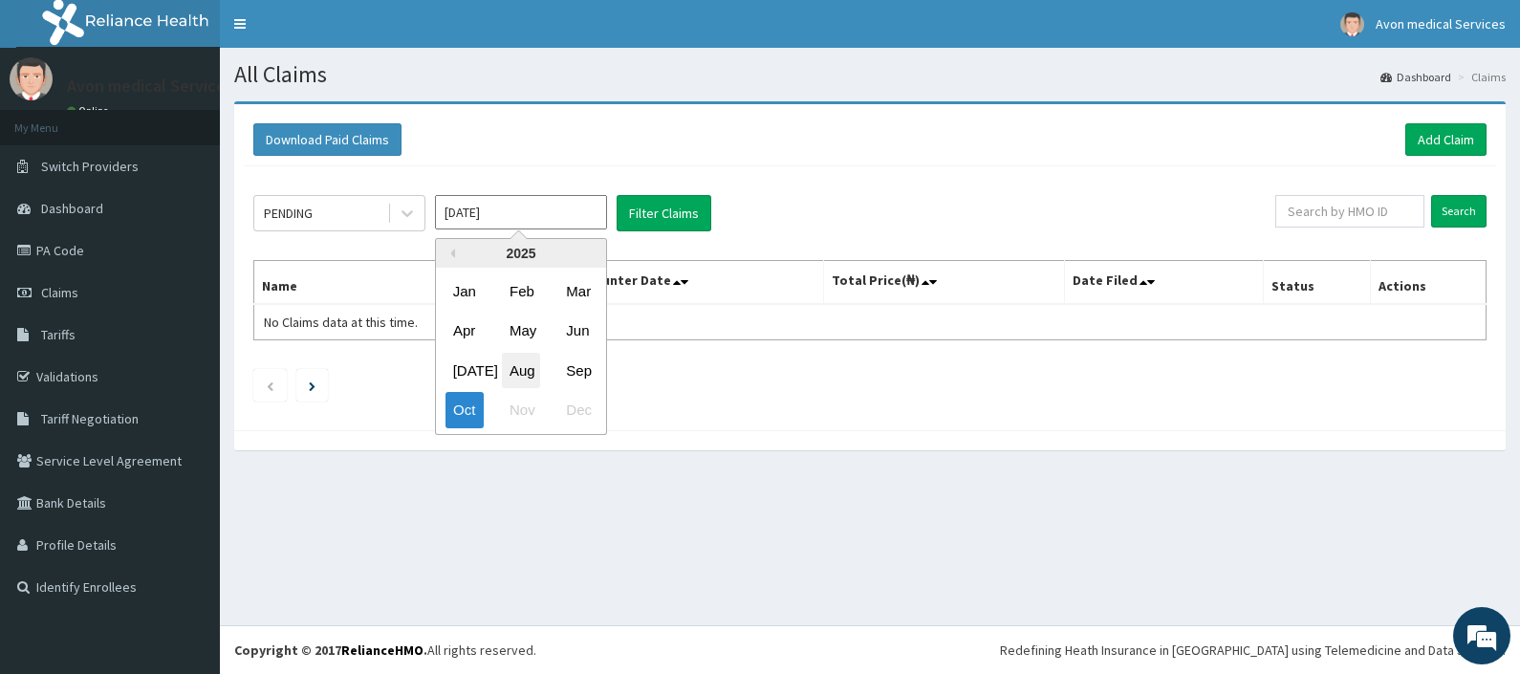
click at [524, 367] on div "Aug" at bounding box center [521, 370] width 38 height 35
type input "[DATE]"
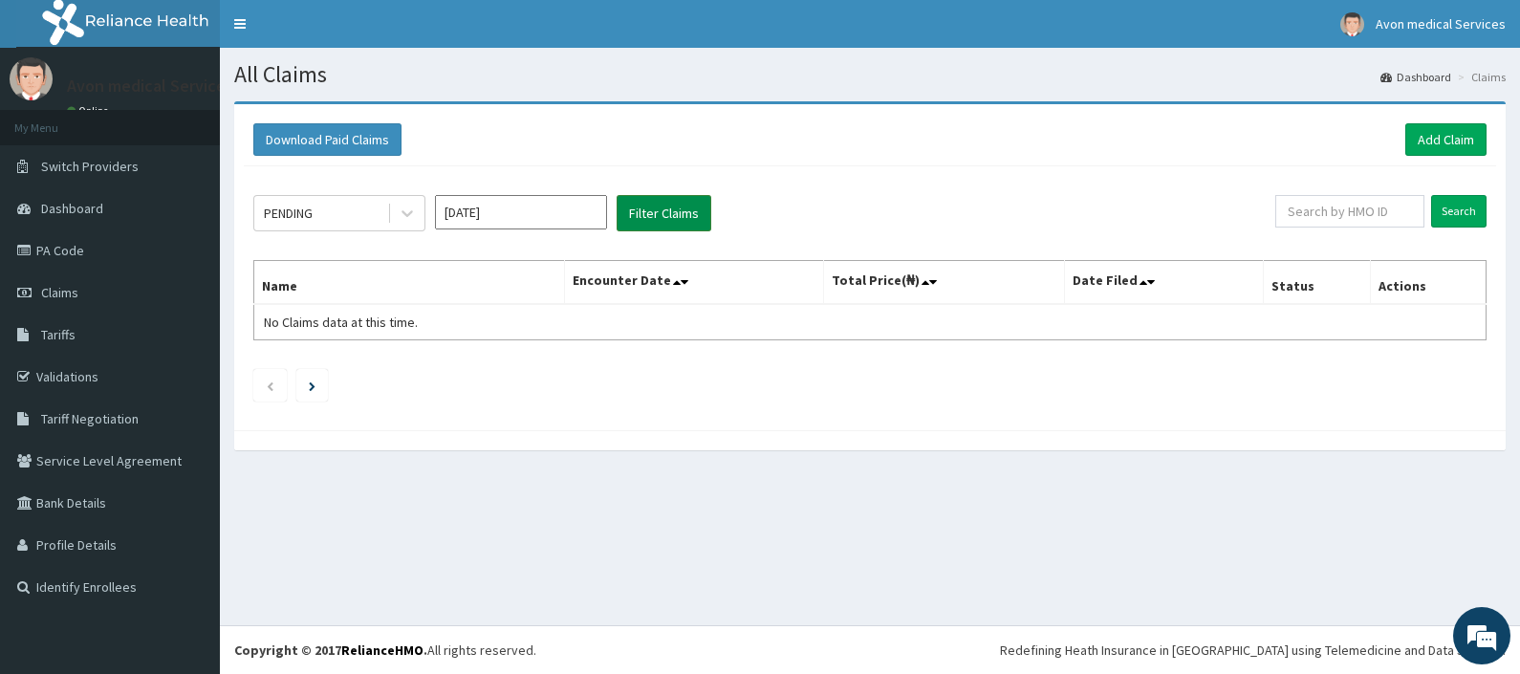
click at [659, 221] on button "Filter Claims" at bounding box center [664, 213] width 95 height 36
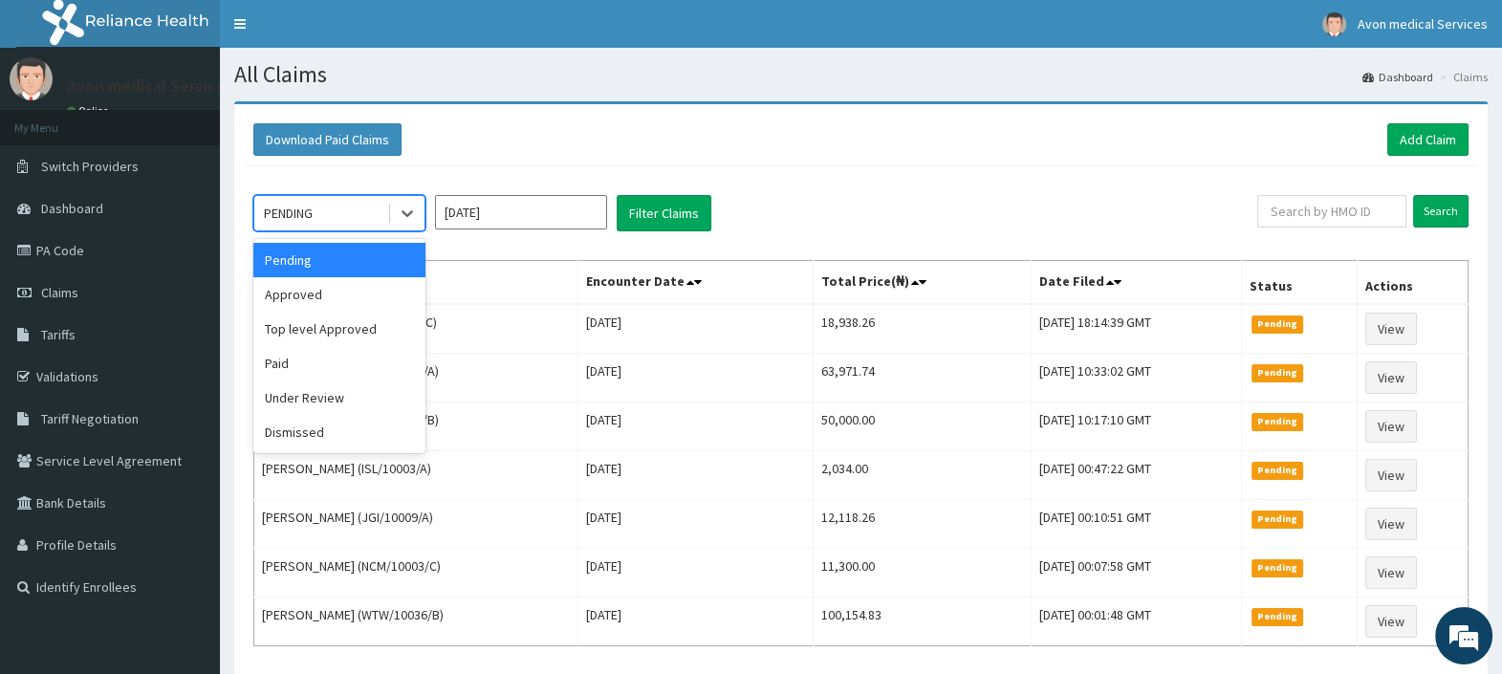
click at [325, 218] on div "PENDING" at bounding box center [320, 213] width 133 height 31
click at [296, 398] on div "Under Review" at bounding box center [339, 398] width 172 height 34
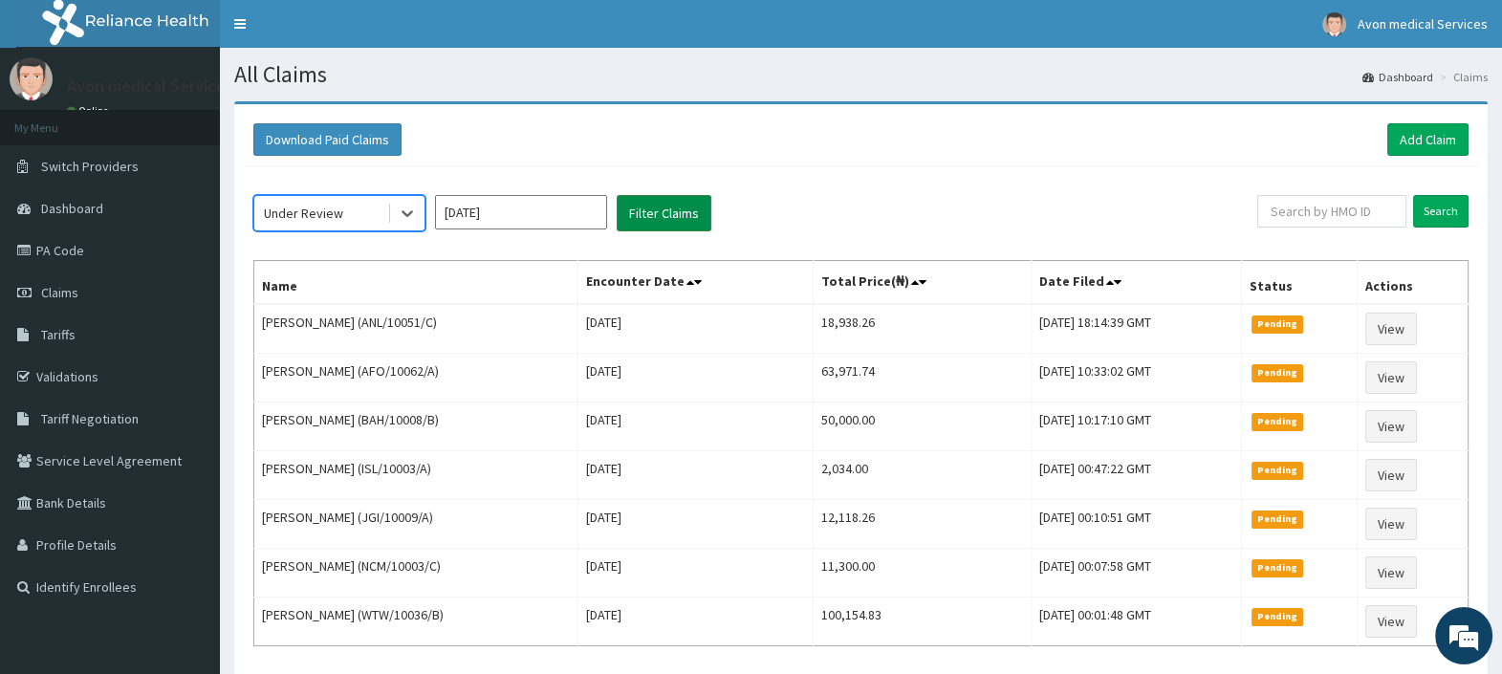
click at [632, 217] on button "Filter Claims" at bounding box center [664, 213] width 95 height 36
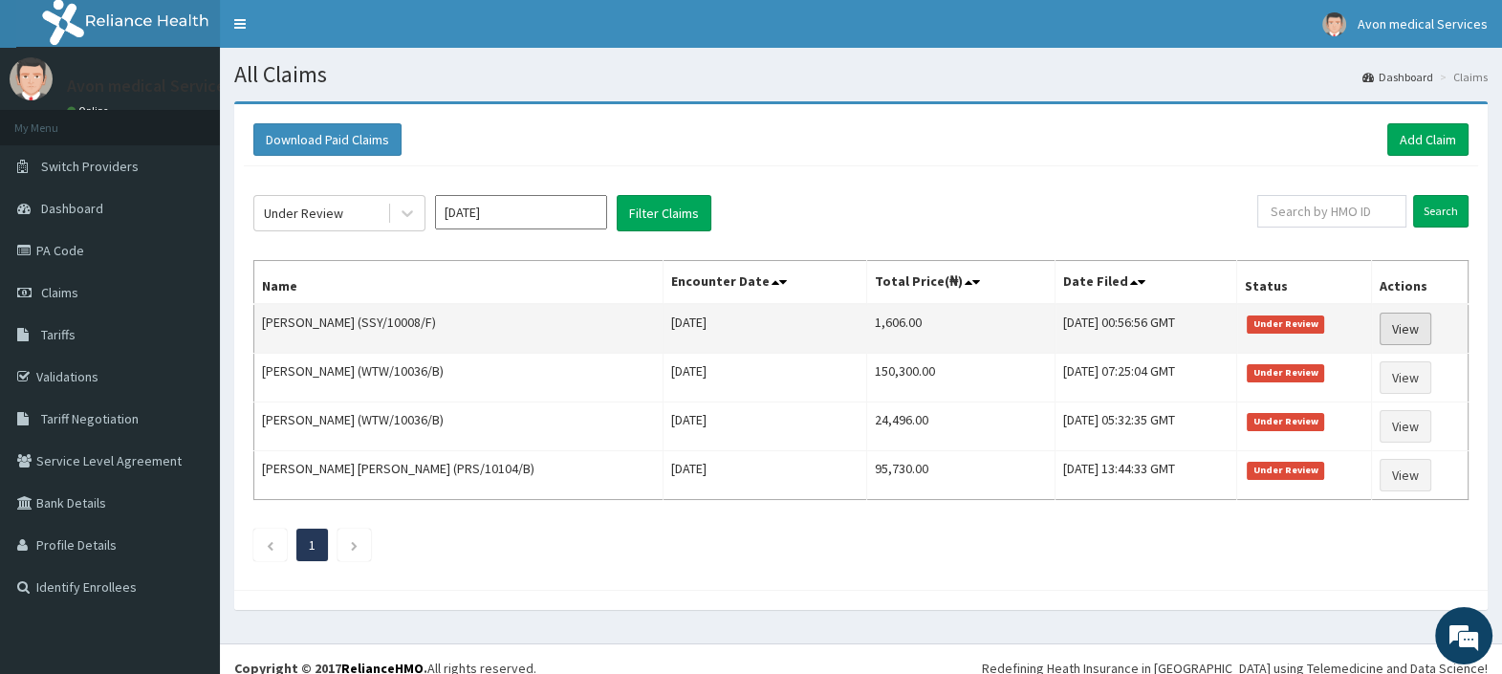
click at [1398, 323] on link "View" at bounding box center [1406, 329] width 52 height 33
